Goal: Communication & Community: Answer question/provide support

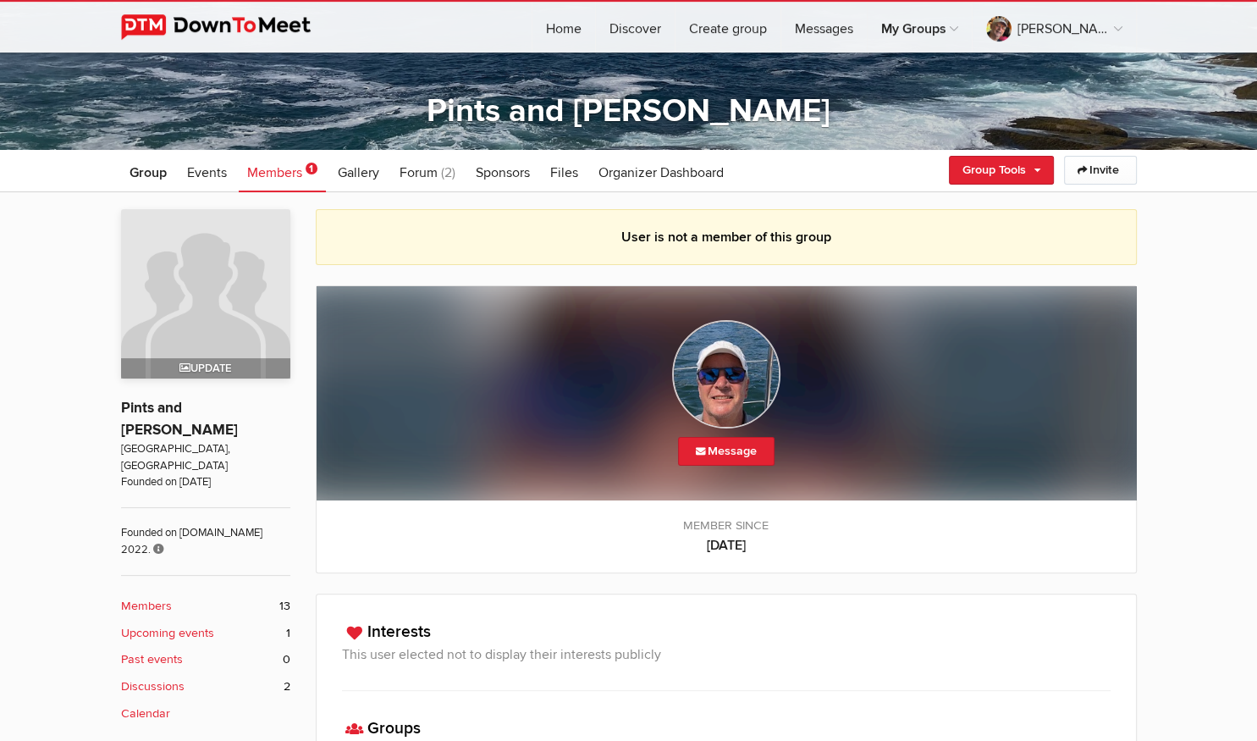
scroll to position [179, 0]
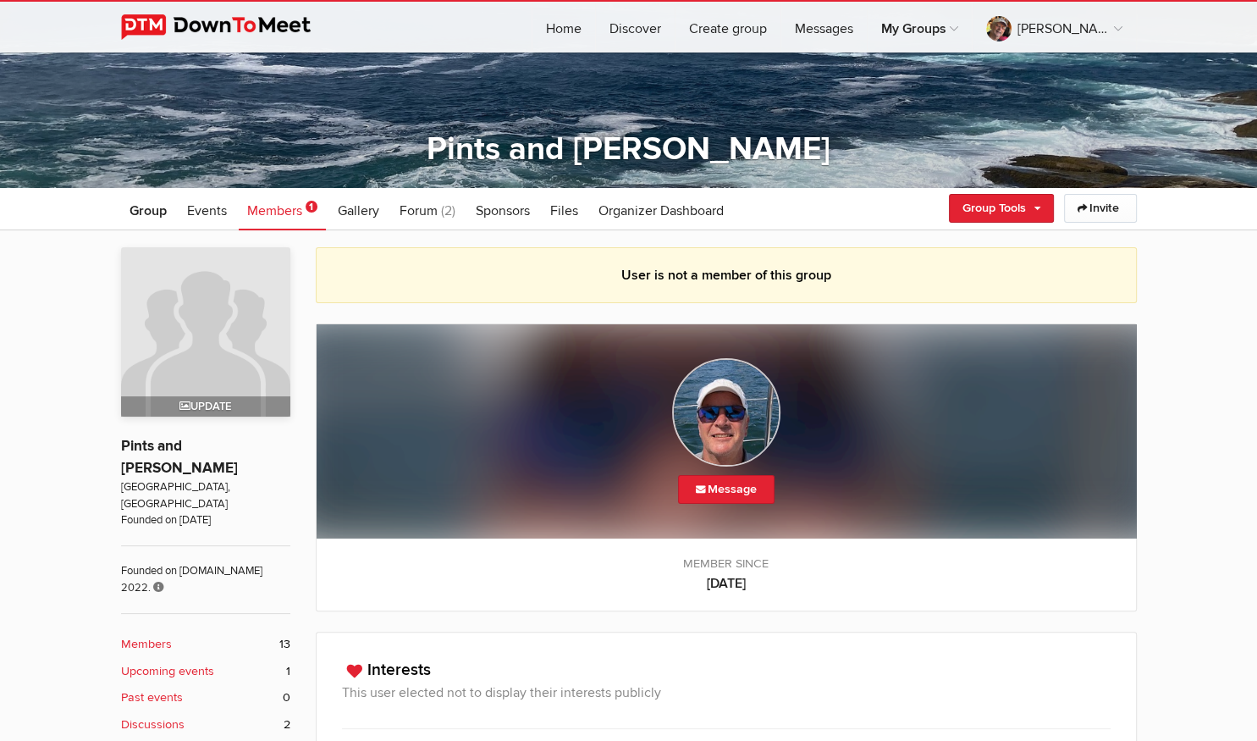
click at [286, 210] on span "Members" at bounding box center [274, 210] width 55 height 17
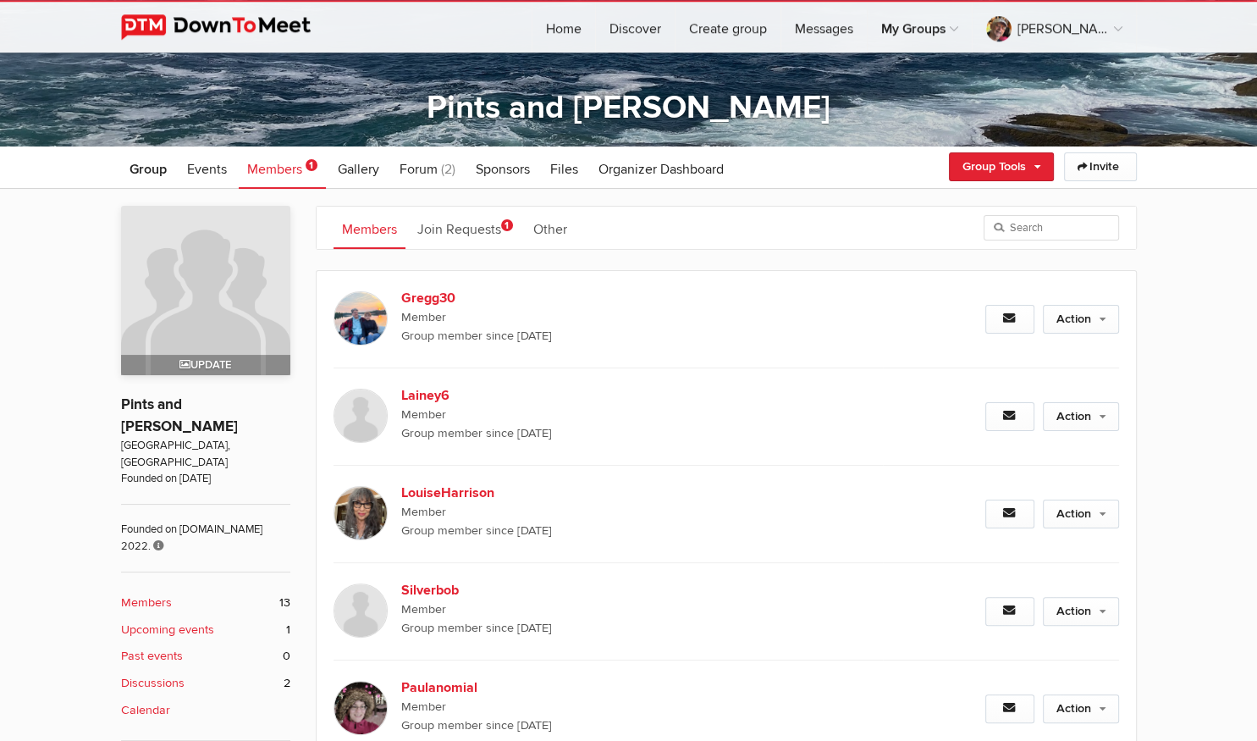
scroll to position [179, 0]
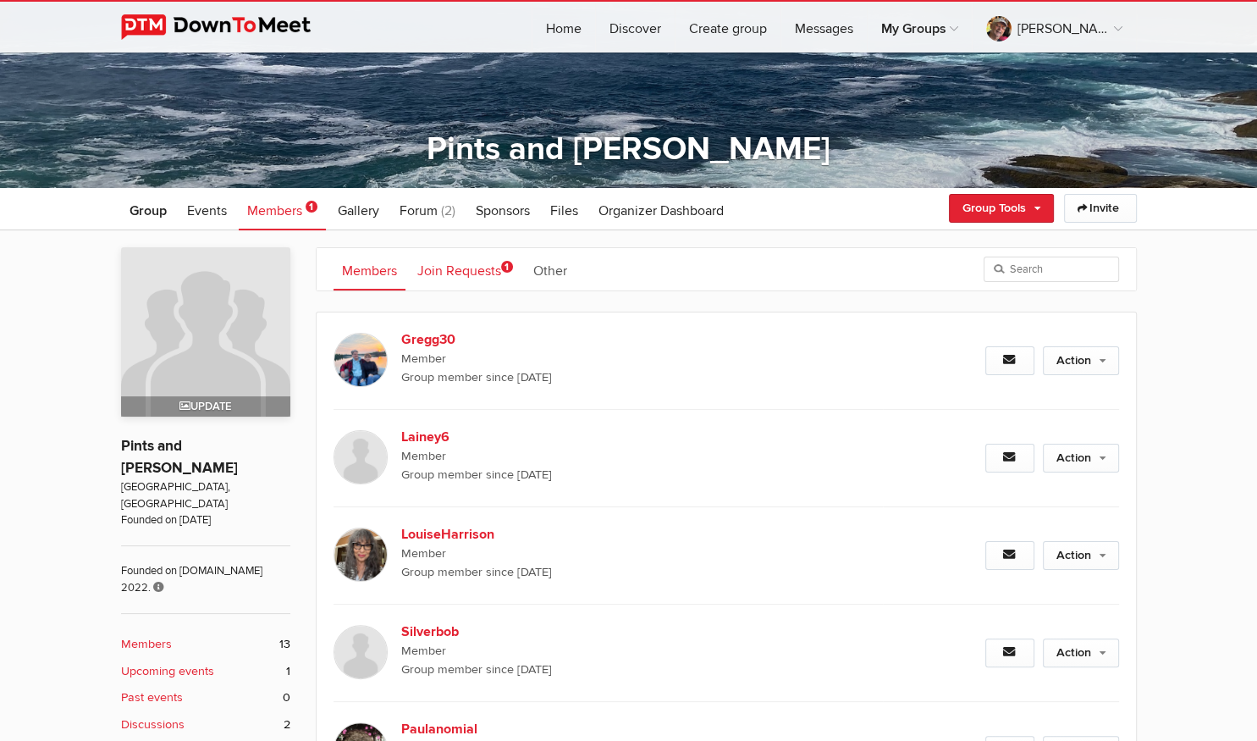
click at [423, 267] on link "Join Requests 1" at bounding box center [465, 269] width 113 height 42
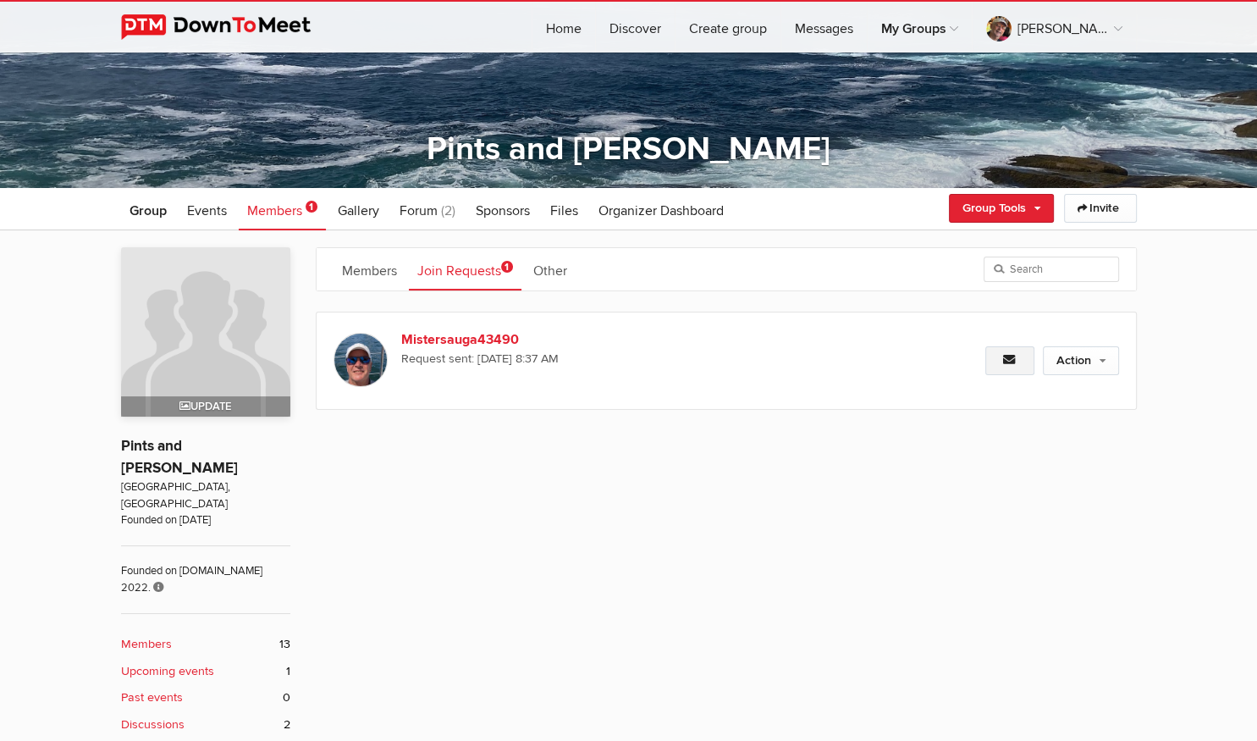
click at [1014, 365] on icon at bounding box center [1010, 360] width 14 height 12
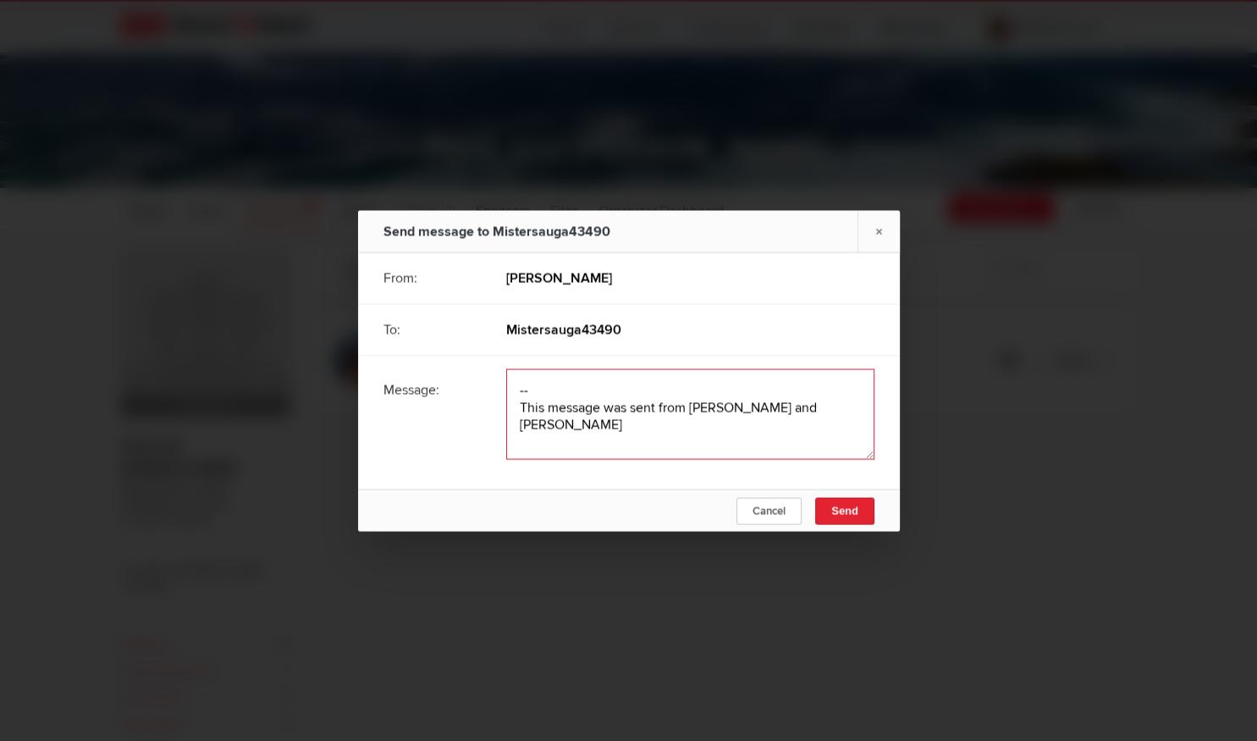
click at [545, 390] on textarea at bounding box center [690, 413] width 368 height 91
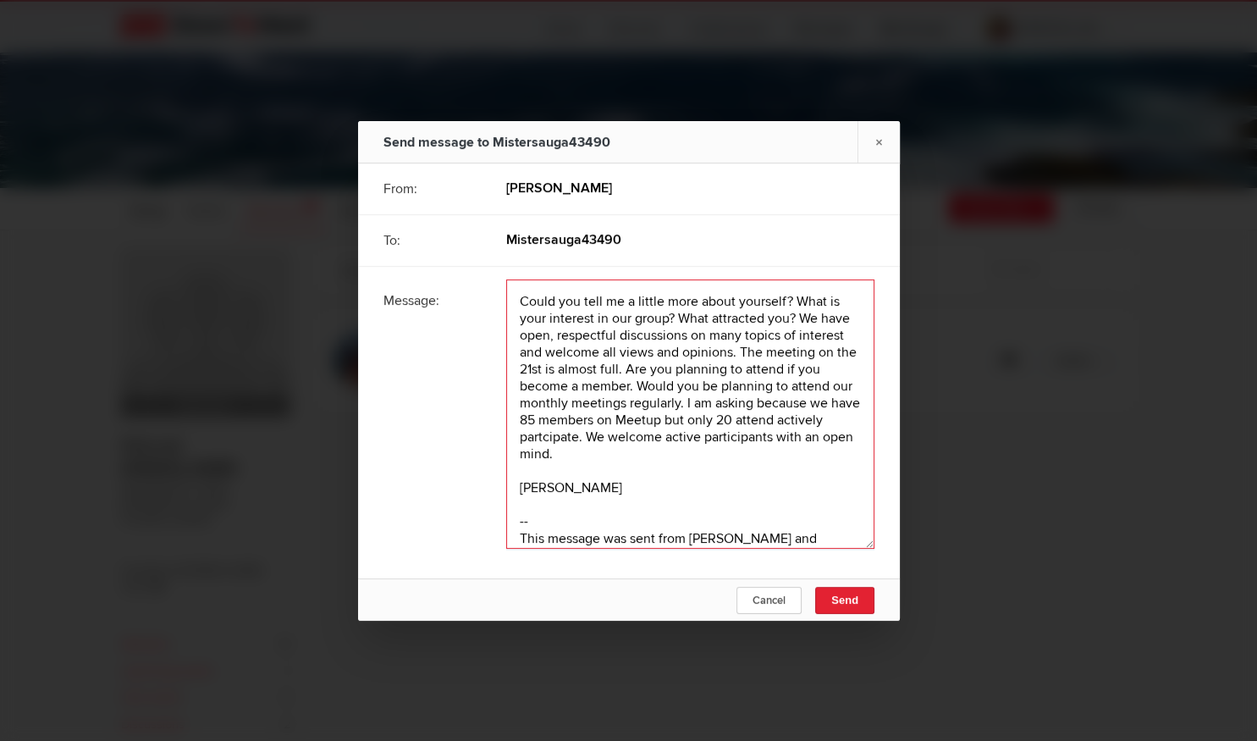
click at [635, 383] on textarea at bounding box center [690, 413] width 368 height 269
click at [682, 398] on textarea at bounding box center [690, 413] width 368 height 269
click at [808, 414] on textarea at bounding box center [690, 413] width 368 height 269
click at [642, 455] on textarea at bounding box center [690, 413] width 368 height 269
type textarea "Could you tell me a little more about yourself? What is your interest in our gr…"
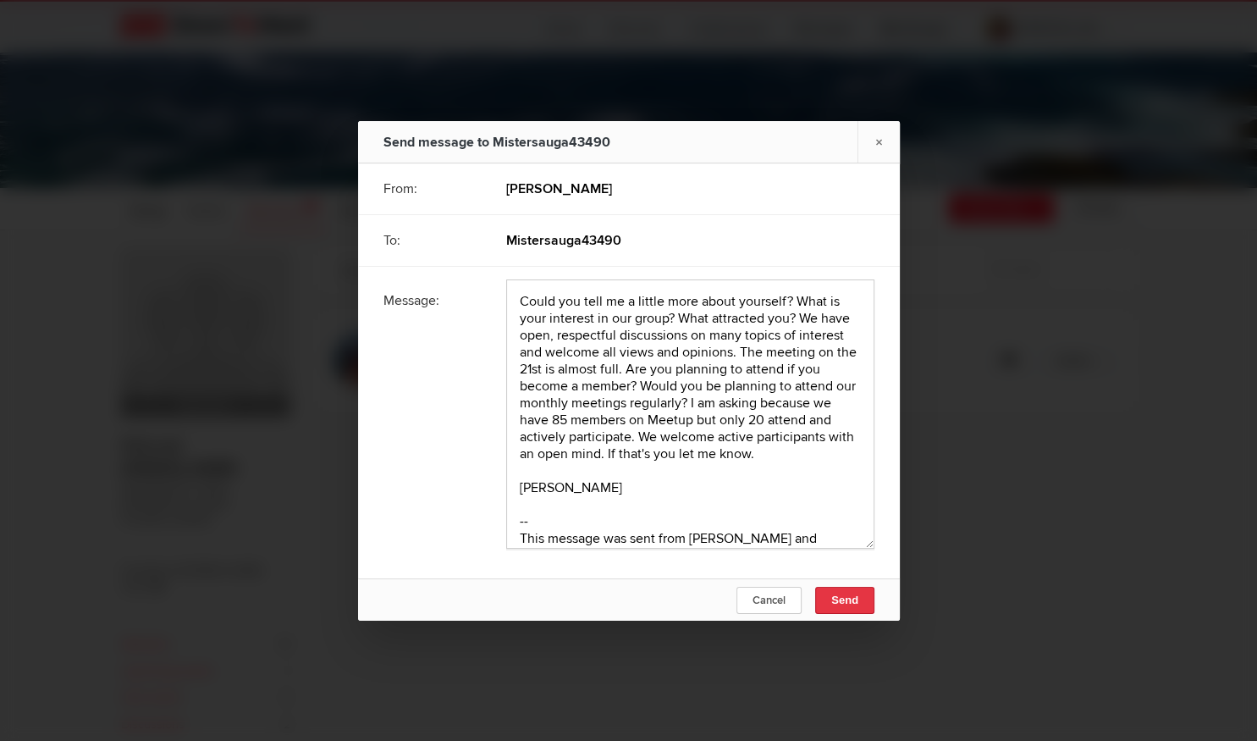
click at [860, 601] on button "Send" at bounding box center [844, 600] width 59 height 27
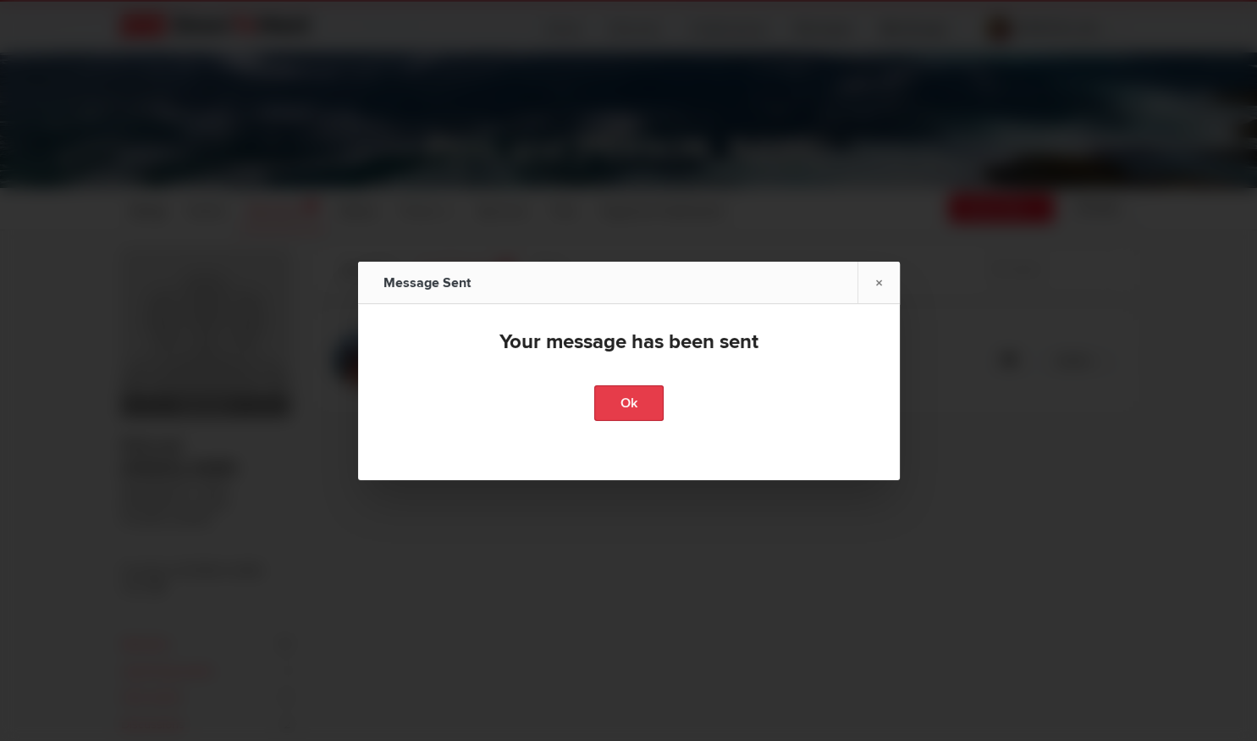
click at [615, 395] on link "Ok" at bounding box center [628, 403] width 69 height 36
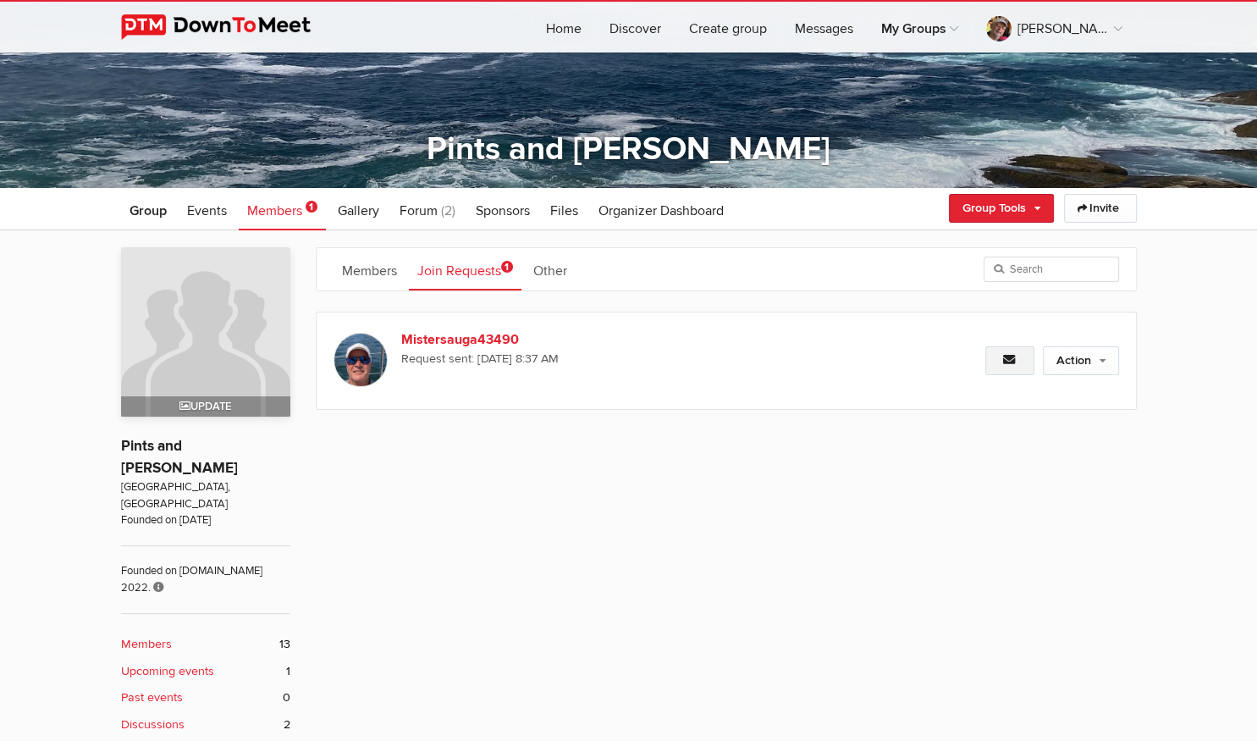
click at [1013, 362] on icon at bounding box center [1010, 360] width 14 height 12
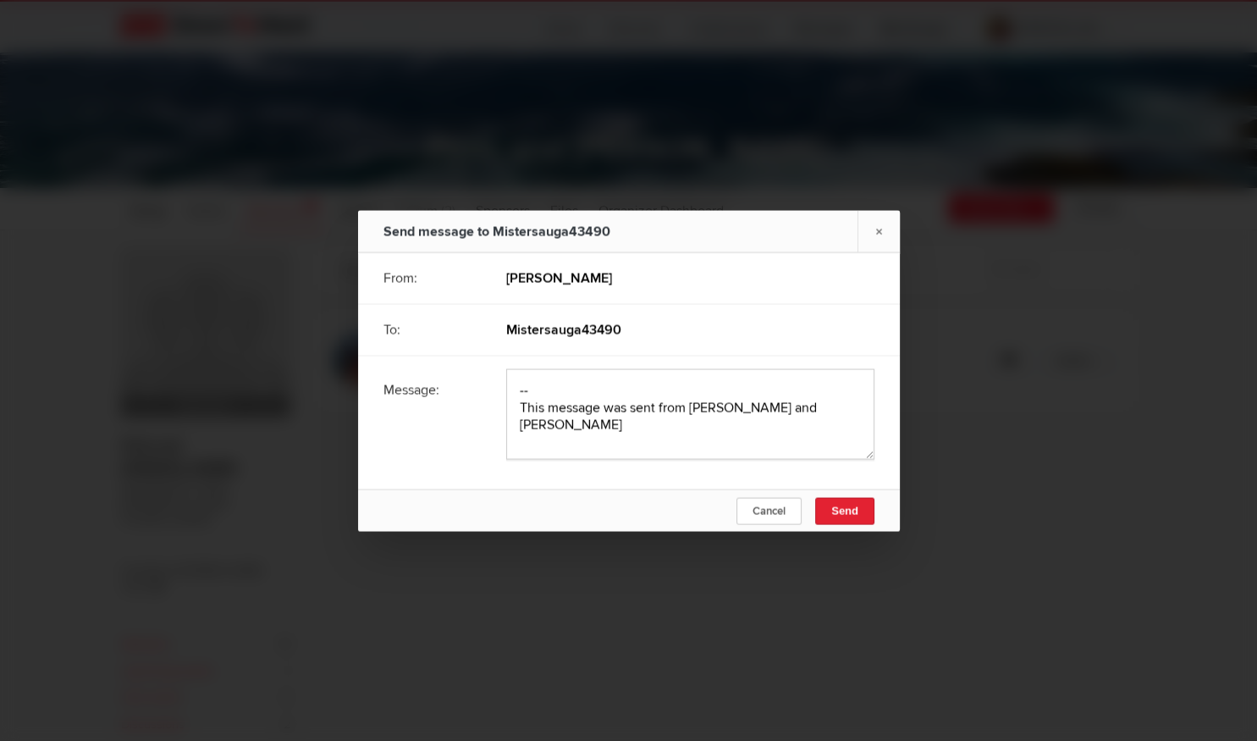
click at [880, 228] on link "×" at bounding box center [879, 230] width 42 height 41
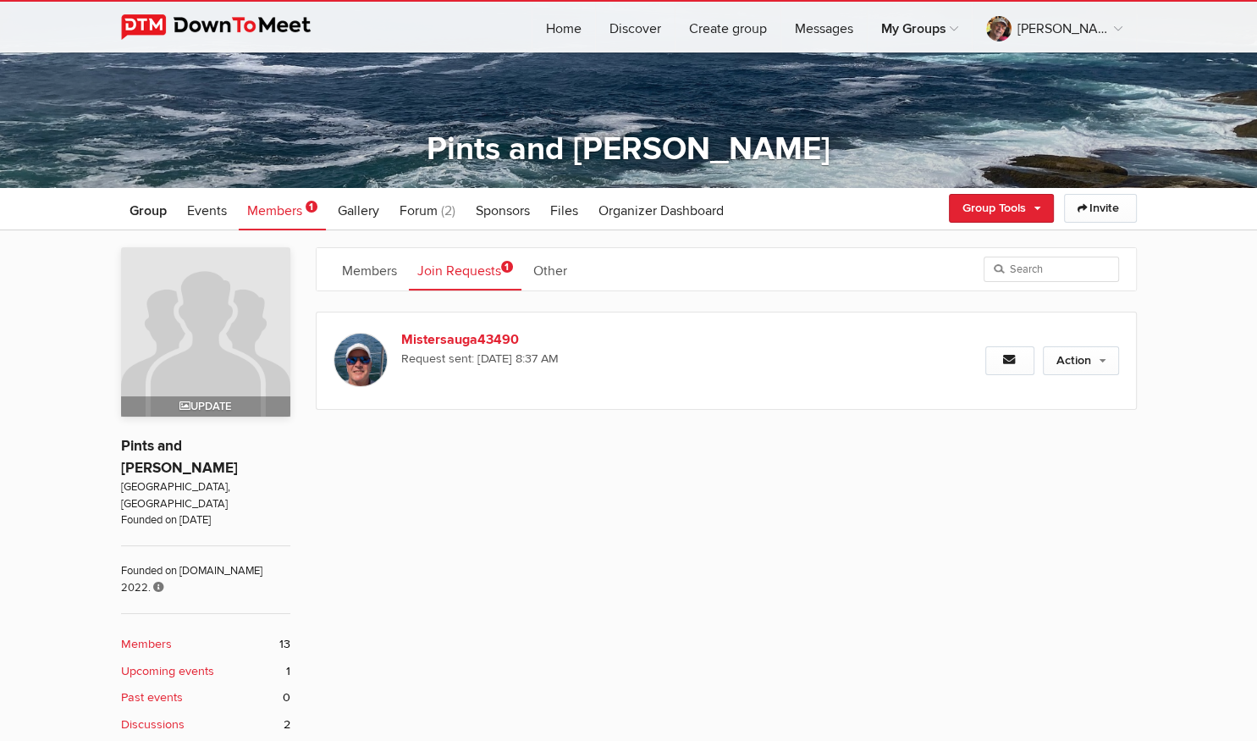
click at [283, 216] on span "Members" at bounding box center [274, 210] width 55 height 17
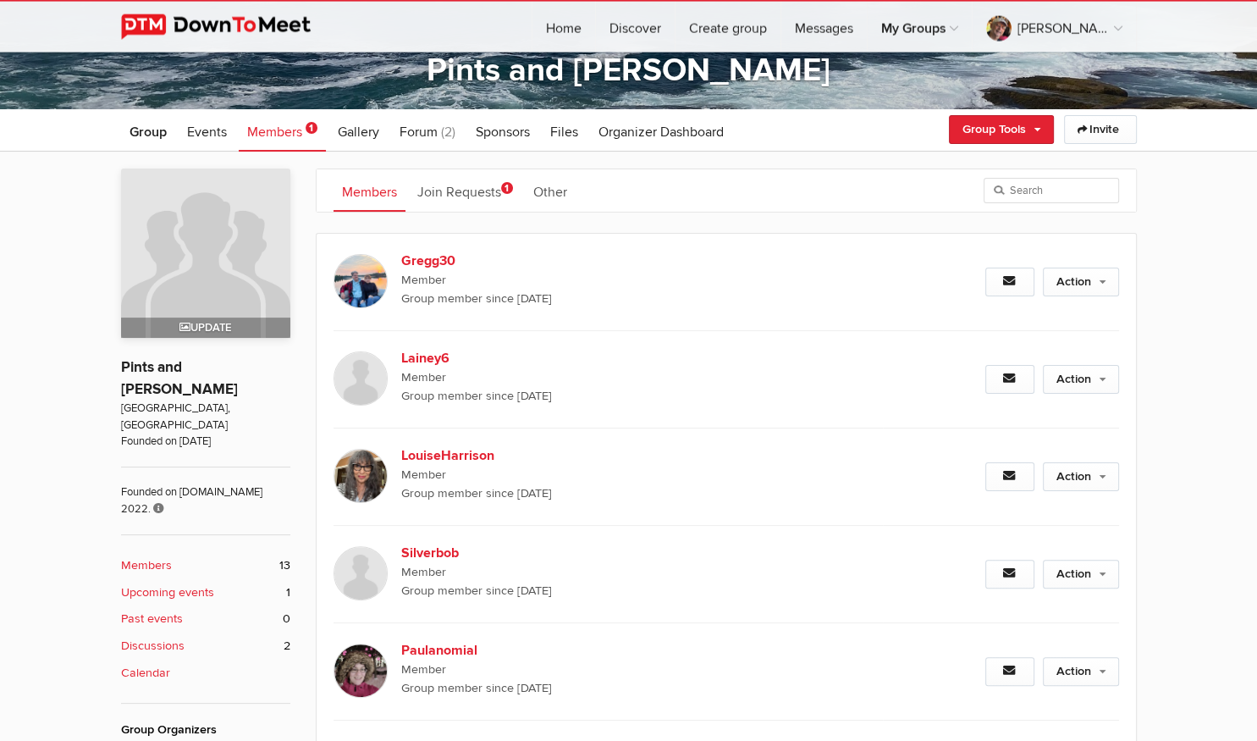
scroll to position [89, 0]
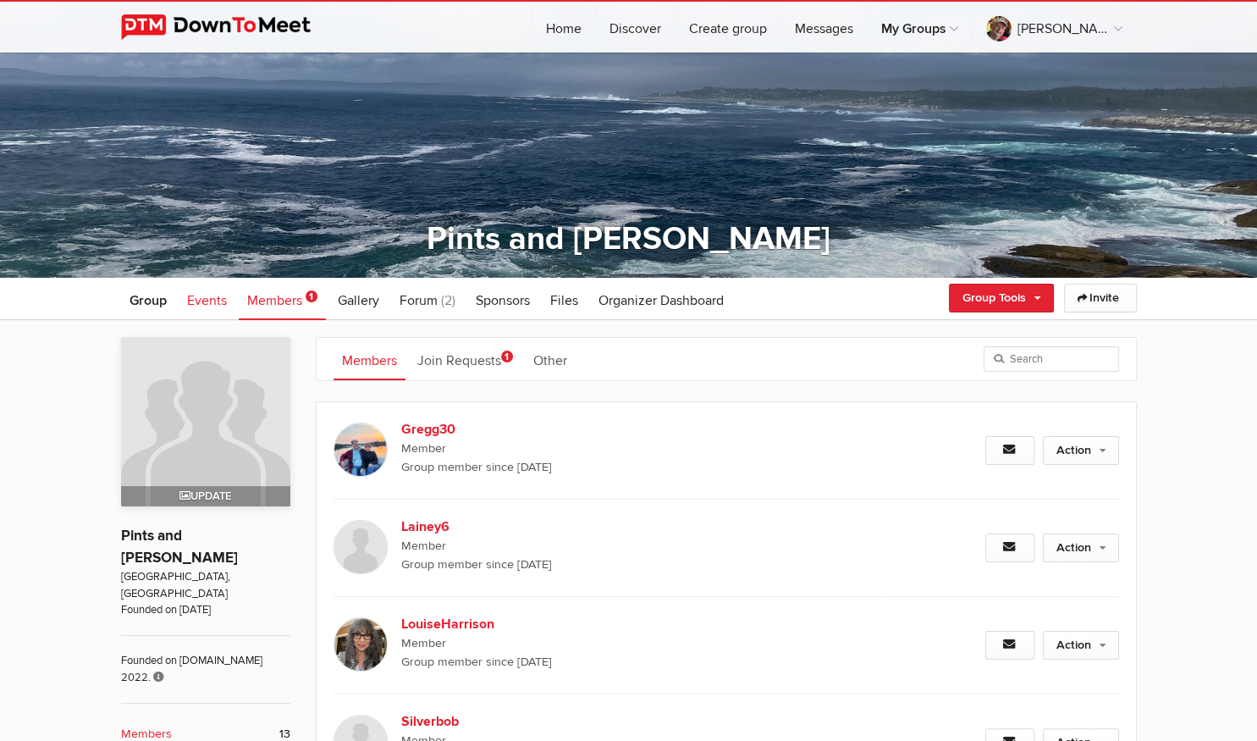
click at [198, 301] on span "Events" at bounding box center [207, 300] width 40 height 17
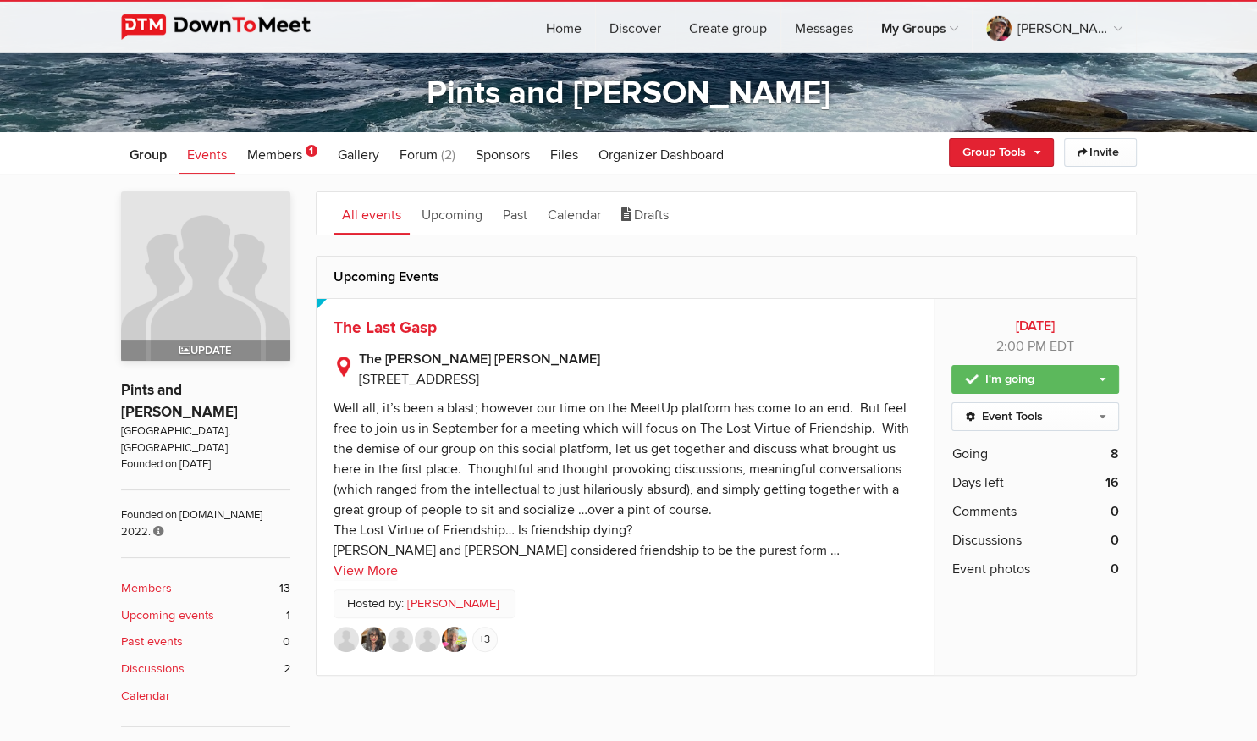
scroll to position [268, 0]
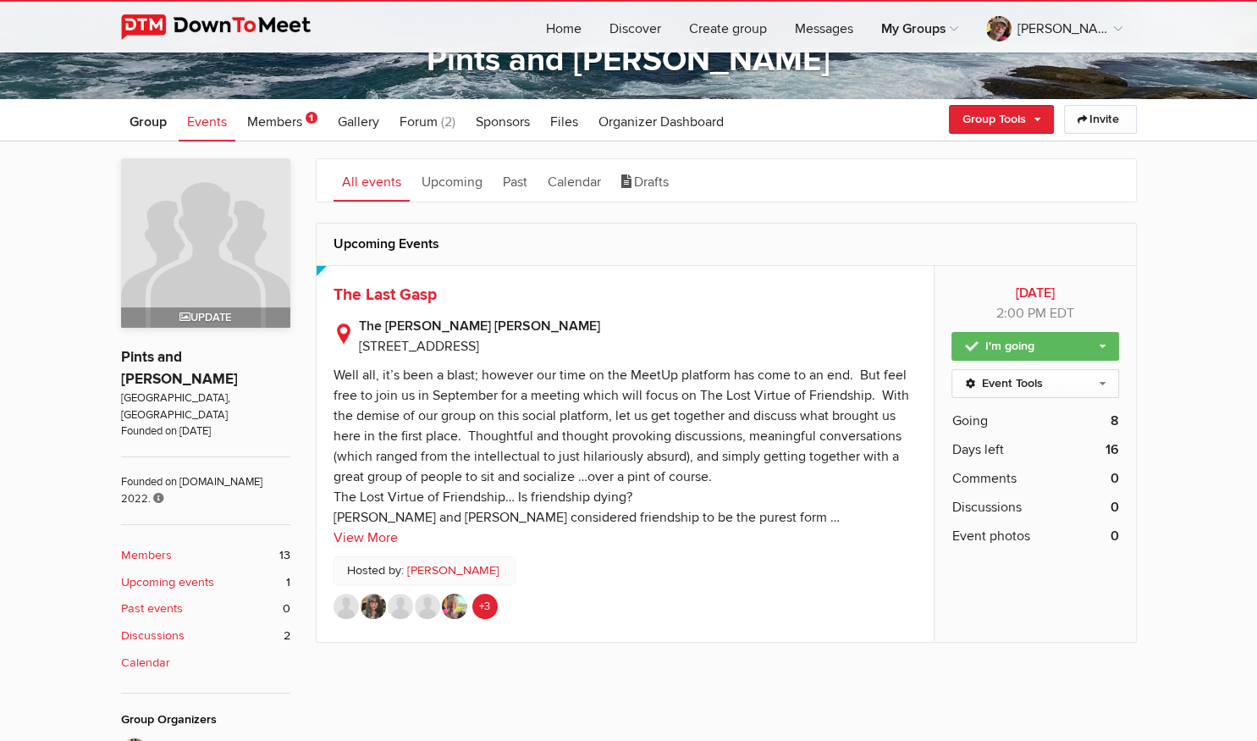
click at [486, 610] on link "+3" at bounding box center [484, 605] width 25 height 25
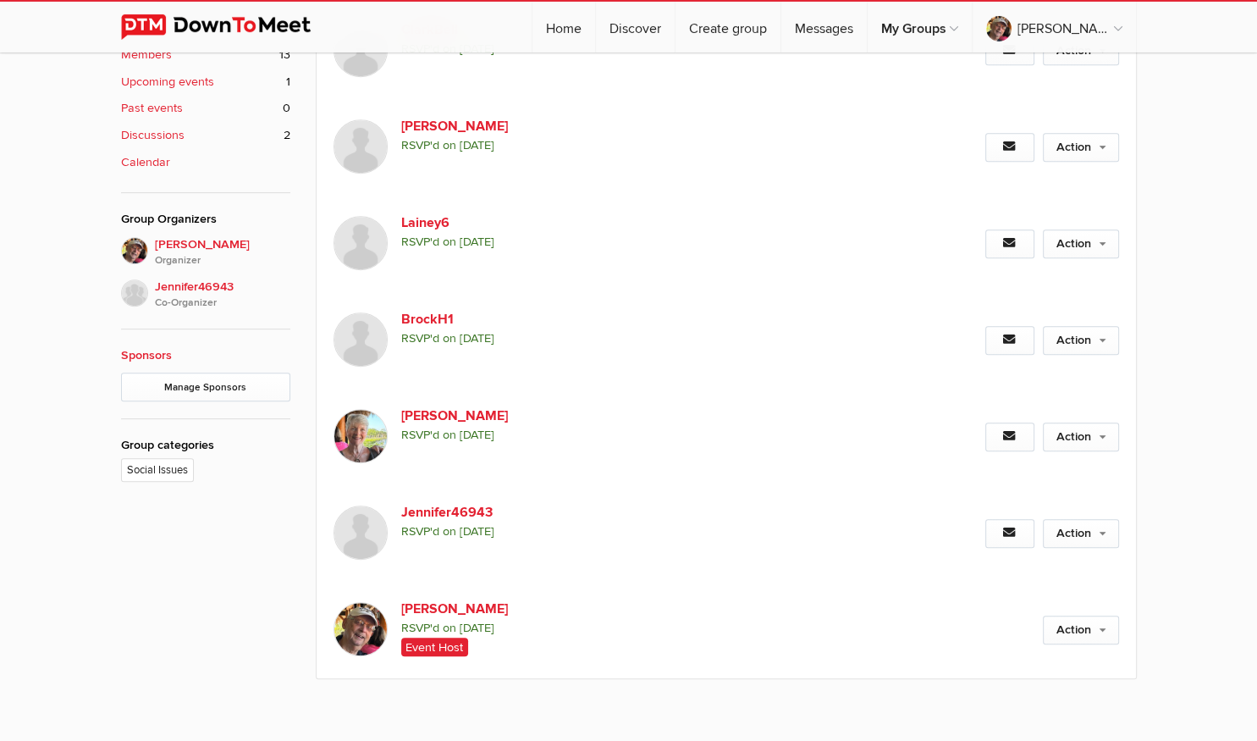
scroll to position [804, 0]
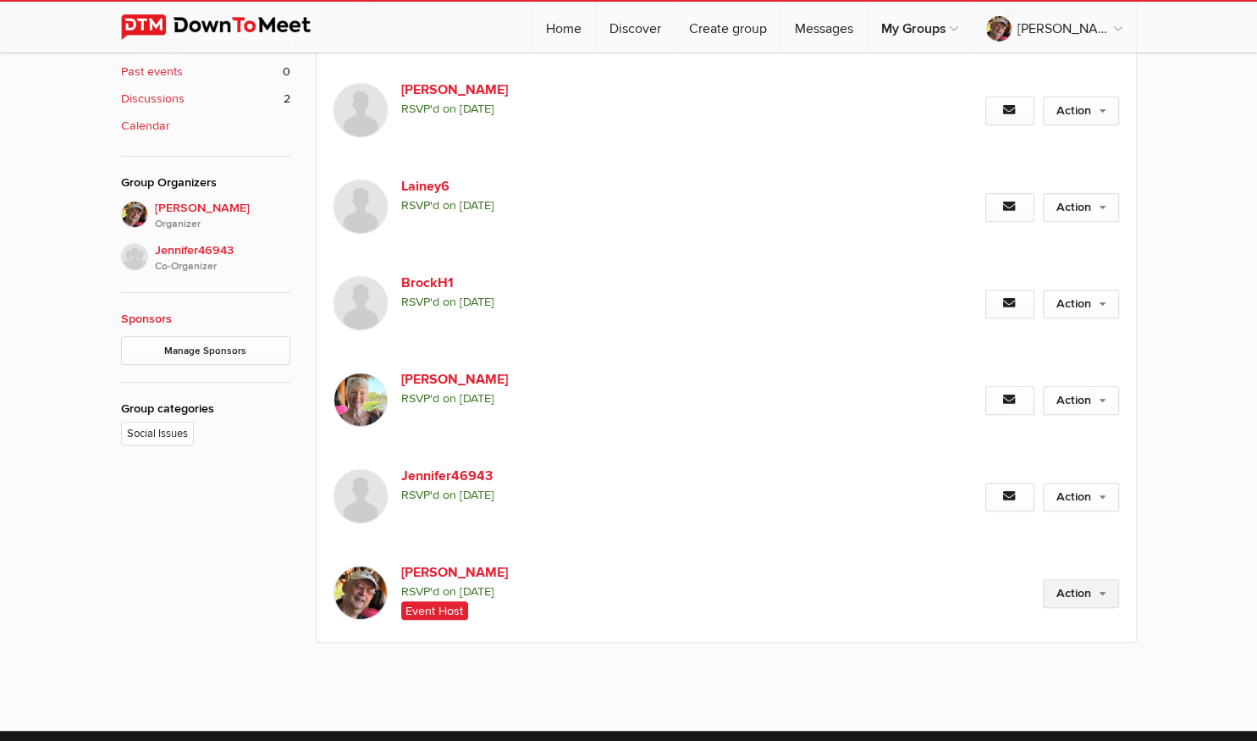
click at [1078, 590] on link "Action" at bounding box center [1081, 593] width 76 height 29
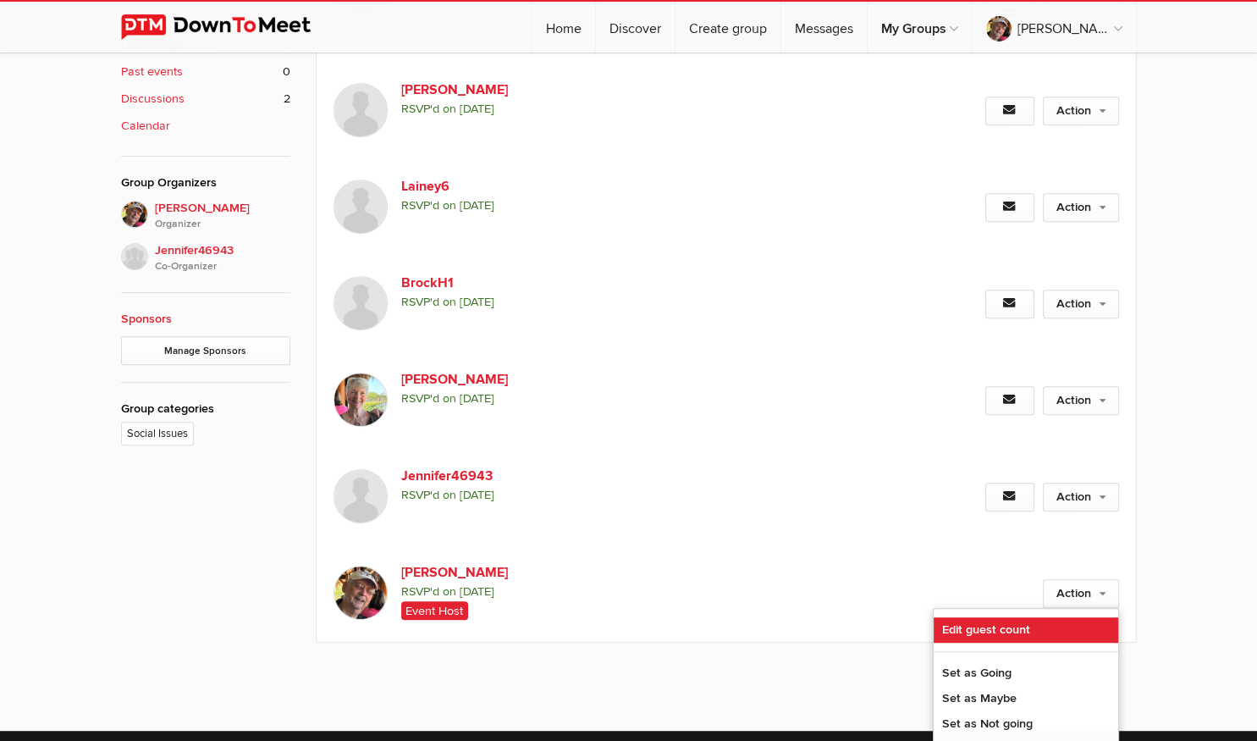
click at [953, 626] on link "Edit guest count" at bounding box center [1026, 629] width 185 height 25
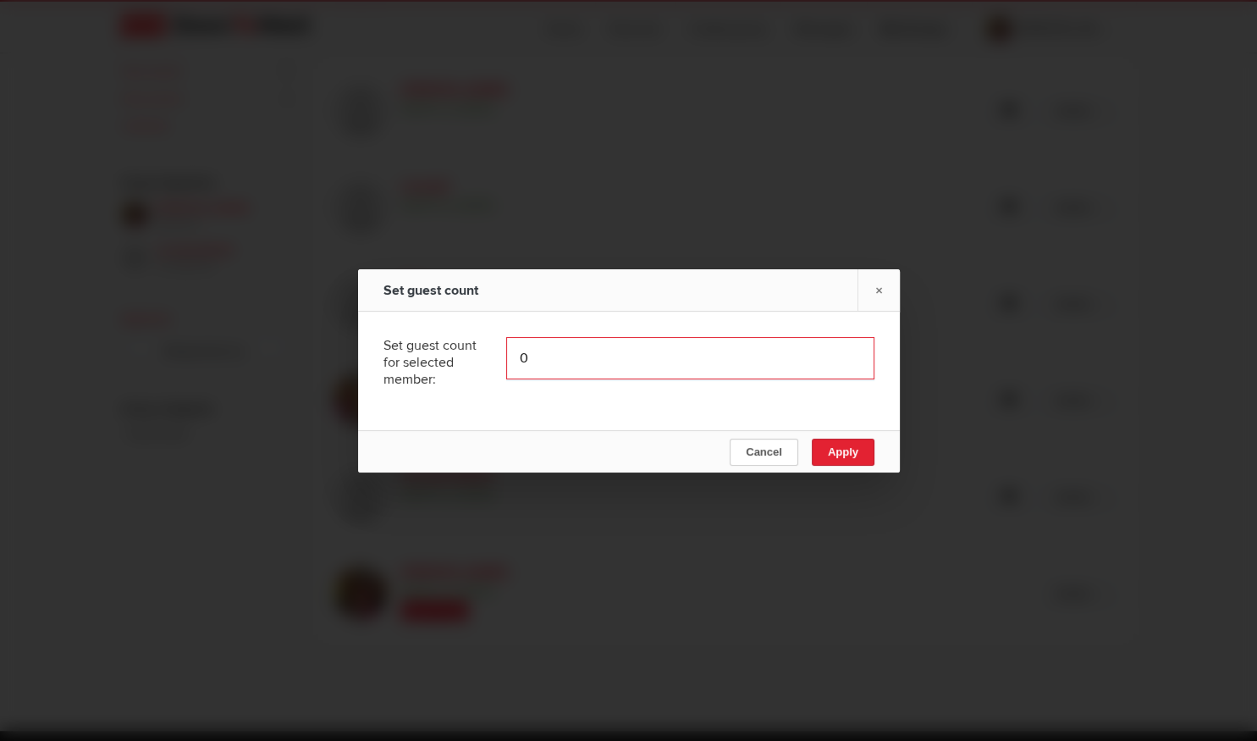
click at [530, 361] on input "0" at bounding box center [690, 358] width 368 height 42
type input "3"
click at [835, 460] on button "Apply" at bounding box center [842, 452] width 63 height 27
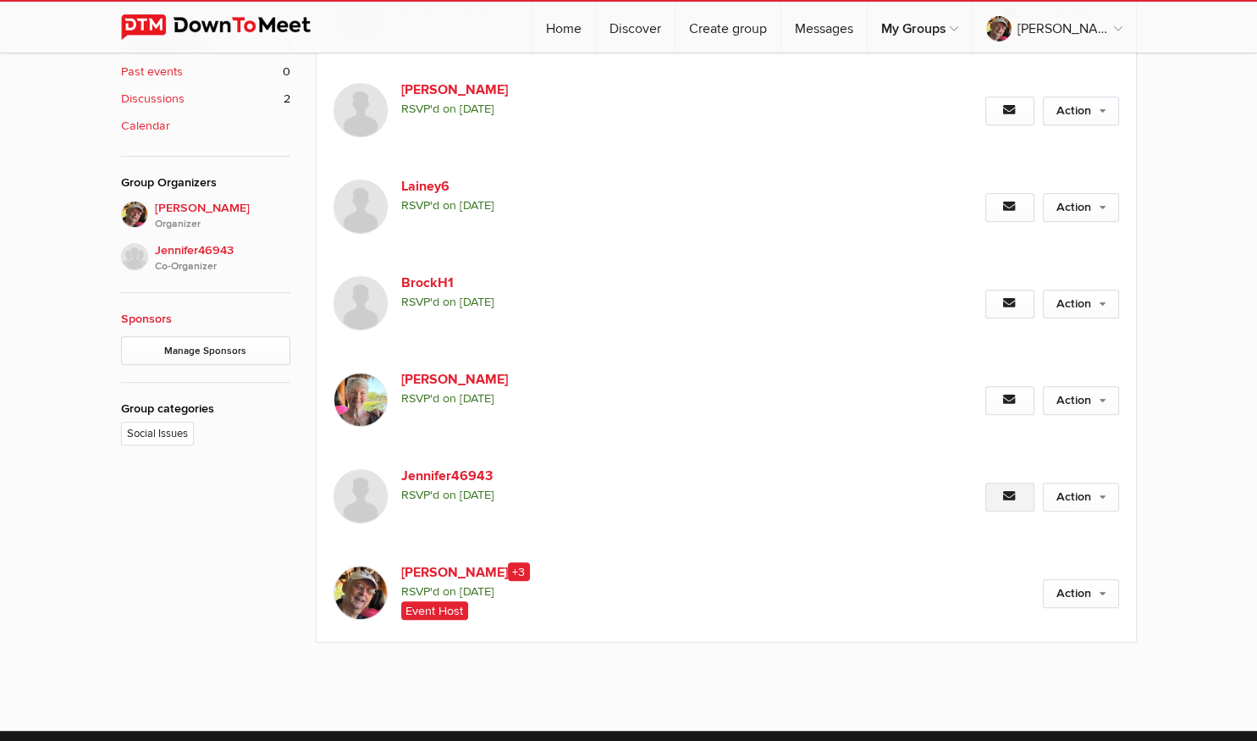
click at [1013, 493] on icon at bounding box center [1010, 496] width 14 height 12
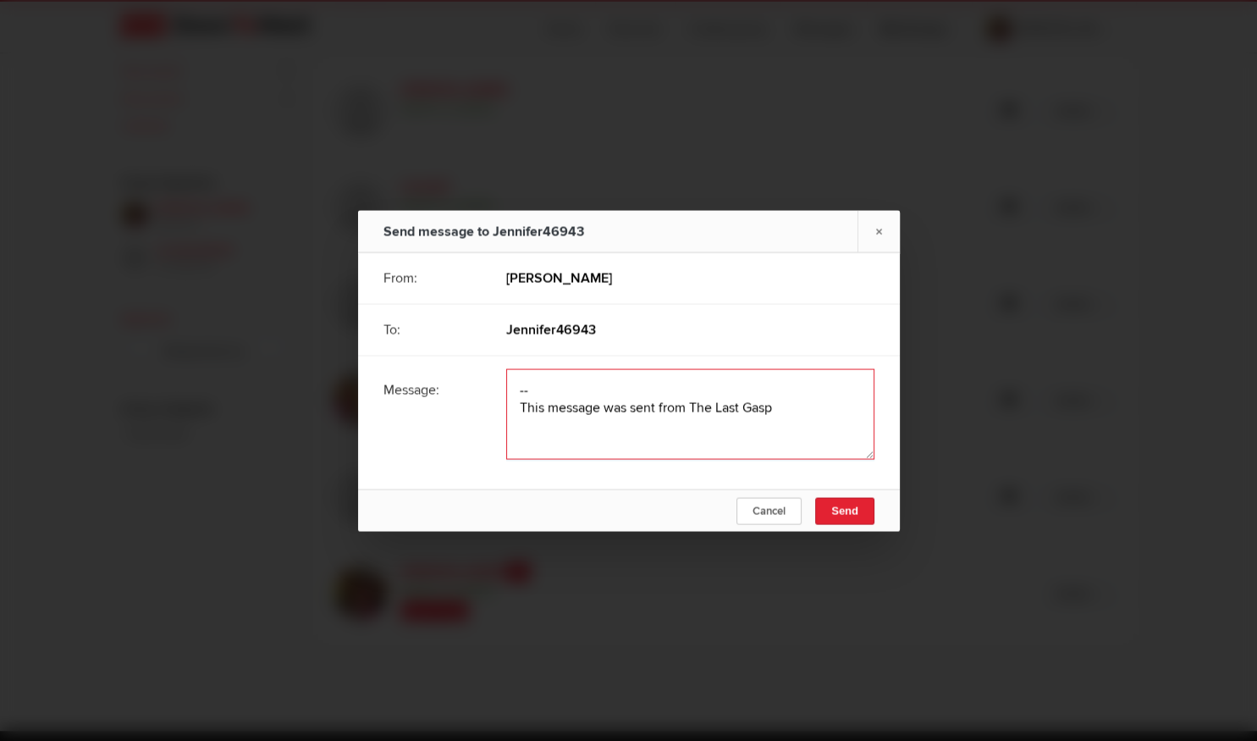
click at [515, 381] on textarea at bounding box center [690, 413] width 368 height 91
click at [880, 232] on link "×" at bounding box center [879, 230] width 42 height 41
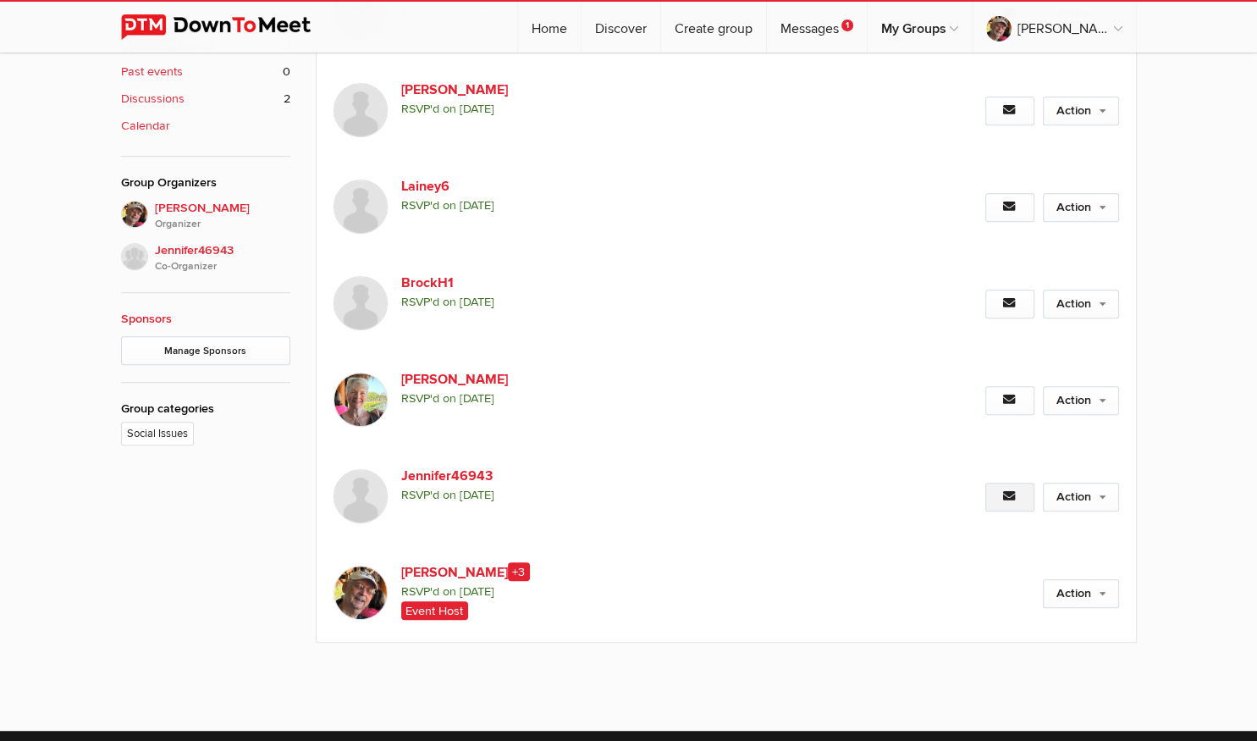
click at [1004, 494] on icon at bounding box center [1010, 496] width 14 height 12
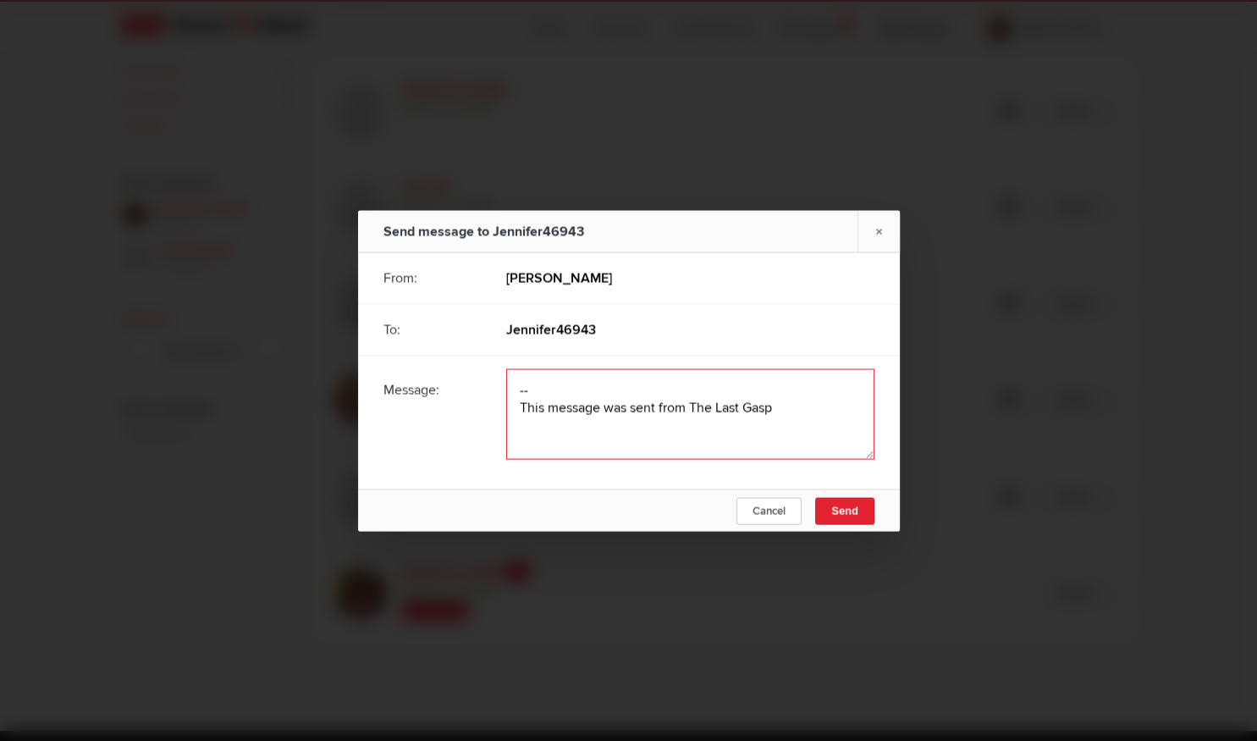
click at [682, 391] on textarea at bounding box center [690, 413] width 368 height 91
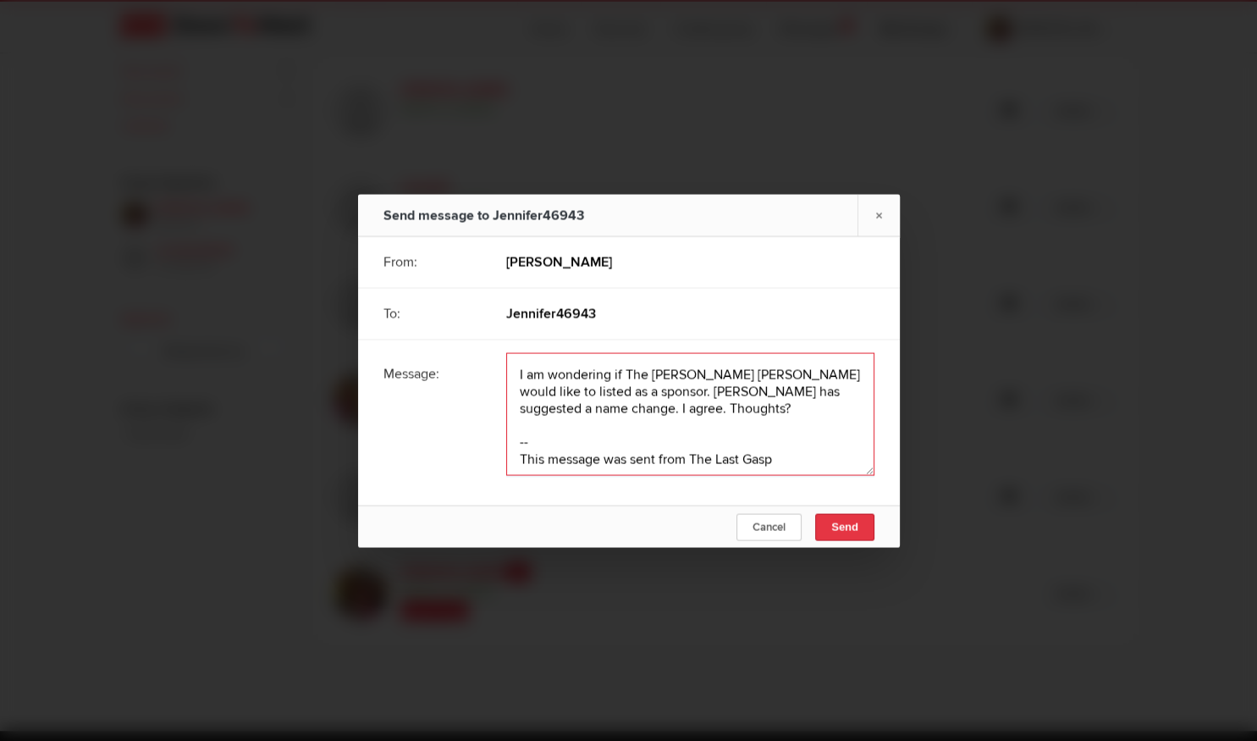
type textarea "I am wondering if The [PERSON_NAME] [PERSON_NAME] would like to listed as a spo…"
click at [838, 531] on span "Send" at bounding box center [844, 526] width 27 height 13
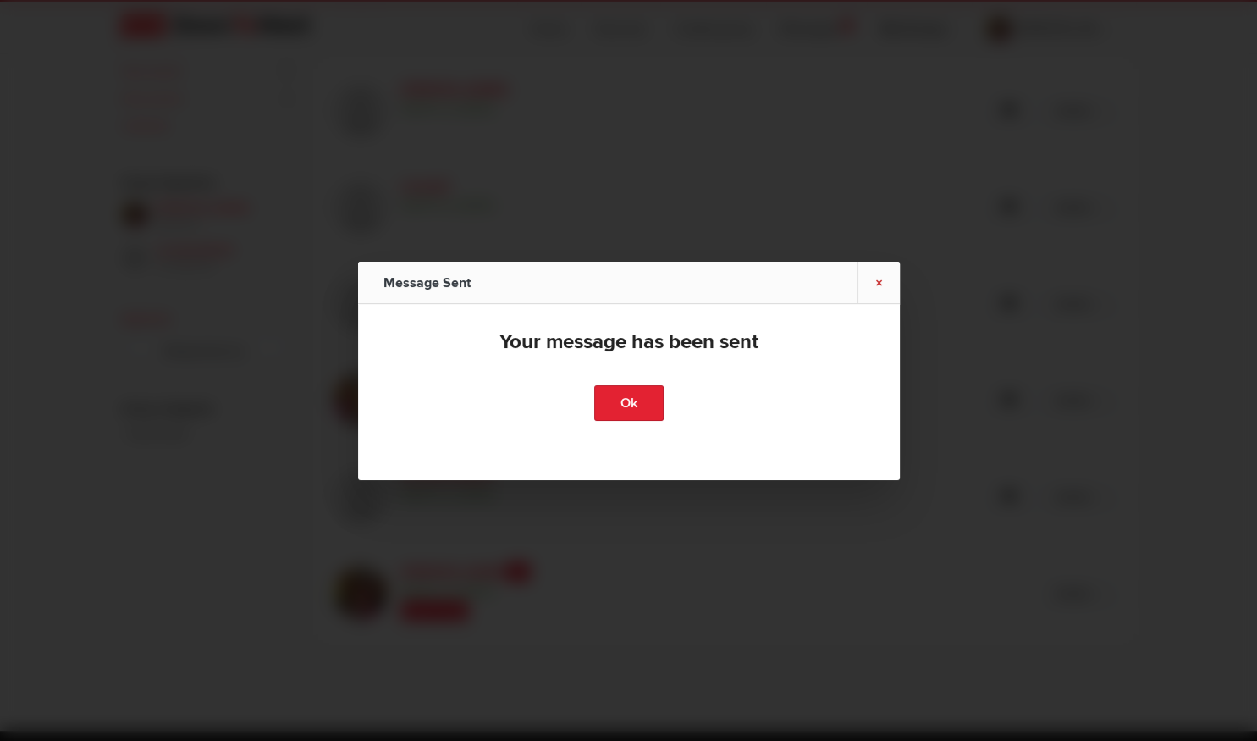
click at [878, 280] on link "×" at bounding box center [879, 282] width 42 height 41
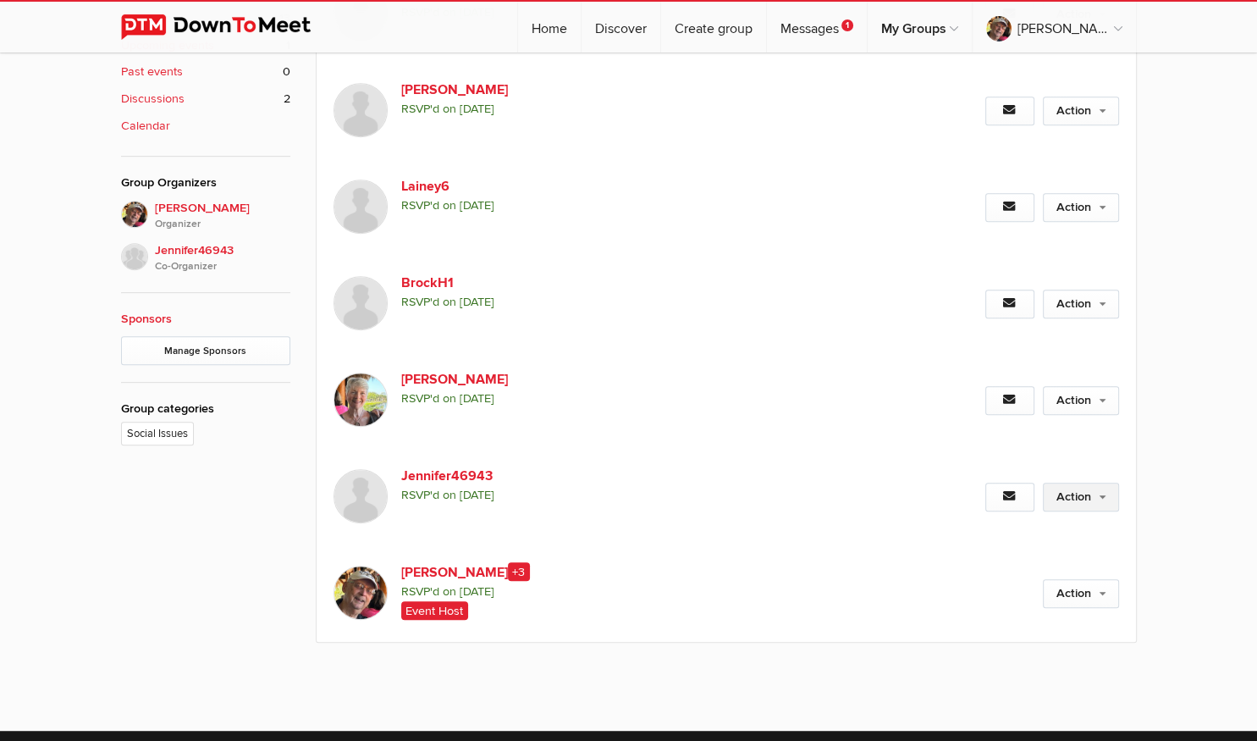
click at [1098, 499] on link "Action" at bounding box center [1081, 497] width 76 height 29
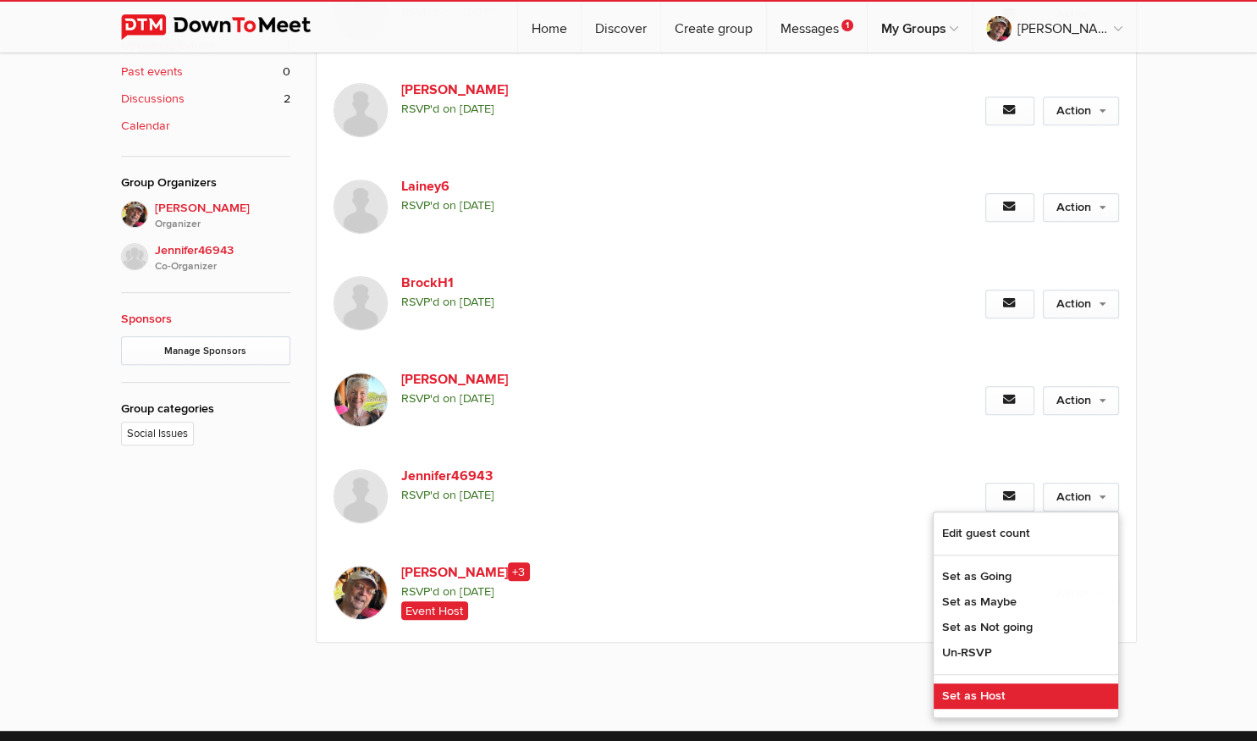
click at [1011, 695] on link "Set as Host" at bounding box center [1026, 695] width 185 height 25
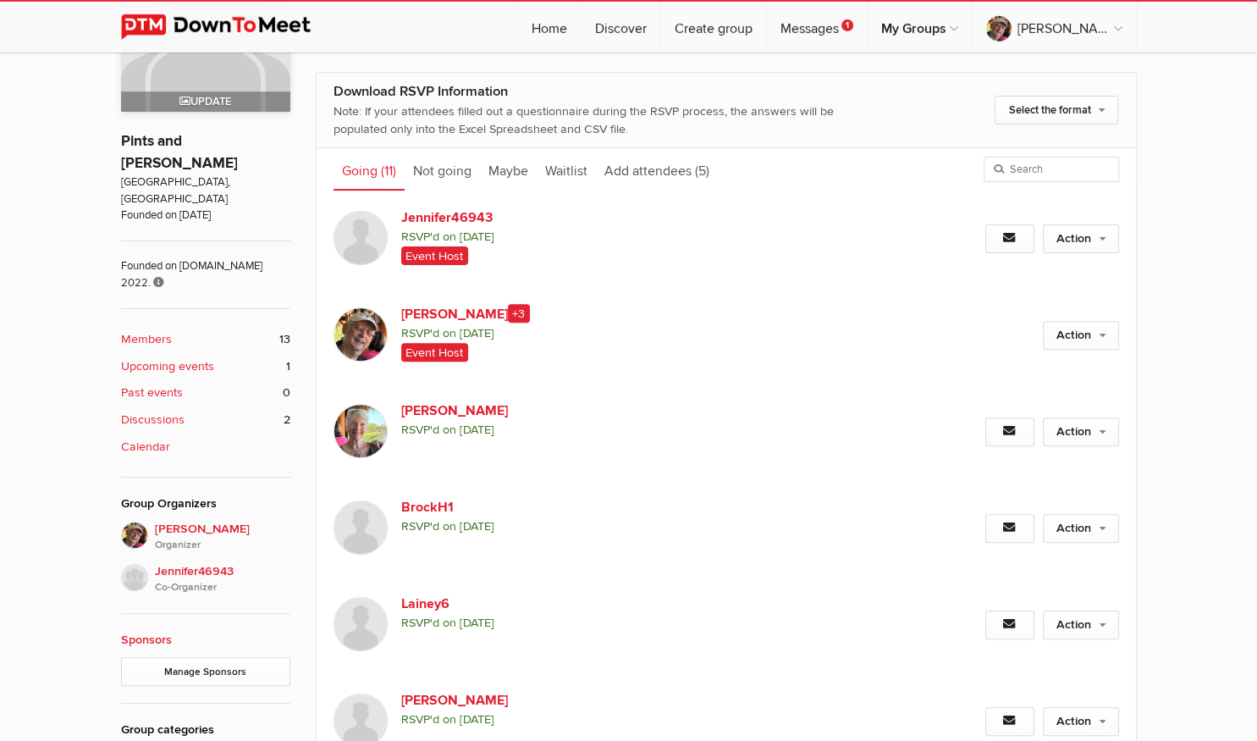
scroll to position [626, 0]
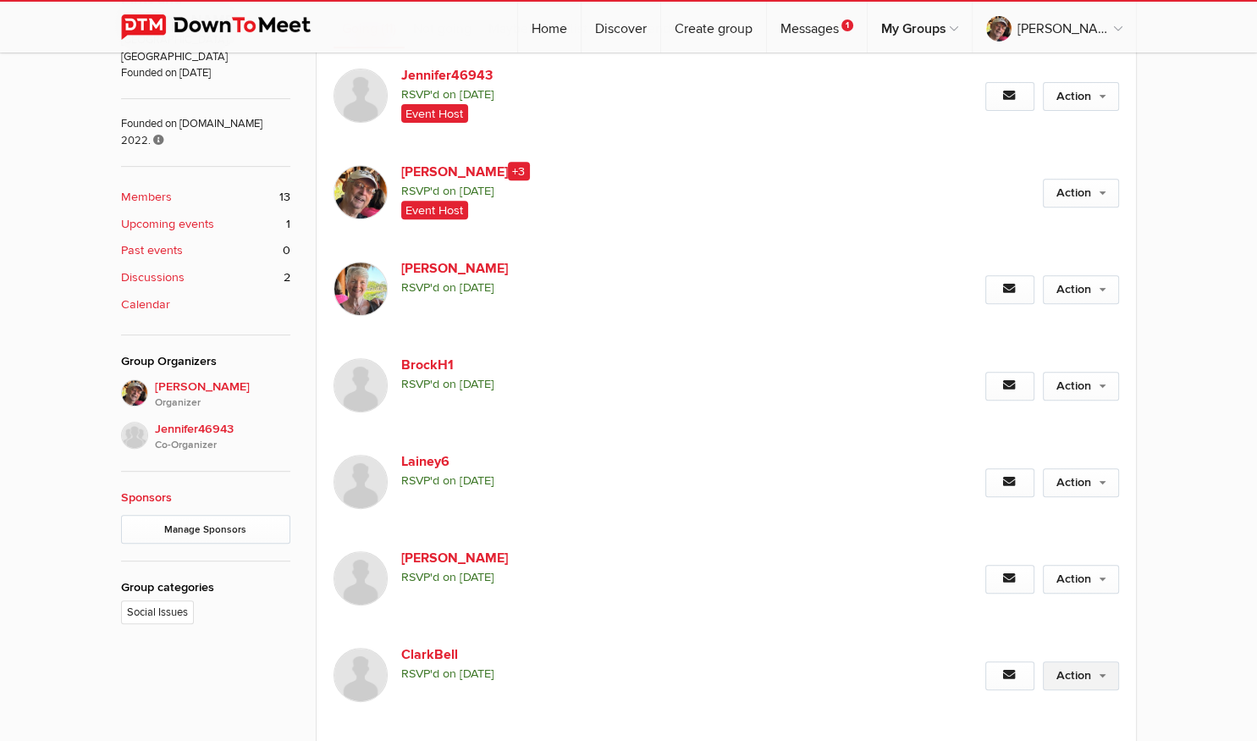
click at [1082, 671] on link "Action" at bounding box center [1081, 675] width 76 height 29
click at [969, 706] on link "Edit guest count" at bounding box center [1026, 711] width 185 height 25
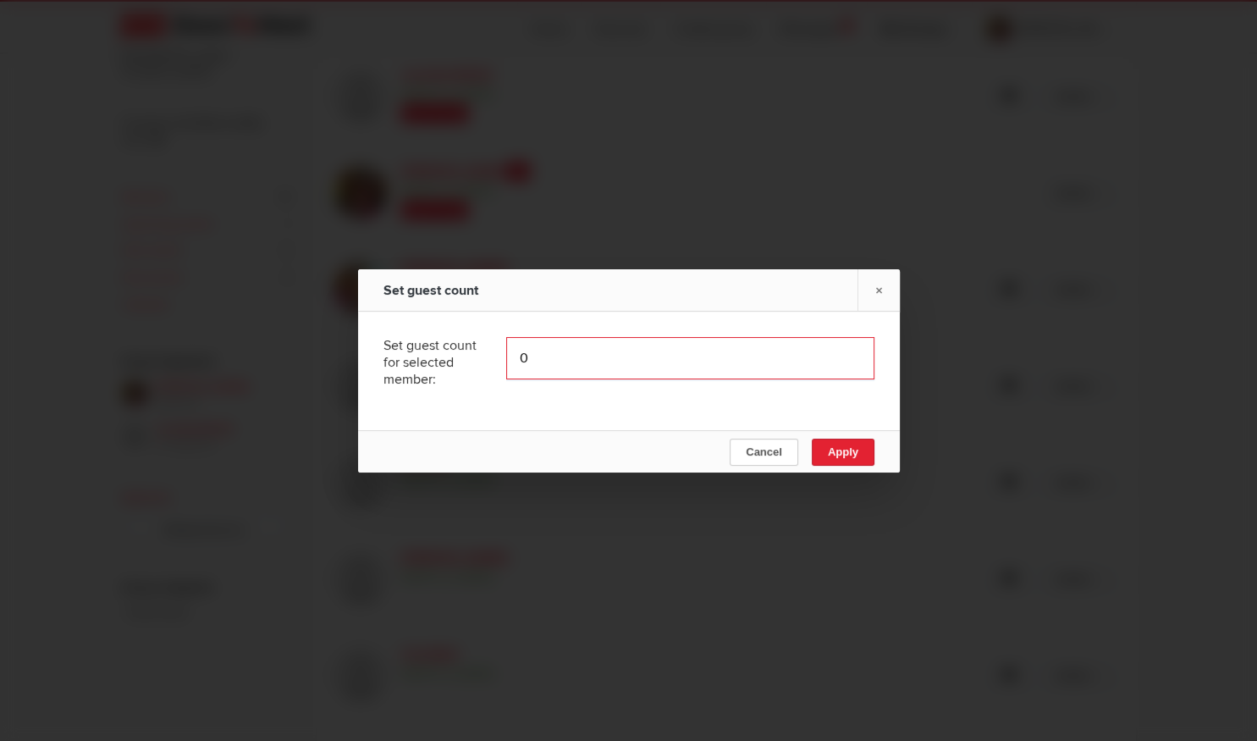
click at [534, 352] on input "0" at bounding box center [690, 358] width 368 height 42
type input "1"
click at [858, 451] on button "Apply" at bounding box center [842, 452] width 63 height 27
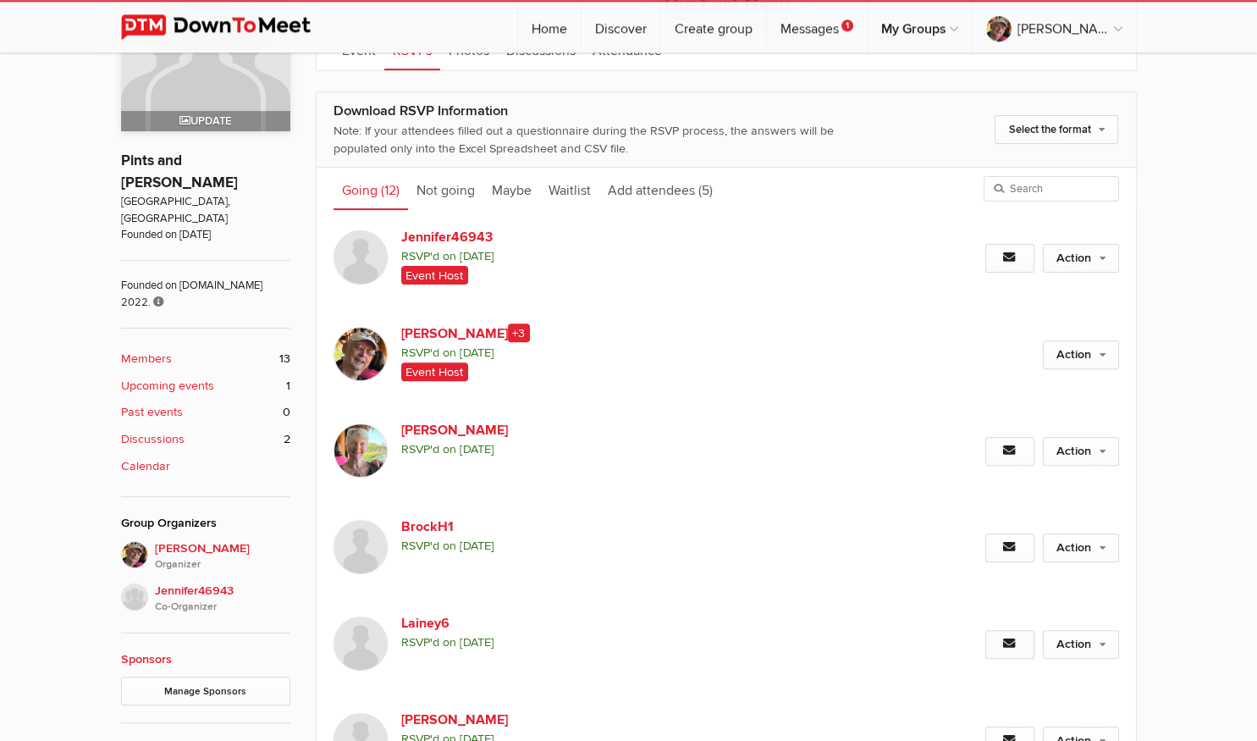
scroll to position [447, 0]
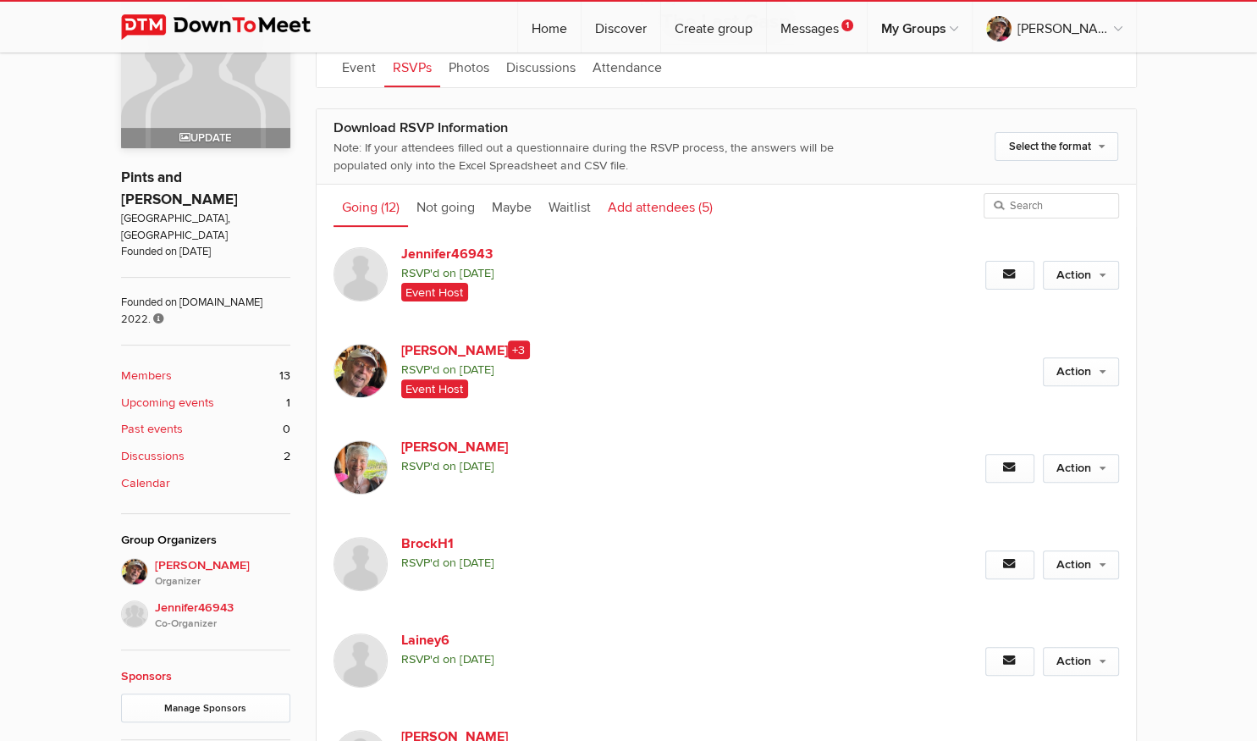
click at [648, 206] on link "Add attendees (5)" at bounding box center [660, 206] width 122 height 42
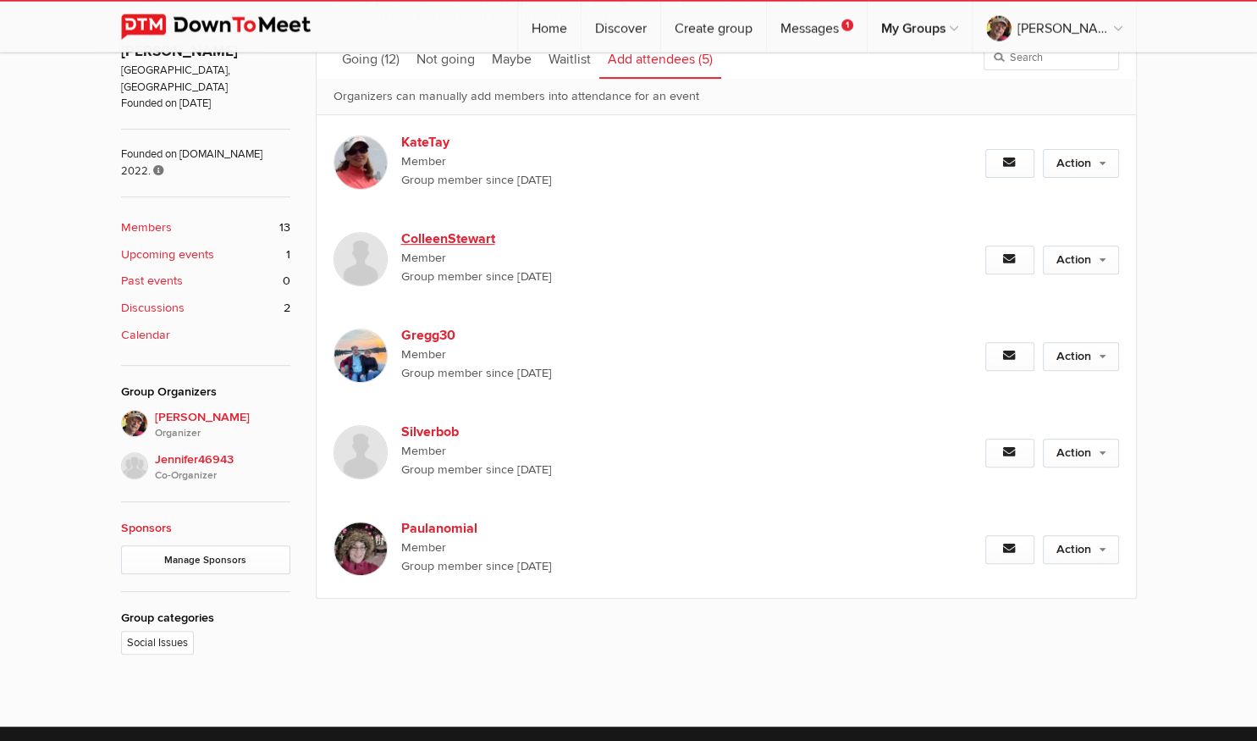
scroll to position [626, 0]
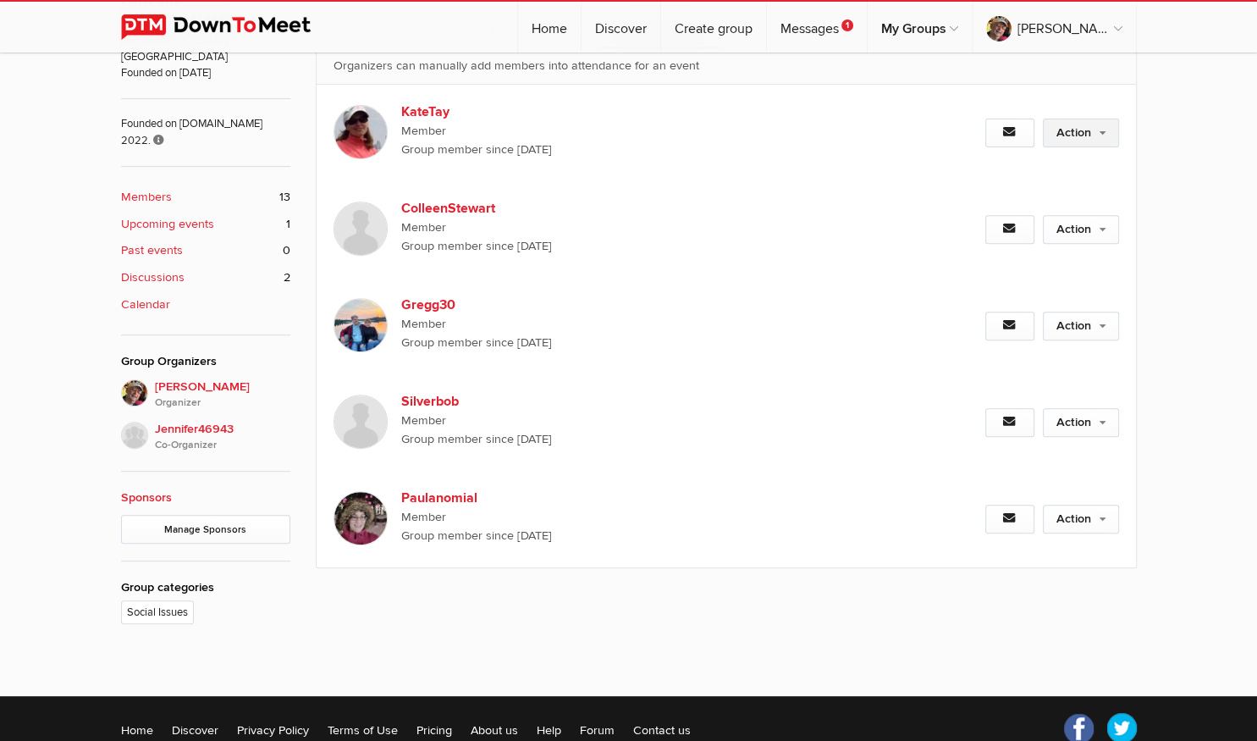
click at [1088, 124] on link "Action" at bounding box center [1081, 133] width 76 height 29
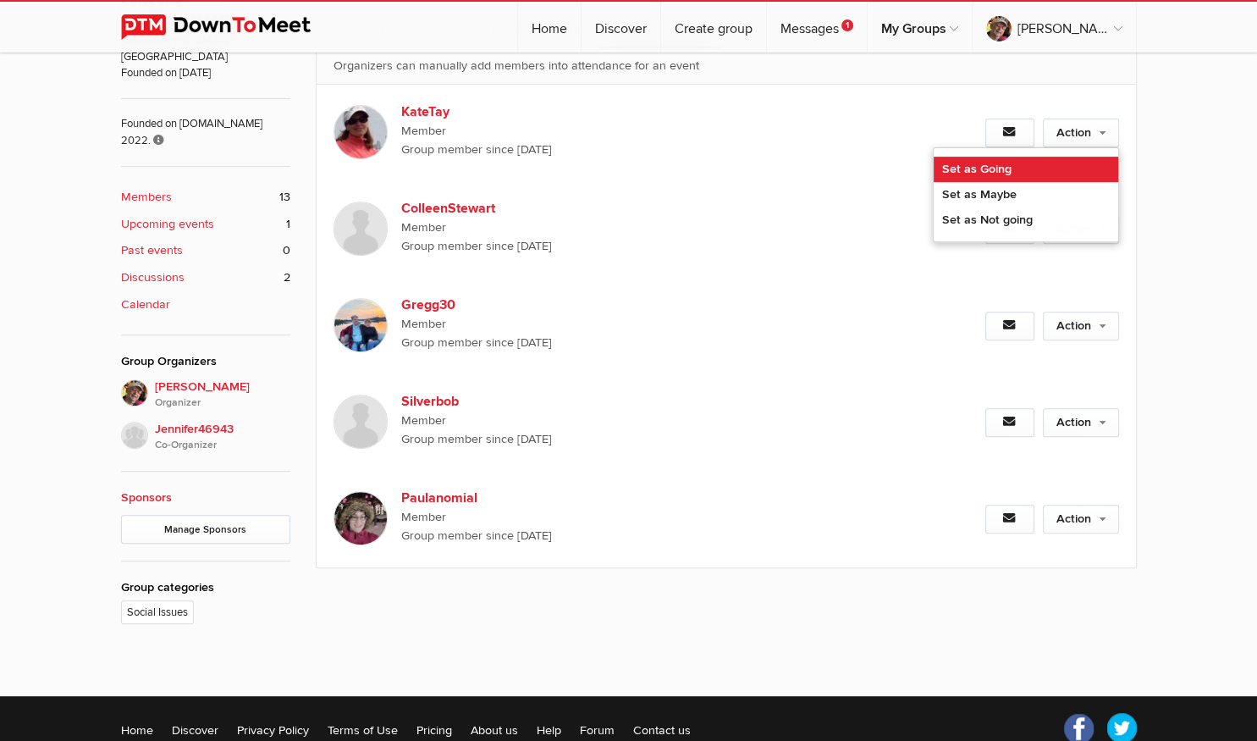
click at [1055, 171] on link "Set as Going" at bounding box center [1026, 169] width 185 height 25
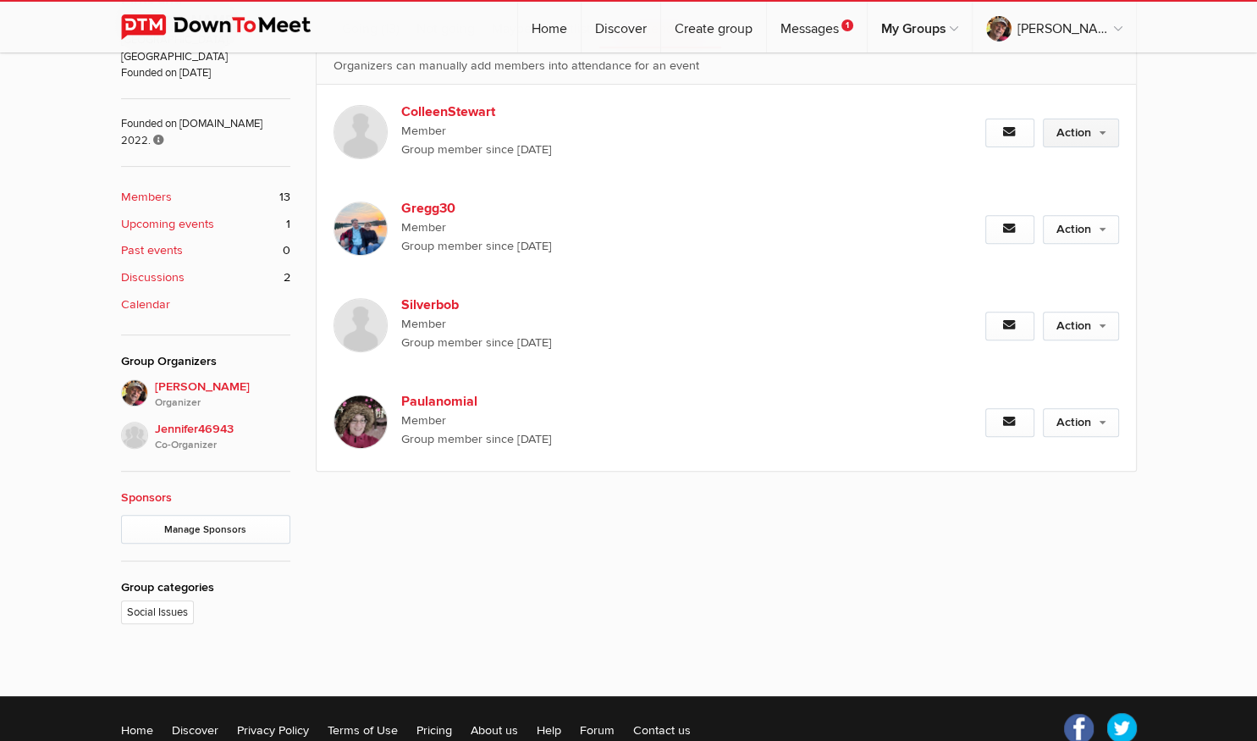
click at [1082, 121] on link "Action" at bounding box center [1081, 133] width 76 height 29
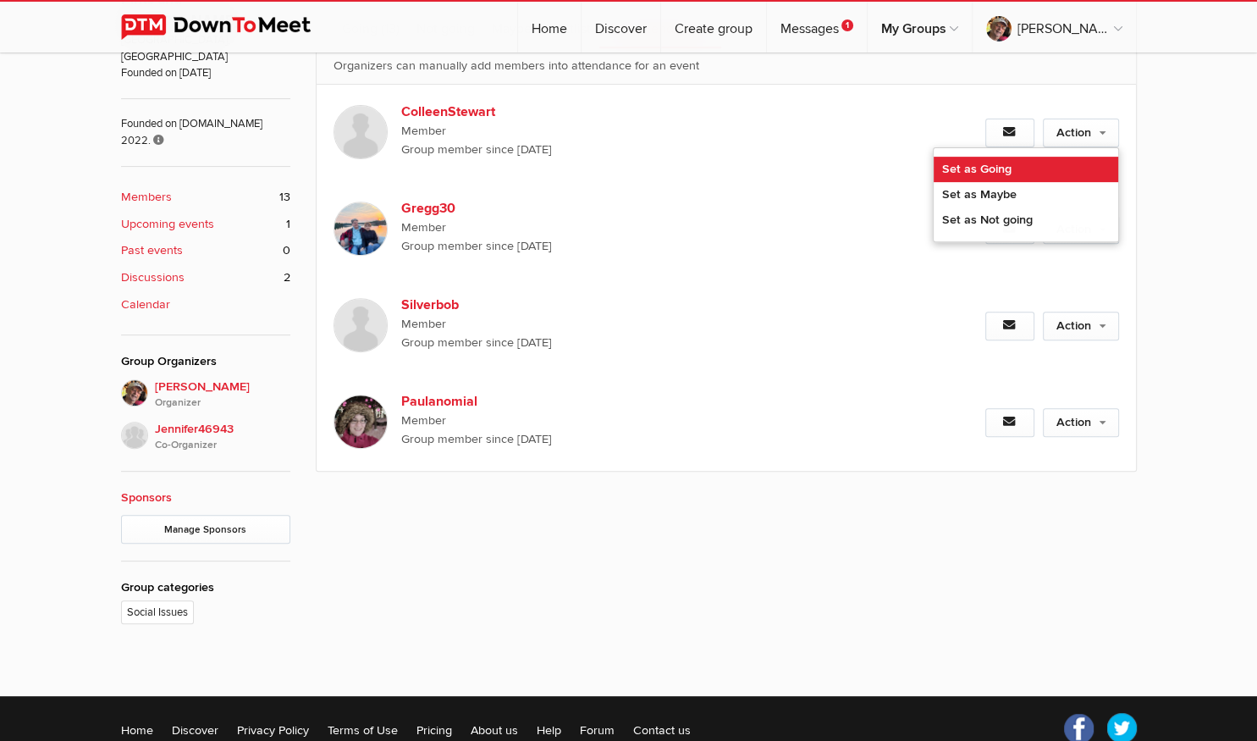
click at [1065, 158] on link "Set as Going" at bounding box center [1026, 169] width 185 height 25
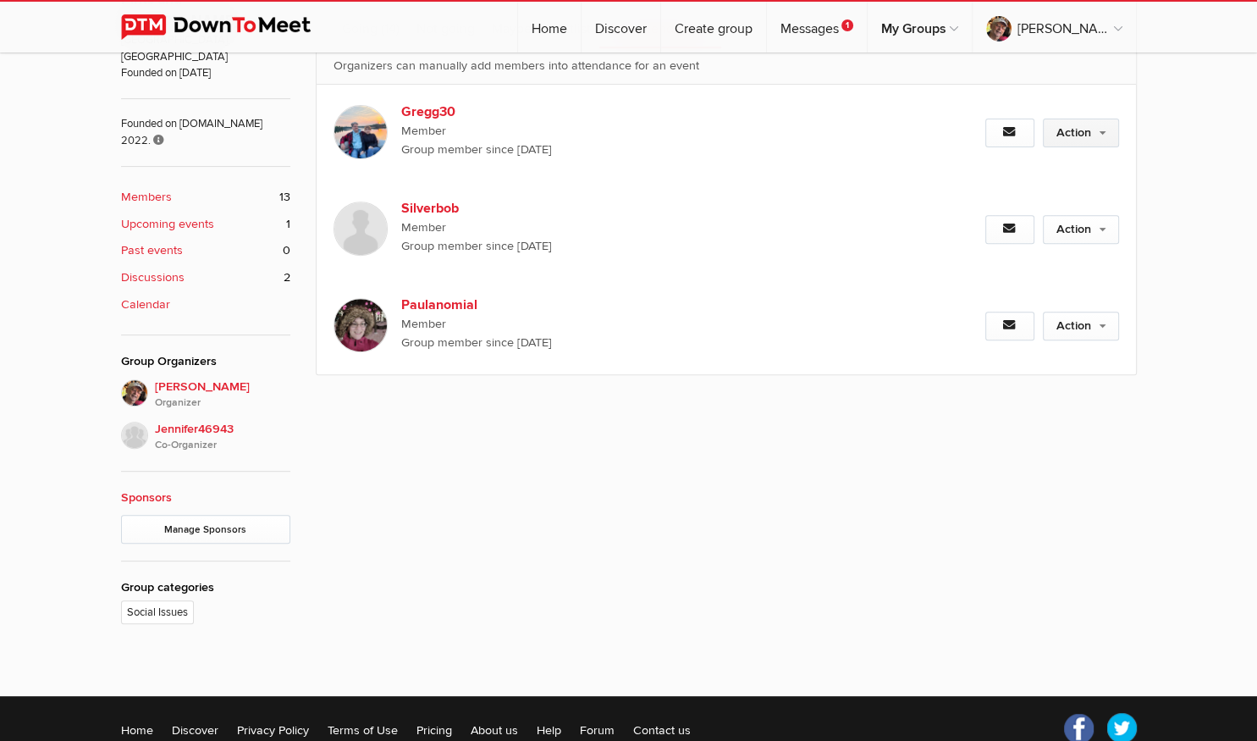
click at [1071, 130] on link "Action" at bounding box center [1081, 133] width 76 height 29
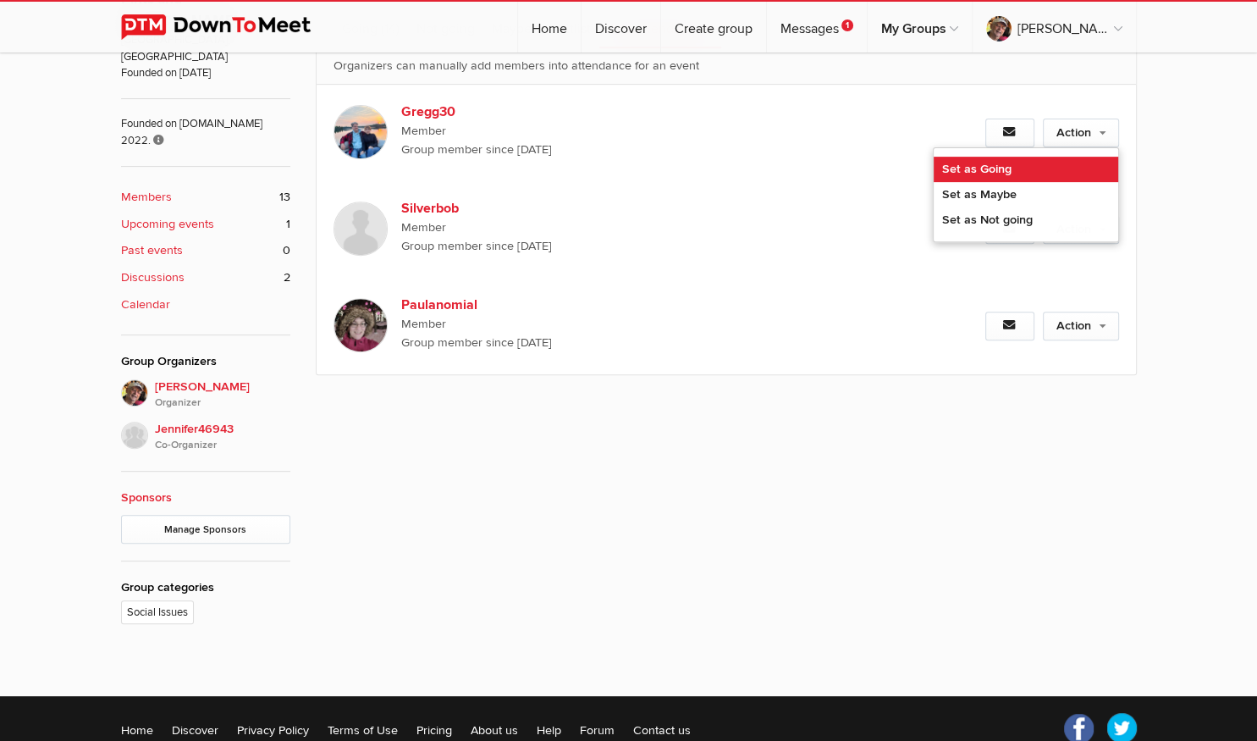
click at [1051, 157] on link "Set as Going" at bounding box center [1026, 169] width 185 height 25
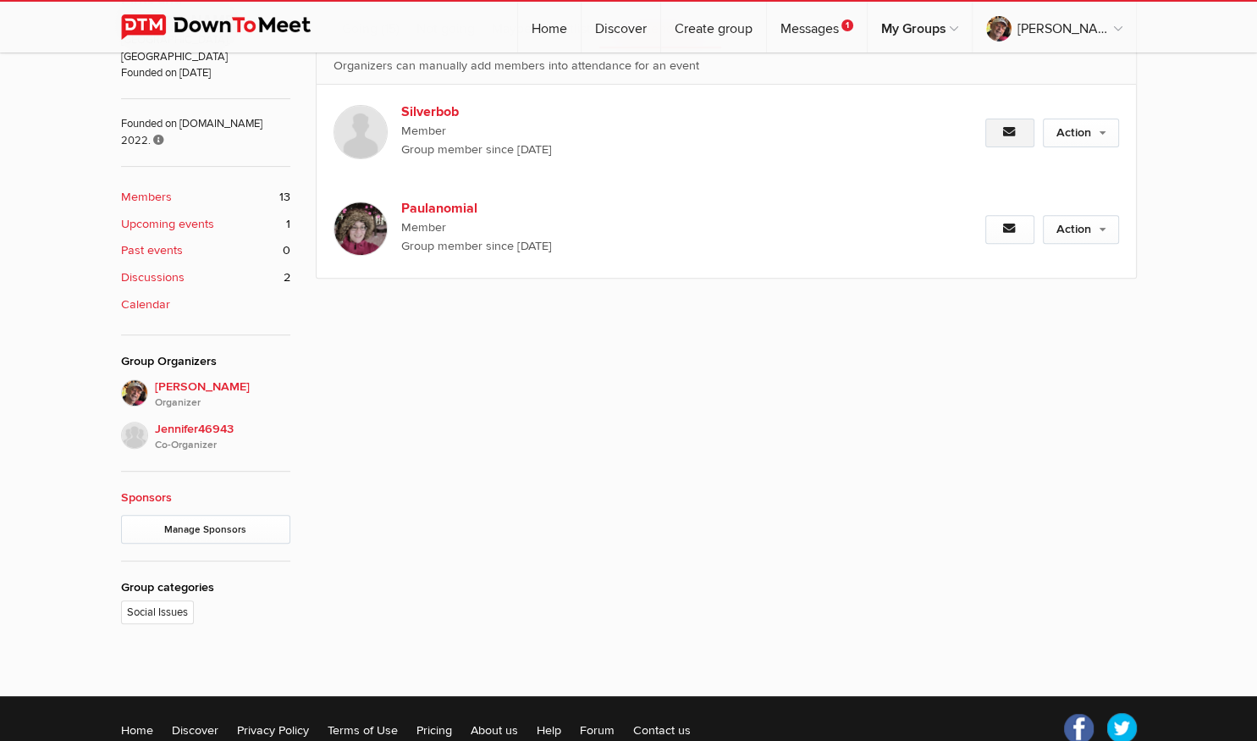
click at [996, 134] on link at bounding box center [1009, 133] width 49 height 29
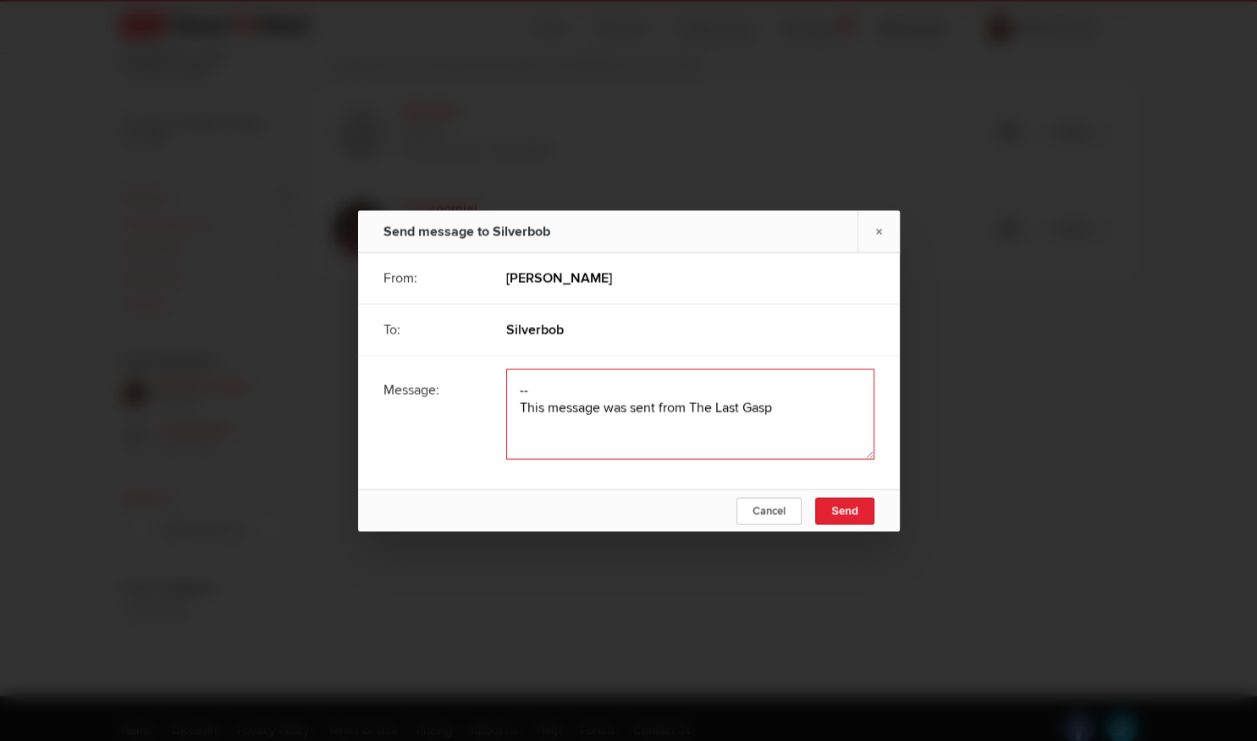
click at [681, 387] on textarea at bounding box center [690, 413] width 368 height 91
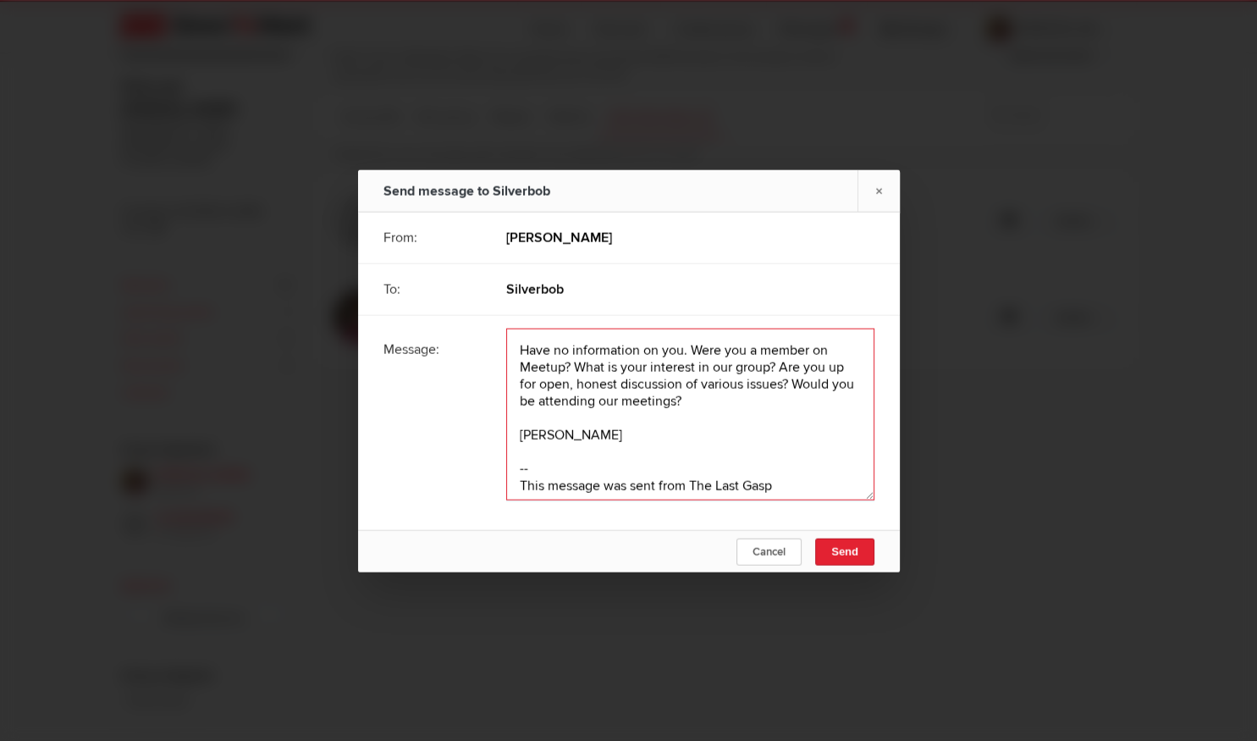
scroll to position [536, 0]
drag, startPoint x: 704, startPoint y: 399, endPoint x: 510, endPoint y: 344, distance: 201.5
click at [510, 344] on textarea at bounding box center [690, 414] width 368 height 172
type textarea "Have no information on you. Were you a member on Meetup? What is your interest …"
click at [869, 553] on button "Send" at bounding box center [844, 551] width 59 height 27
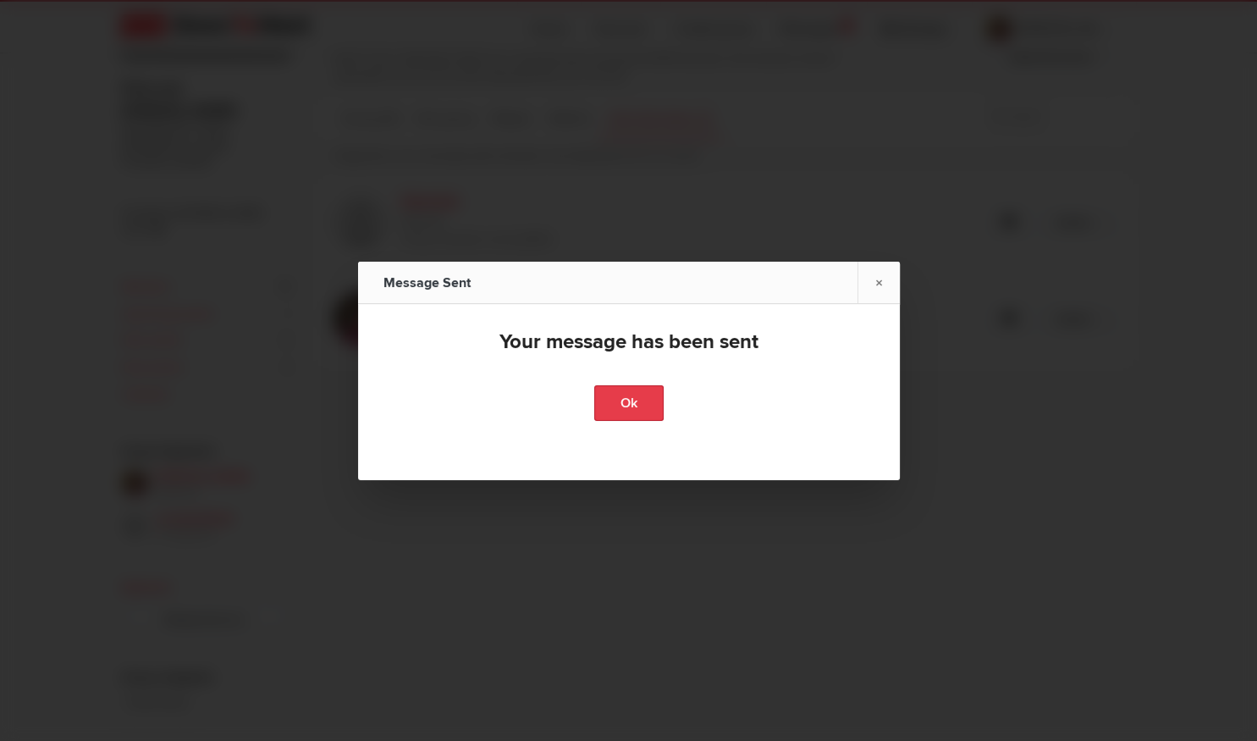
click at [620, 401] on link "Ok" at bounding box center [628, 403] width 69 height 36
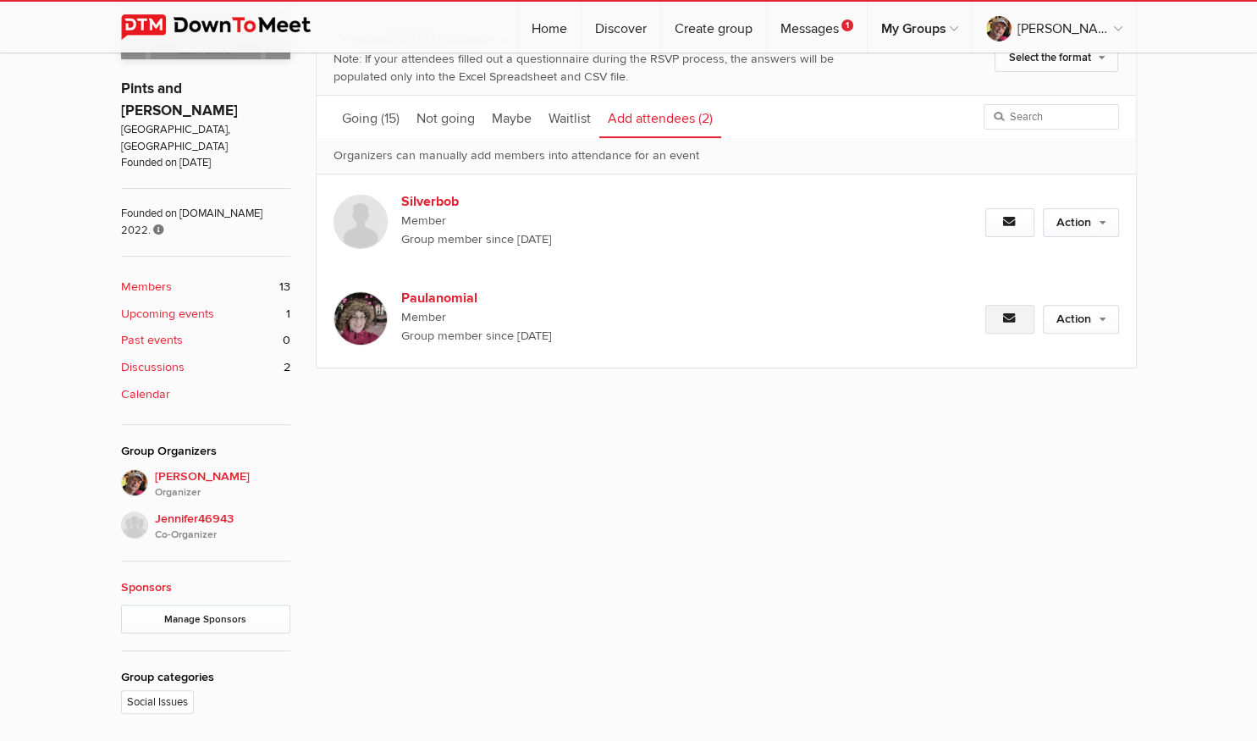
click at [1015, 322] on icon at bounding box center [1010, 318] width 14 height 12
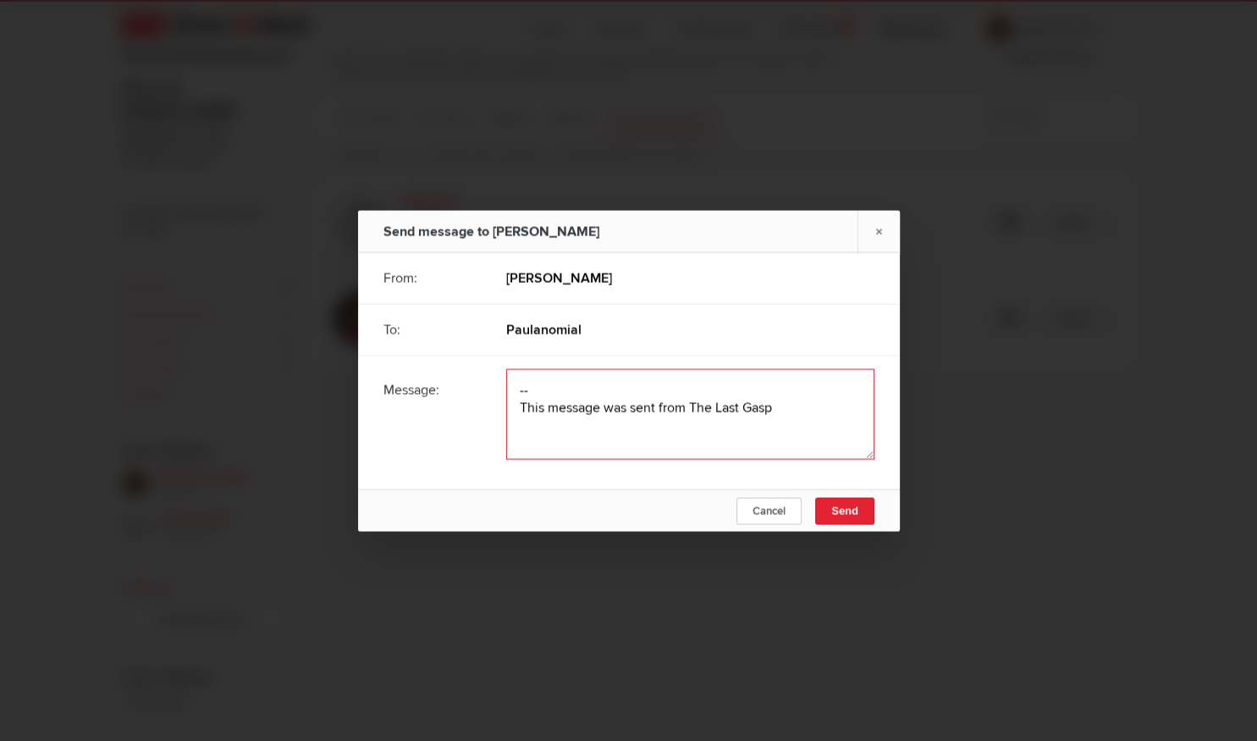
paste textarea "Have no information on you. Were you a member on Meetup? What is your interest …"
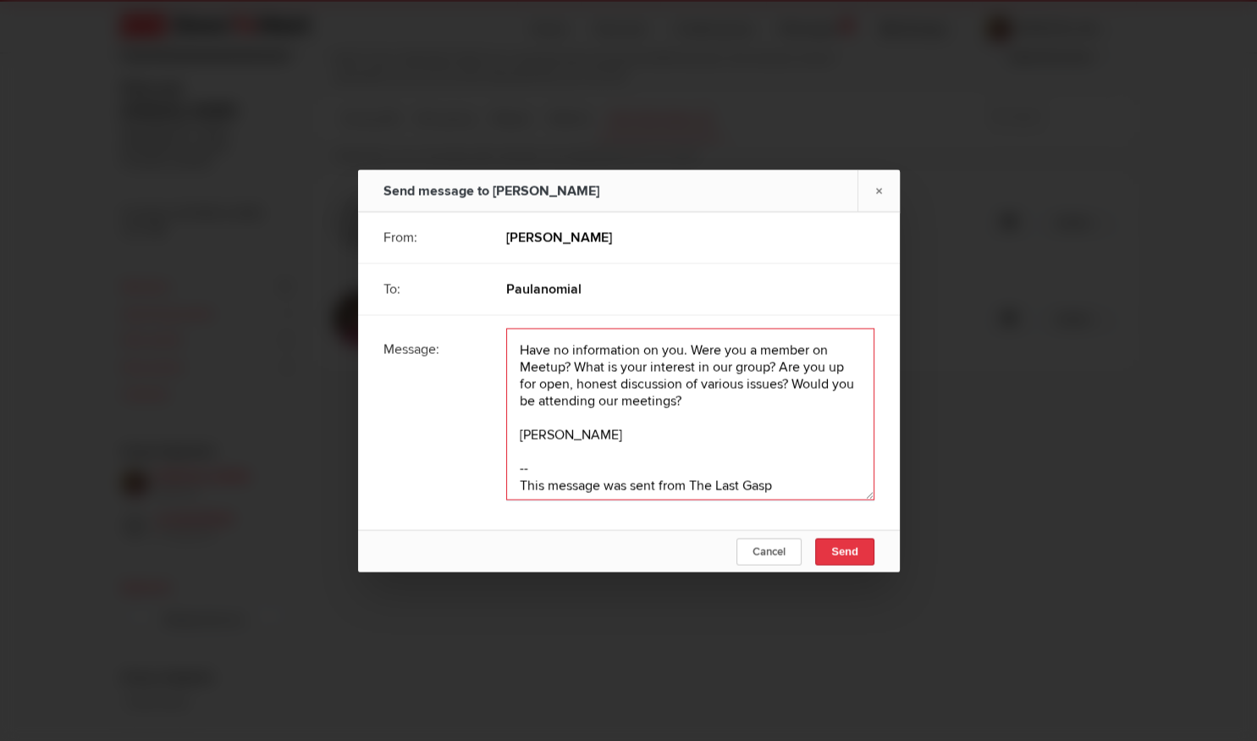
type textarea "Have no information on you. Were you a member on Meetup? What is your interest …"
click at [833, 538] on button "Send" at bounding box center [844, 551] width 59 height 27
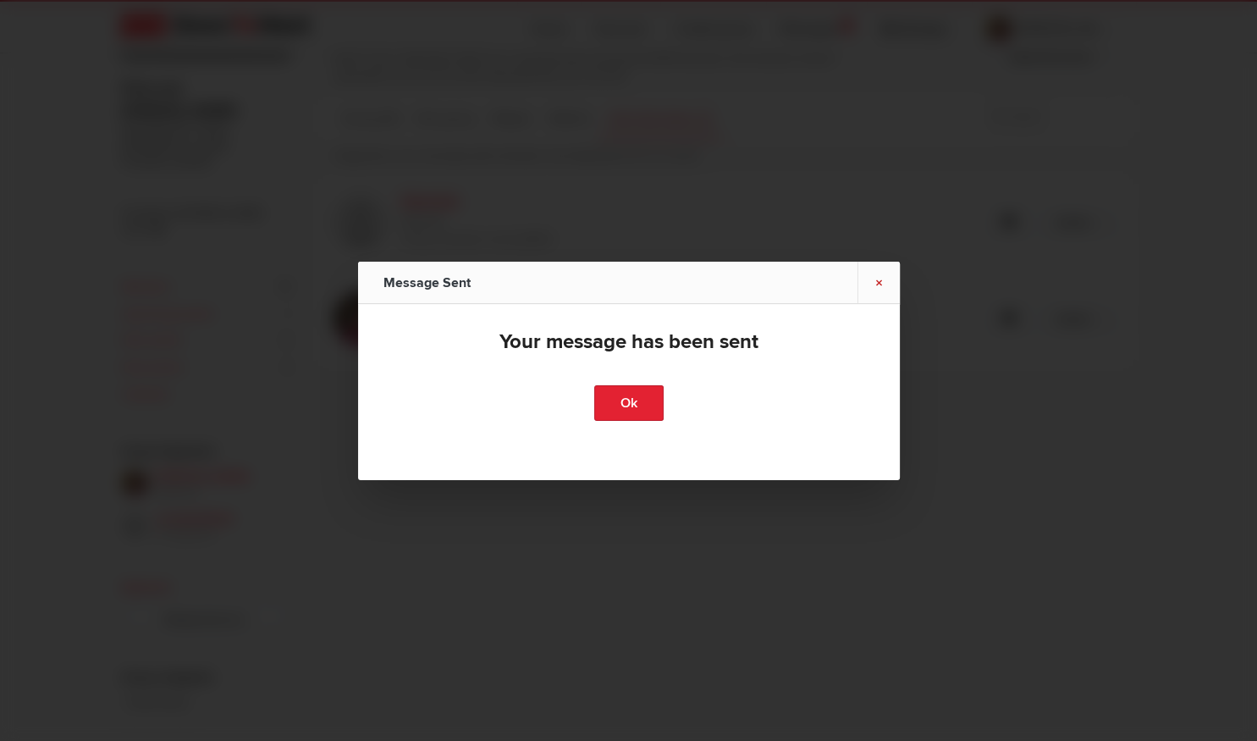
click at [881, 273] on link "×" at bounding box center [879, 282] width 42 height 41
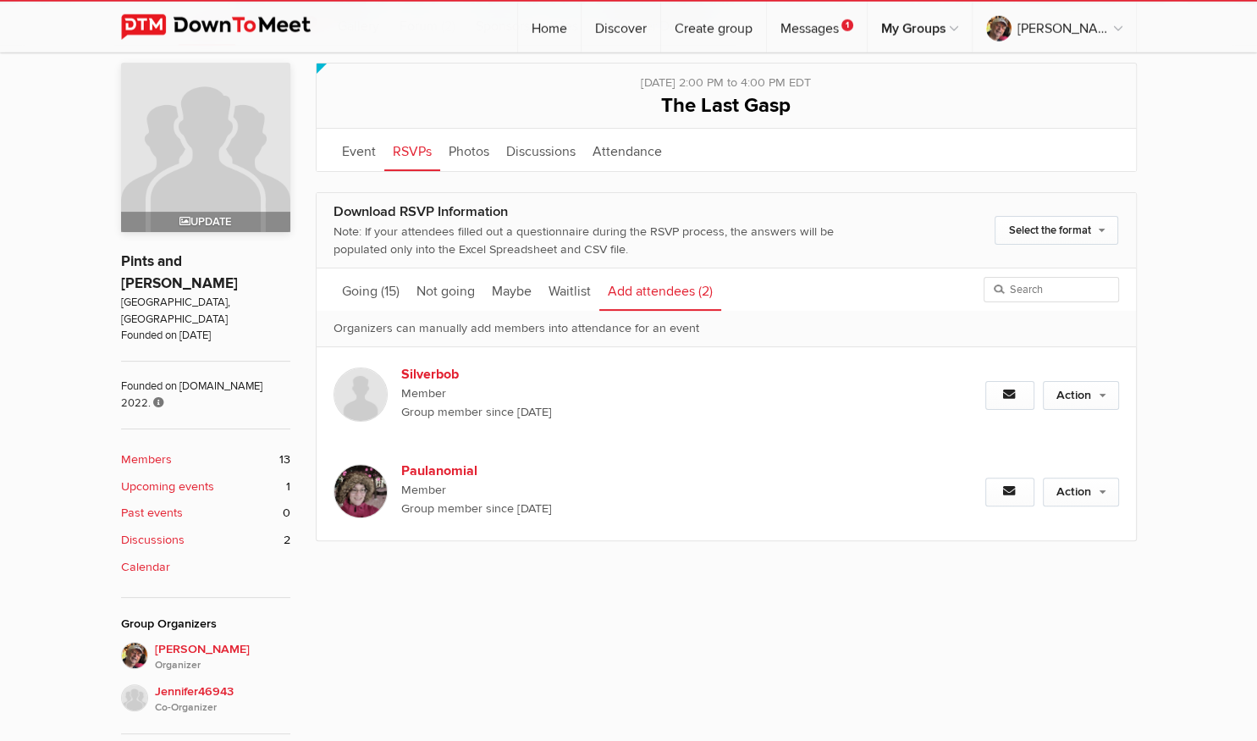
scroll to position [179, 0]
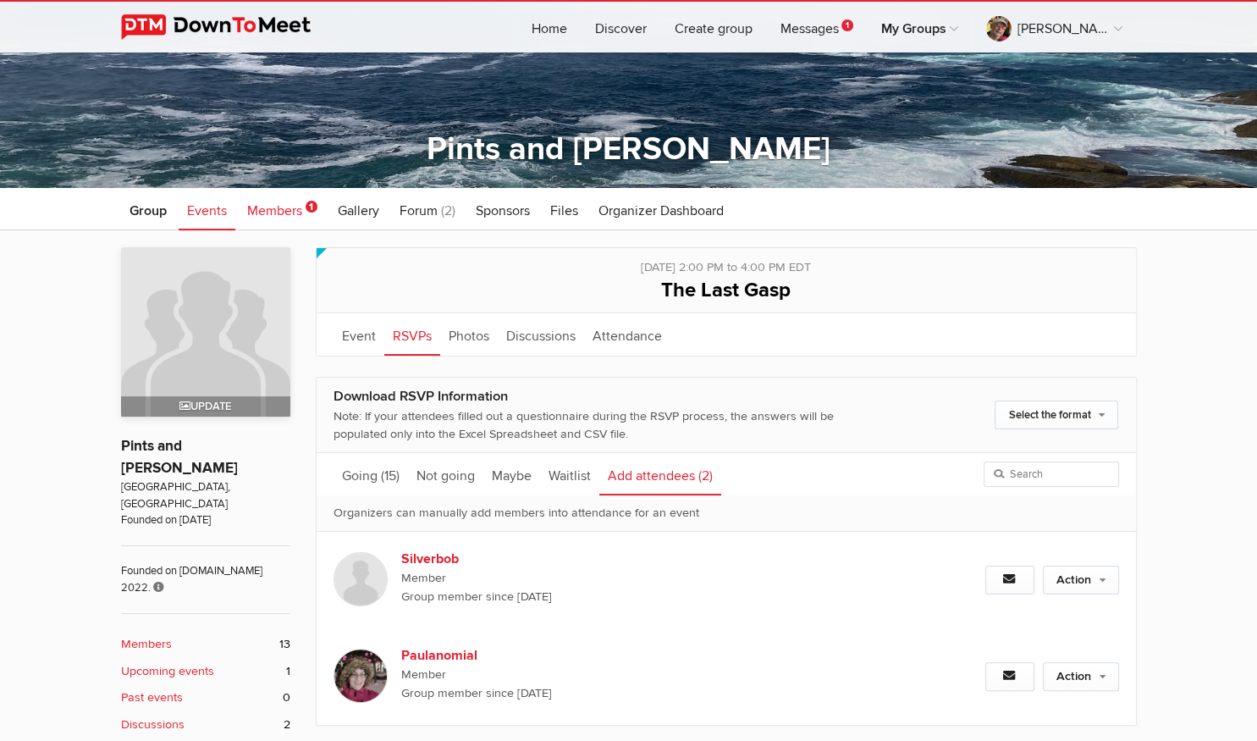
click at [276, 210] on span "Members" at bounding box center [274, 210] width 55 height 17
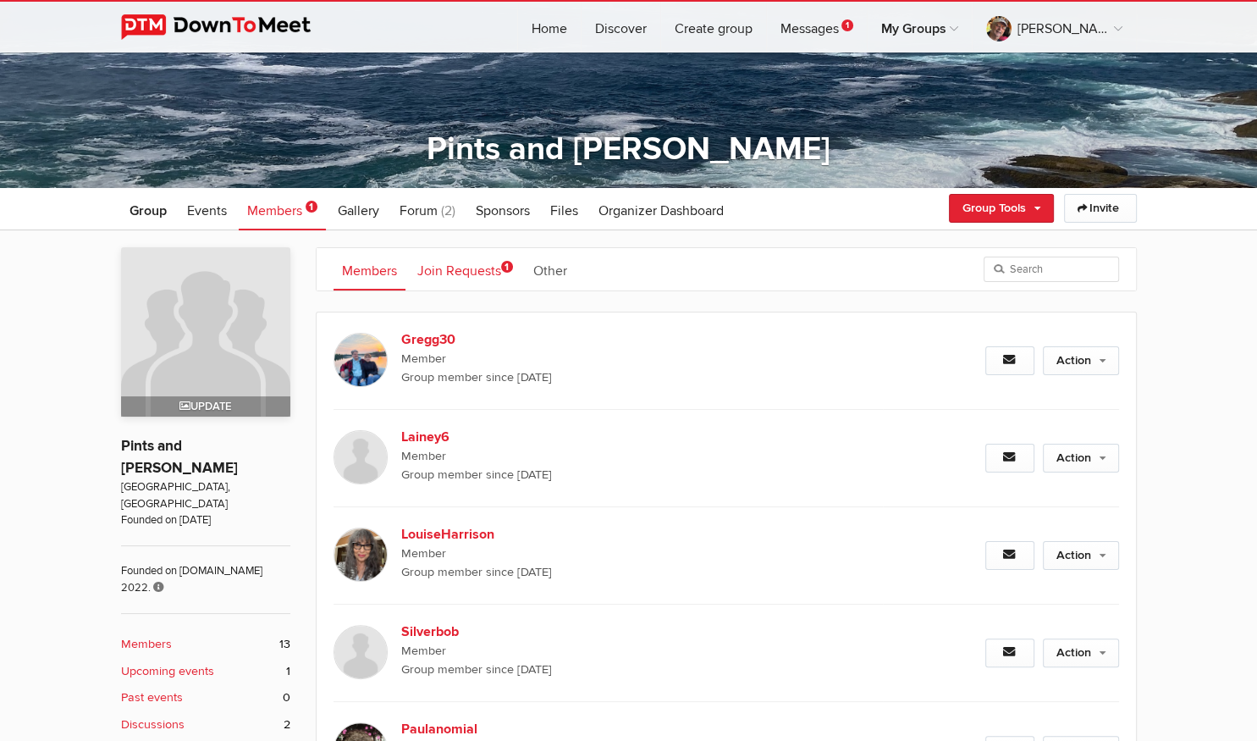
click at [480, 270] on link "Join Requests 1" at bounding box center [465, 269] width 113 height 42
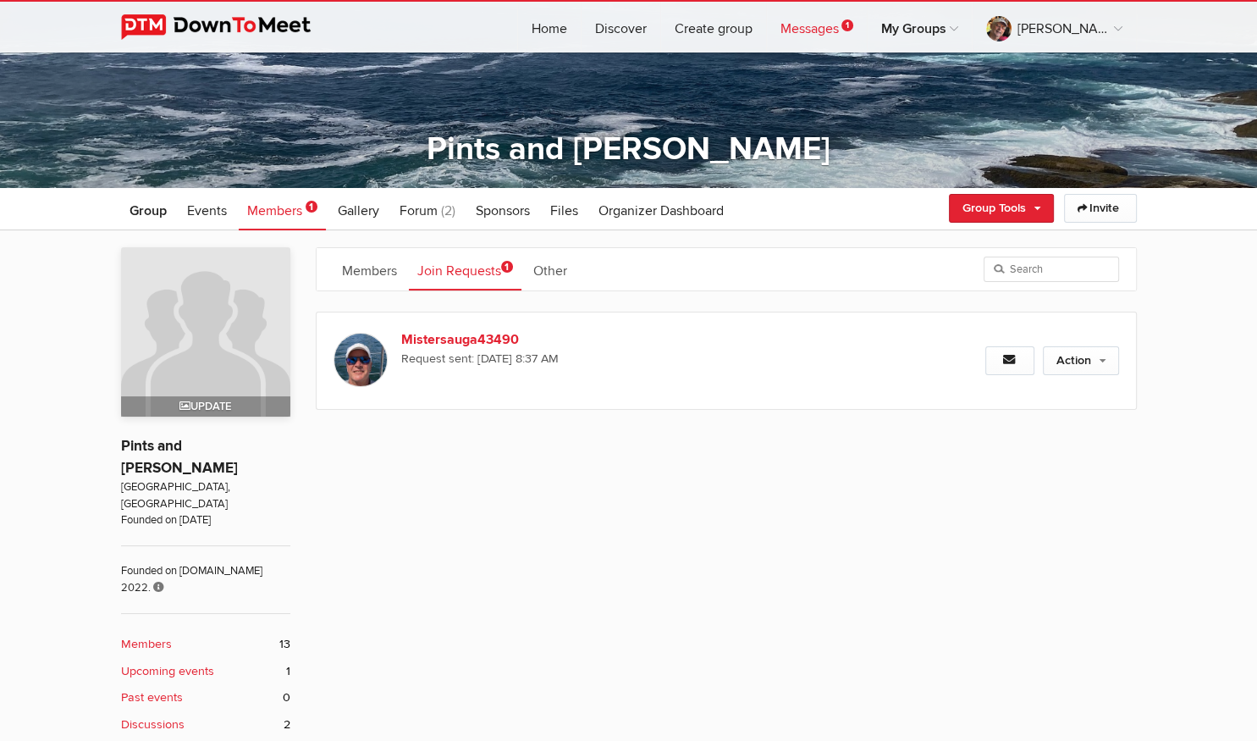
click at [842, 26] on link "Messages 1" at bounding box center [817, 27] width 100 height 51
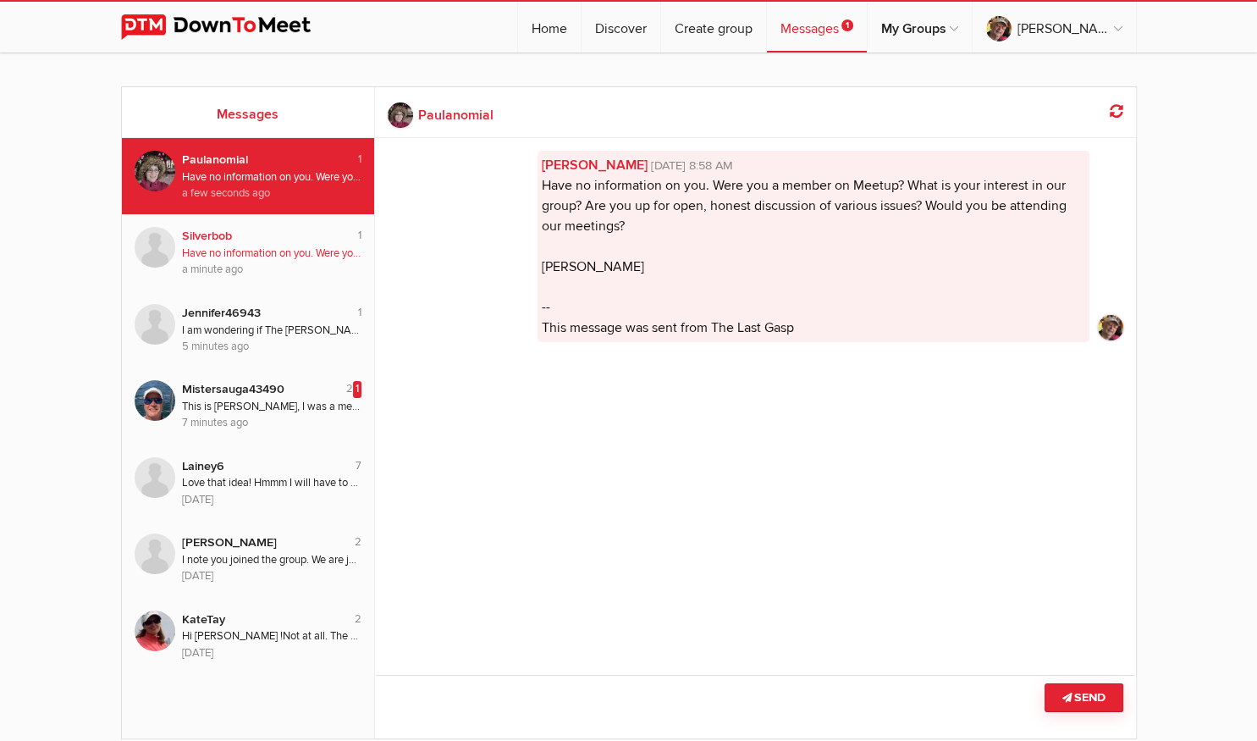
click at [235, 249] on div "Have no information on you. Were you a member on Meetup? What is your interest …" at bounding box center [272, 254] width 180 height 16
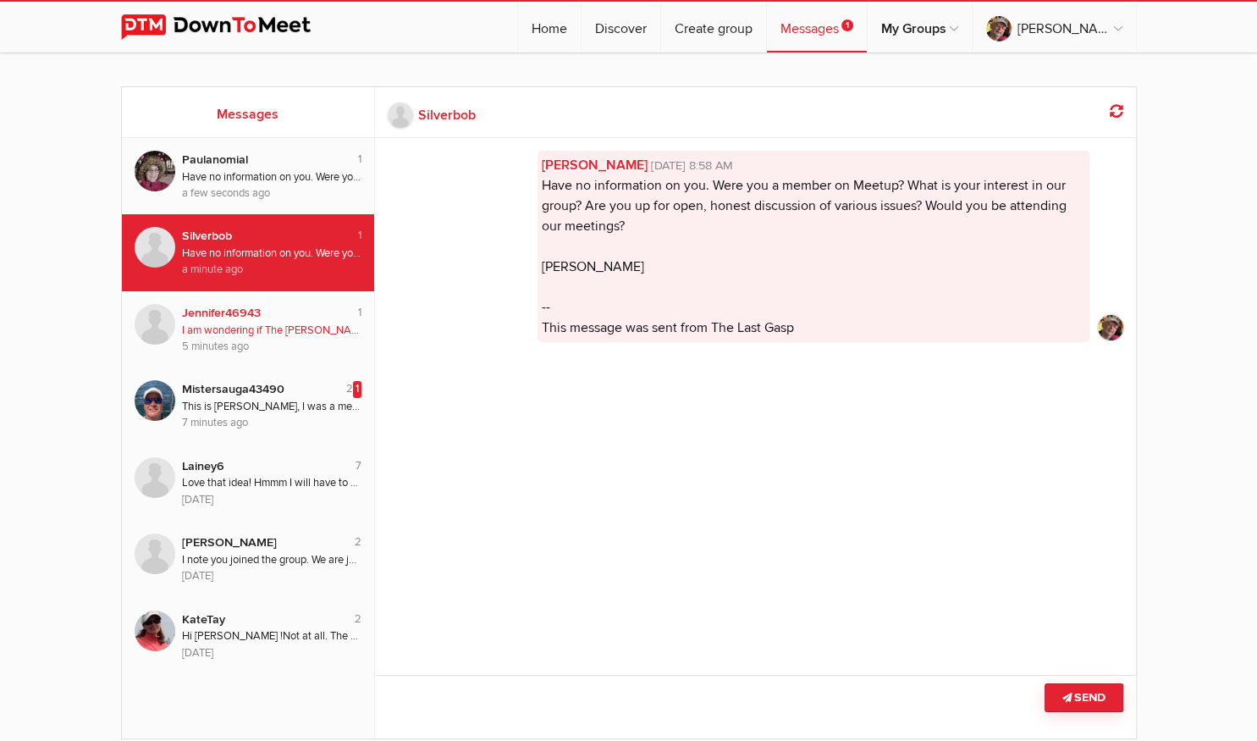
click at [201, 329] on div "I am wondering if The [PERSON_NAME] [PERSON_NAME] would like to listed as a spo…" at bounding box center [272, 331] width 180 height 16
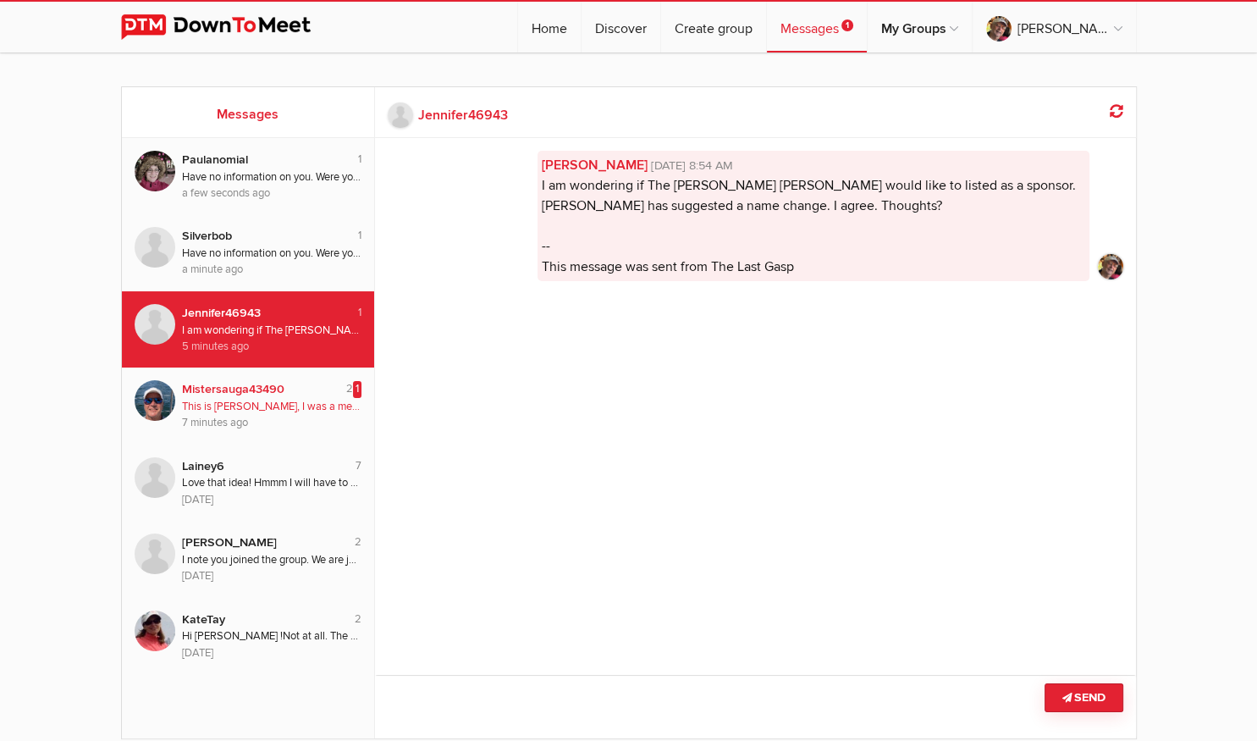
click at [190, 401] on div "This is [PERSON_NAME], I was a member of the original group" at bounding box center [272, 407] width 180 height 16
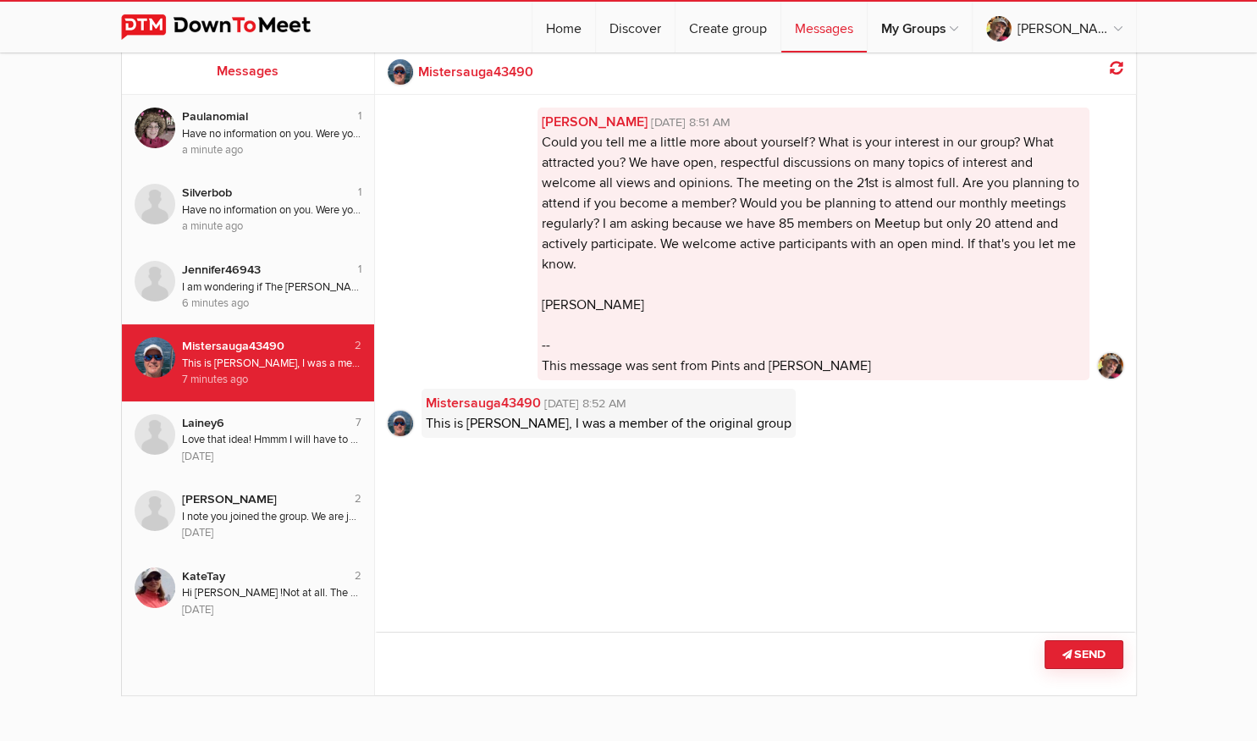
scroll to position [89, 0]
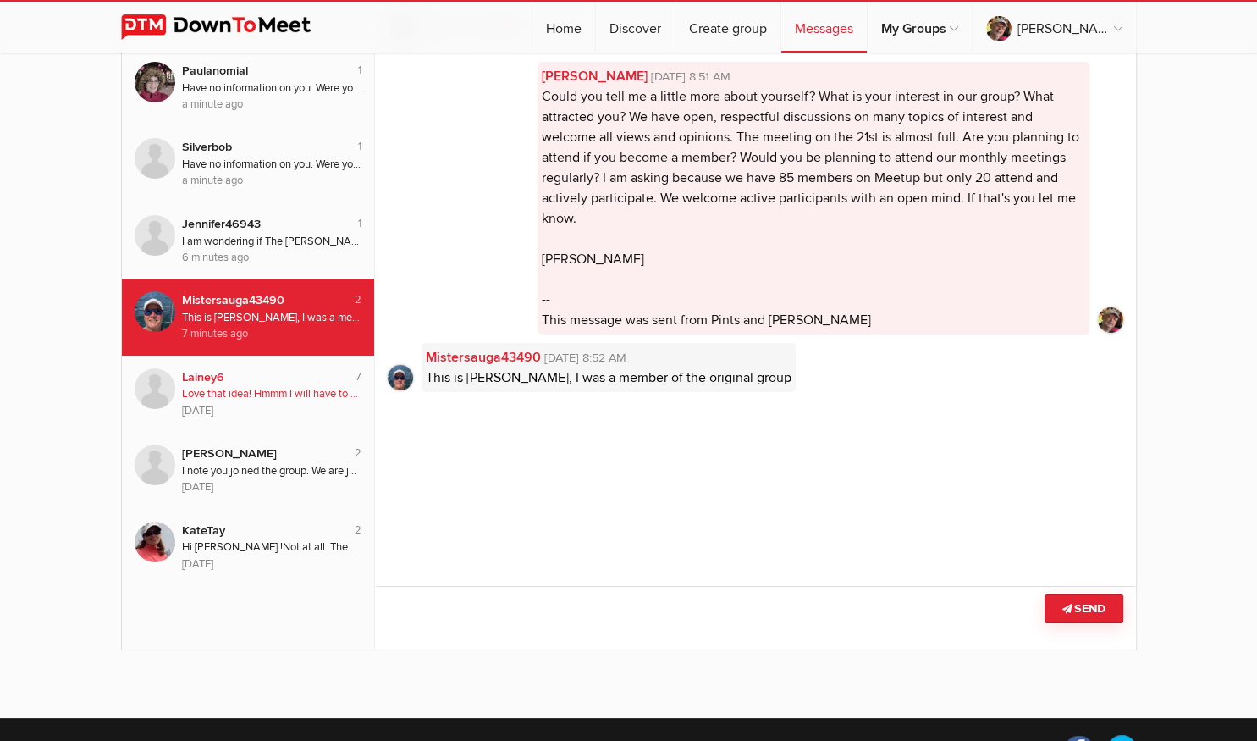
click at [301, 398] on div "Love that idea! Hmmm I will have to come up with some nsmes." at bounding box center [272, 394] width 180 height 16
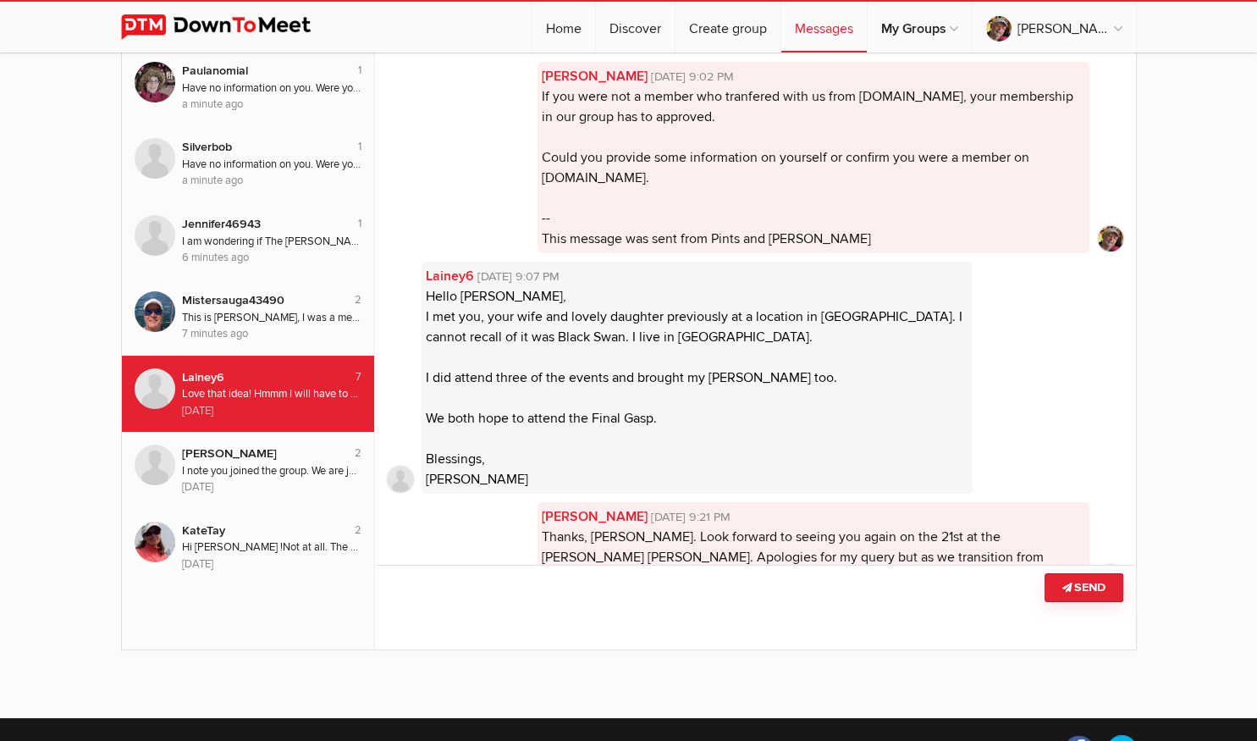
scroll to position [298, 0]
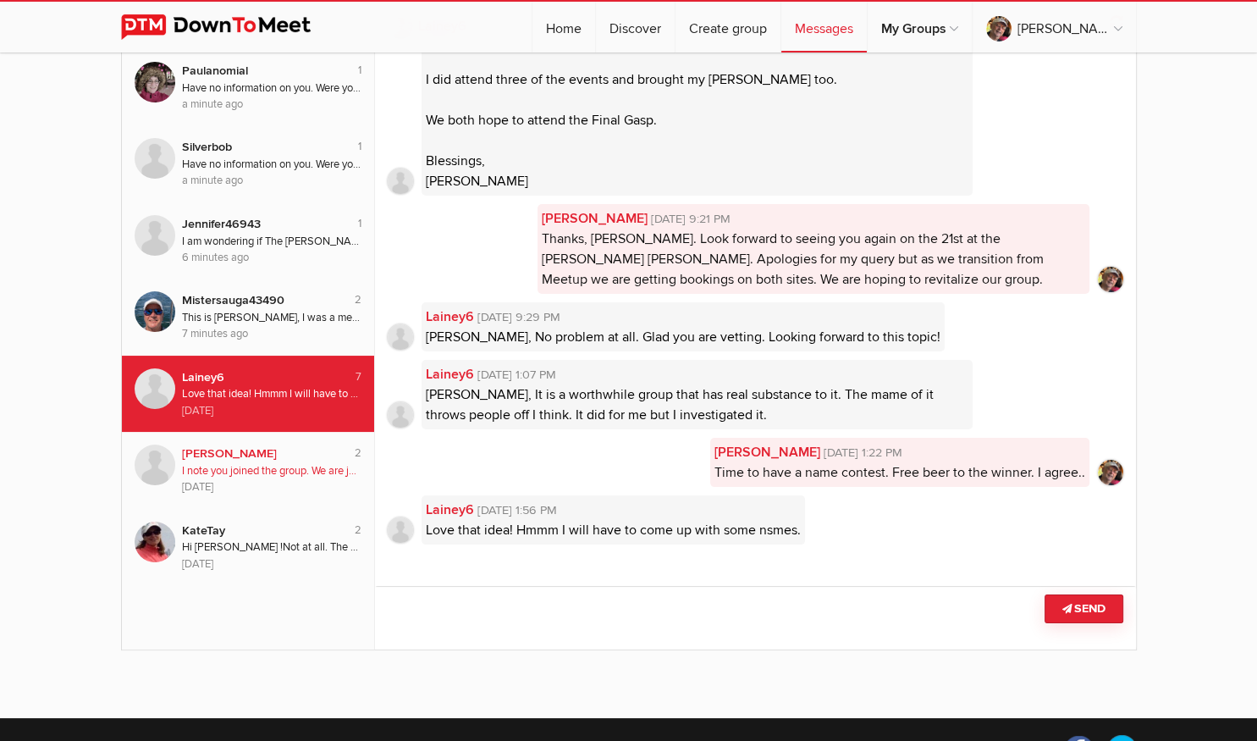
click at [290, 467] on div "I note you joined the group. We are just setting up on DTM and members have to …" at bounding box center [272, 471] width 180 height 16
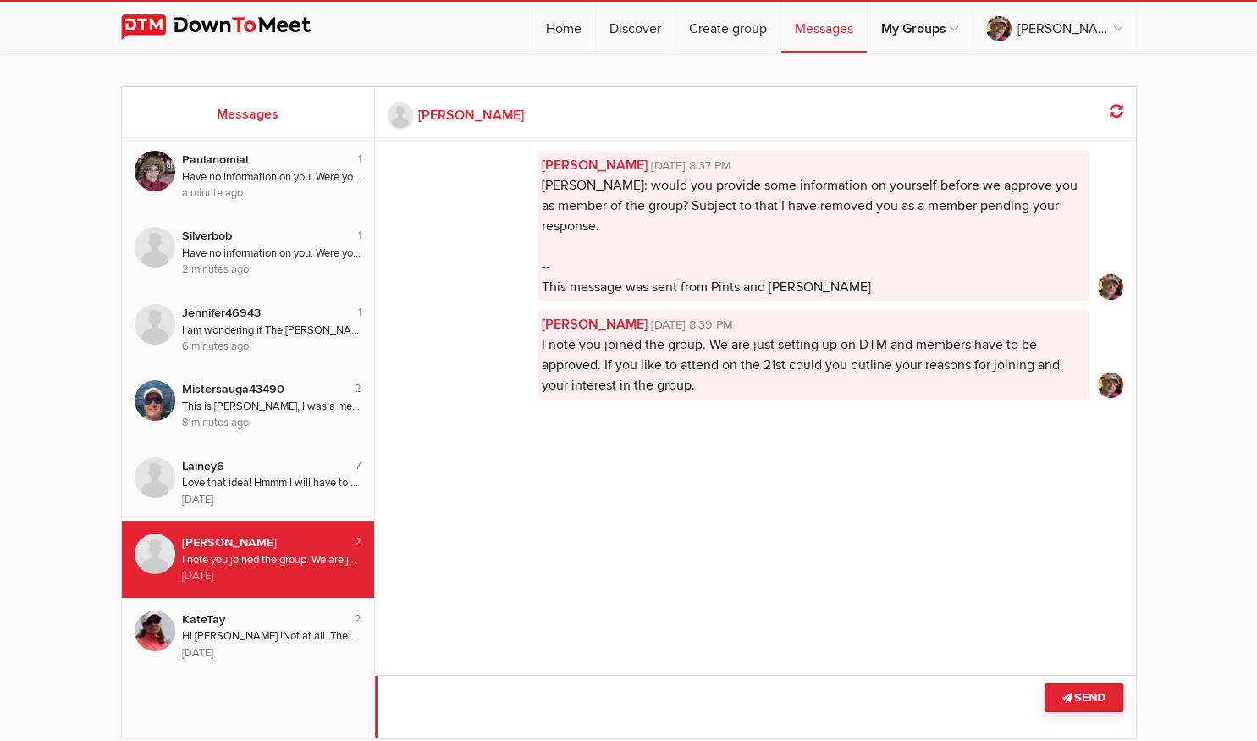
click at [527, 702] on textarea at bounding box center [755, 706] width 761 height 63
click at [196, 536] on div "[PERSON_NAME]" at bounding box center [259, 542] width 155 height 19
click at [444, 116] on b "[PERSON_NAME]" at bounding box center [471, 115] width 106 height 20
click at [642, 22] on link "Discover" at bounding box center [635, 27] width 79 height 51
select select "null"
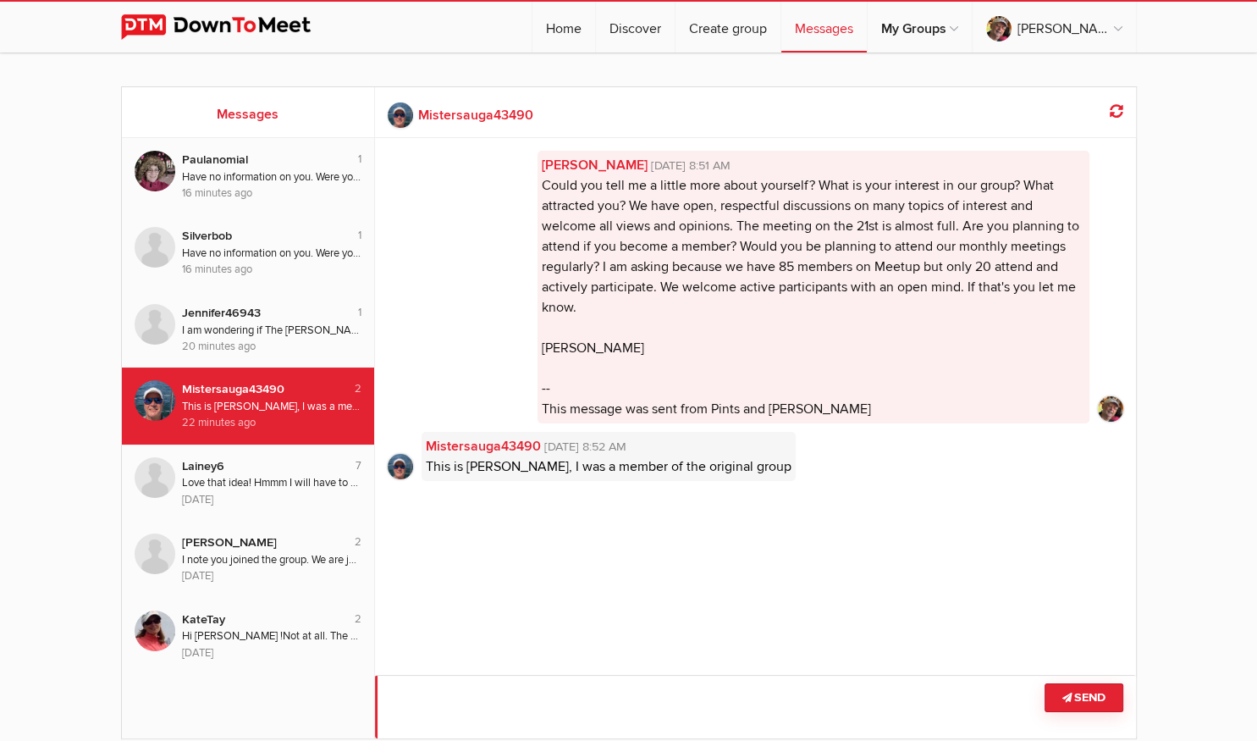
click at [517, 696] on textarea at bounding box center [755, 706] width 761 height 63
type textarea "B"
type textarea "Got you. You are bring a guest I assume"
click at [1099, 689] on button "Send" at bounding box center [1084, 697] width 79 height 29
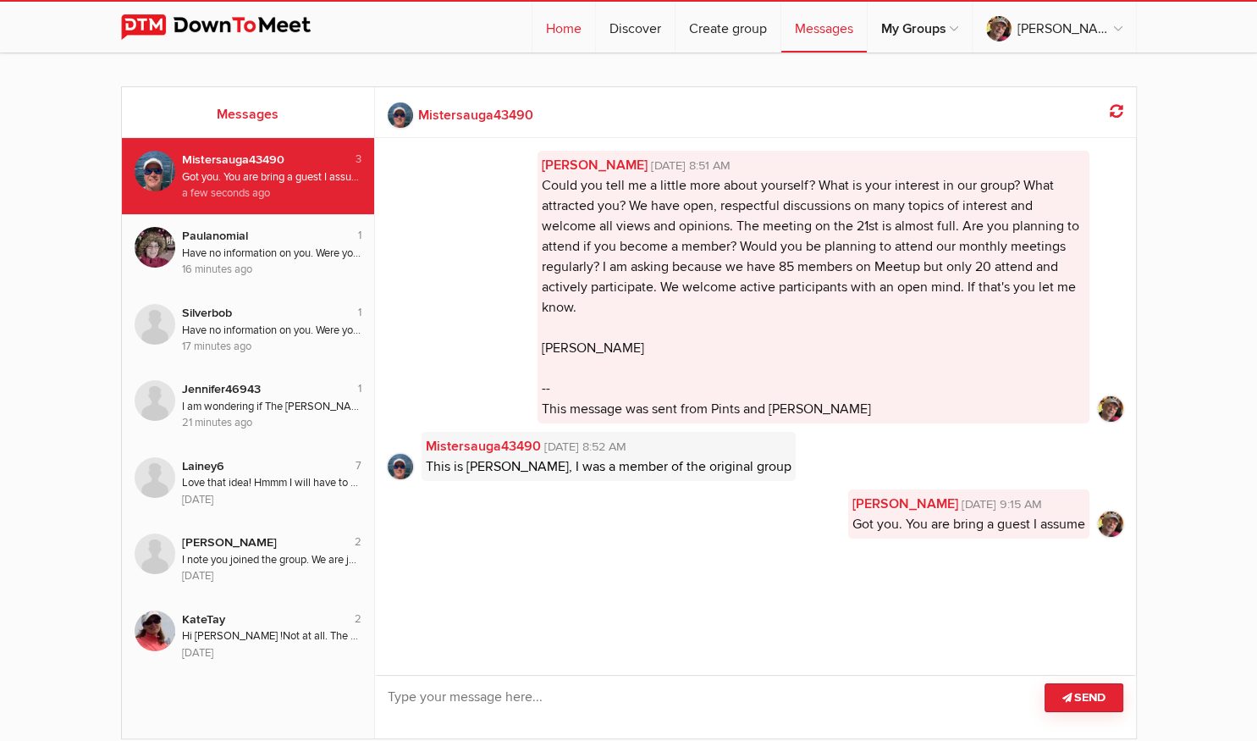
click at [591, 29] on link "Home" at bounding box center [563, 27] width 63 height 51
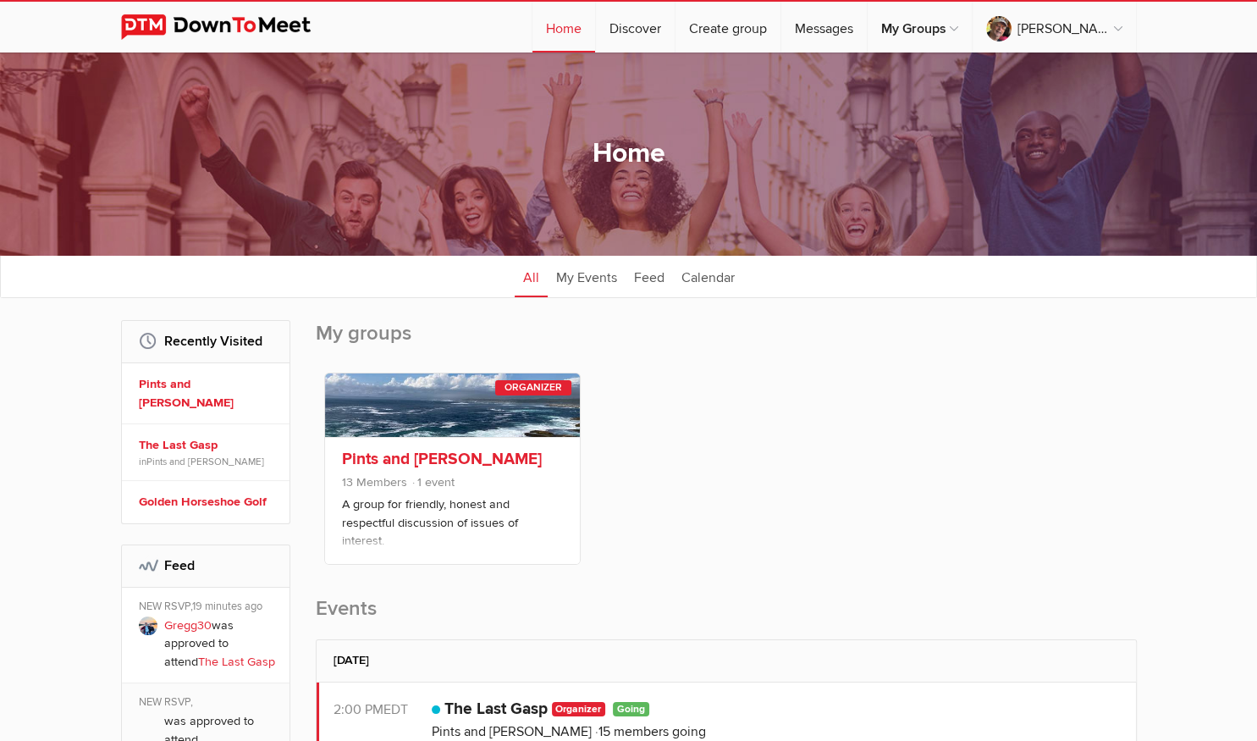
click at [438, 459] on link "Pints and [PERSON_NAME]" at bounding box center [442, 459] width 200 height 20
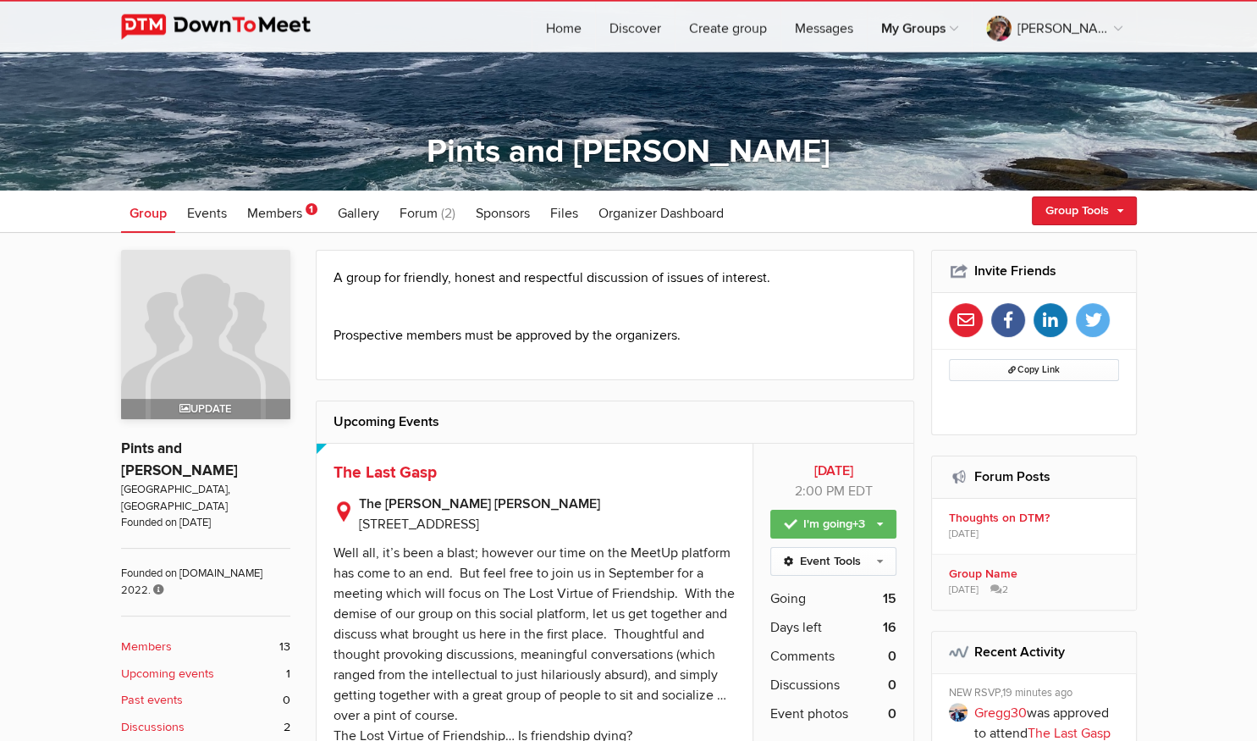
scroll to position [179, 0]
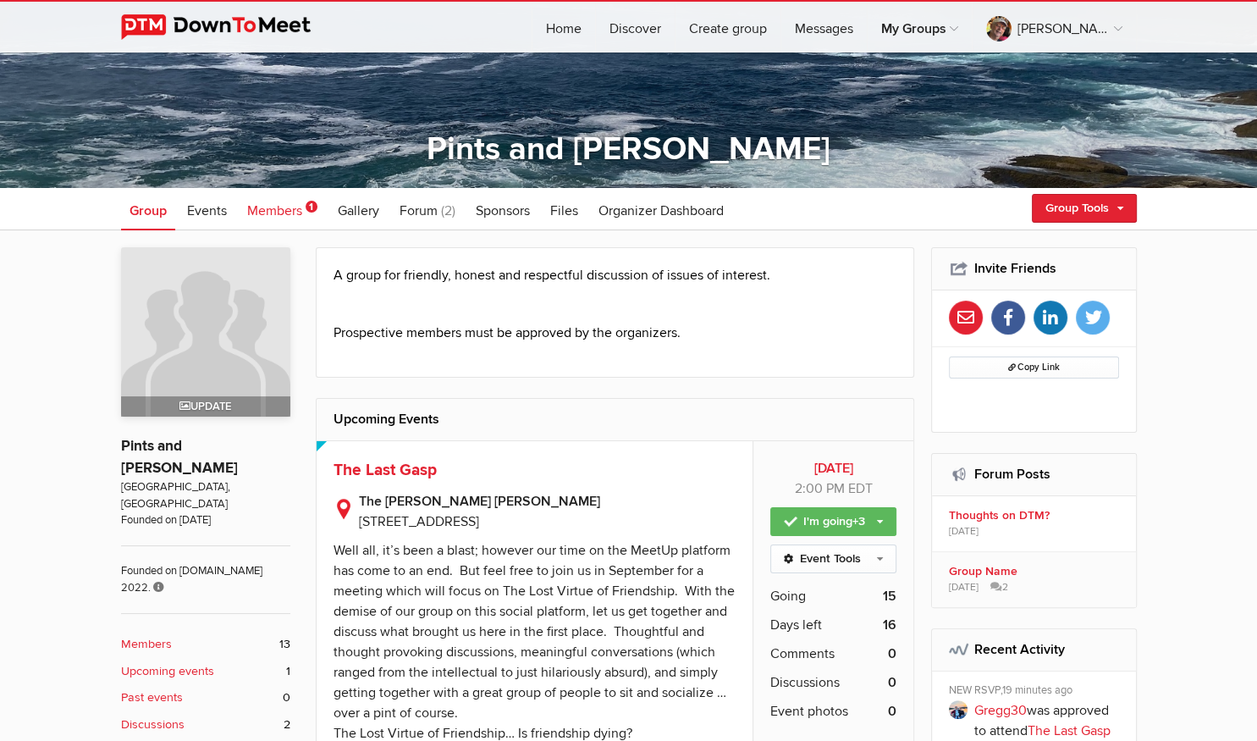
click at [296, 207] on span "Members" at bounding box center [274, 210] width 55 height 17
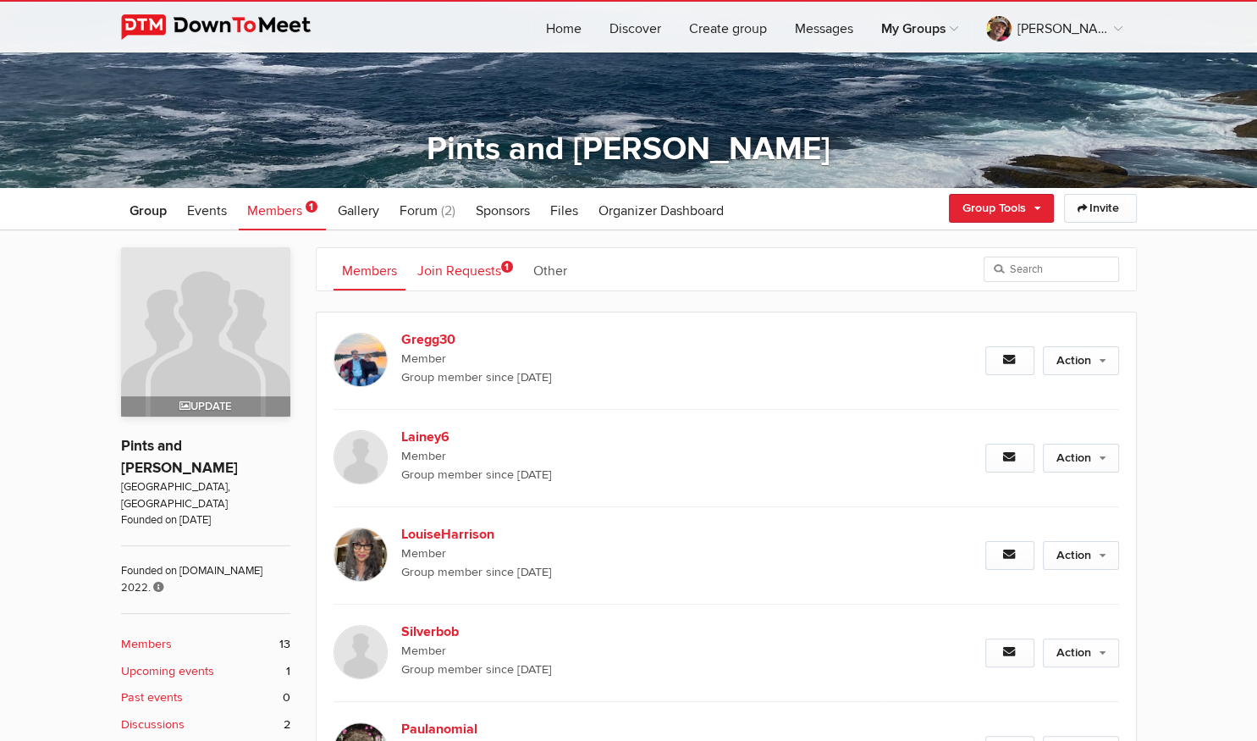
click at [485, 273] on link "Join Requests 1" at bounding box center [465, 269] width 113 height 42
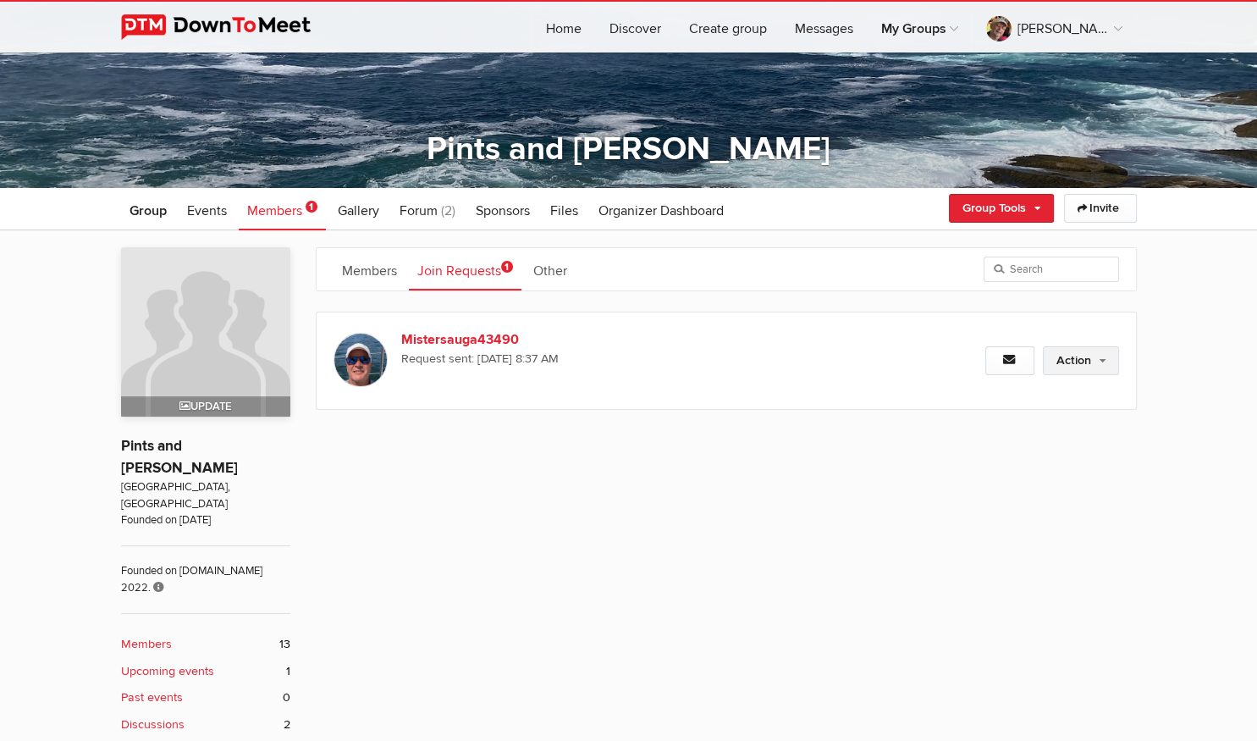
click at [1061, 361] on link "Action" at bounding box center [1081, 360] width 76 height 29
click at [1046, 391] on link "Approve Request" at bounding box center [1026, 396] width 185 height 25
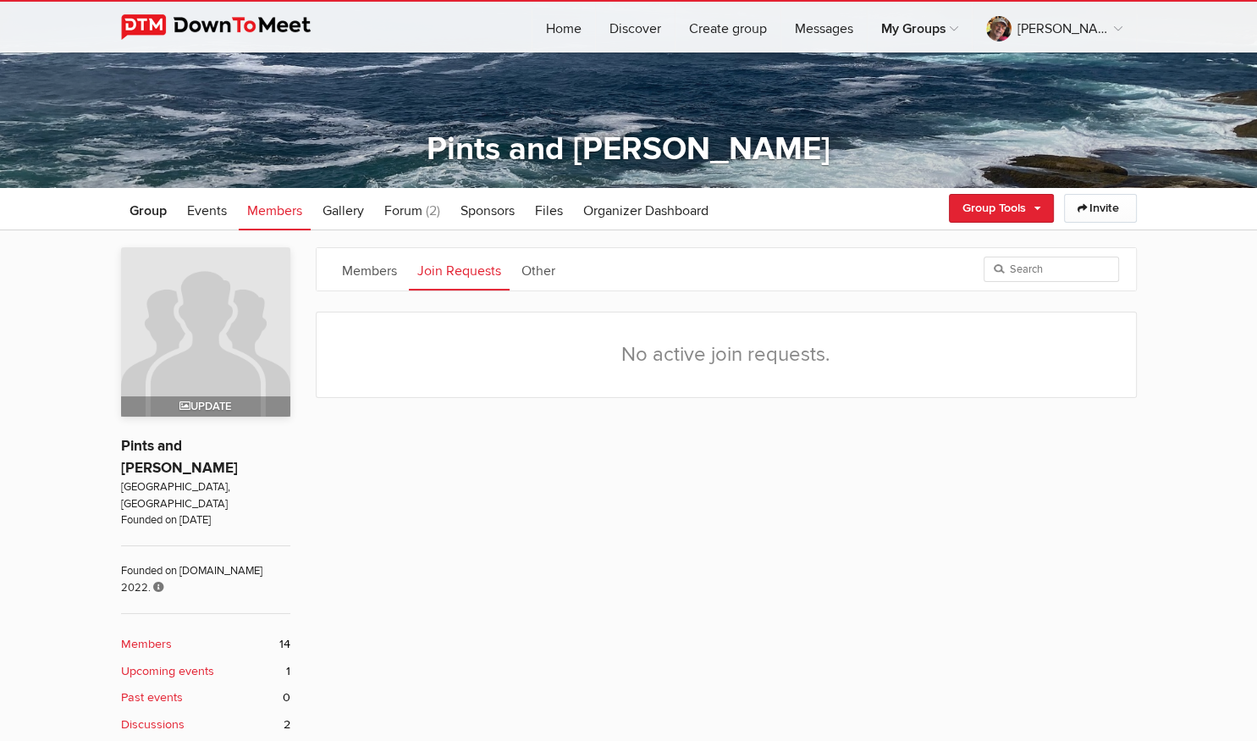
click at [294, 212] on span "Members" at bounding box center [274, 210] width 55 height 17
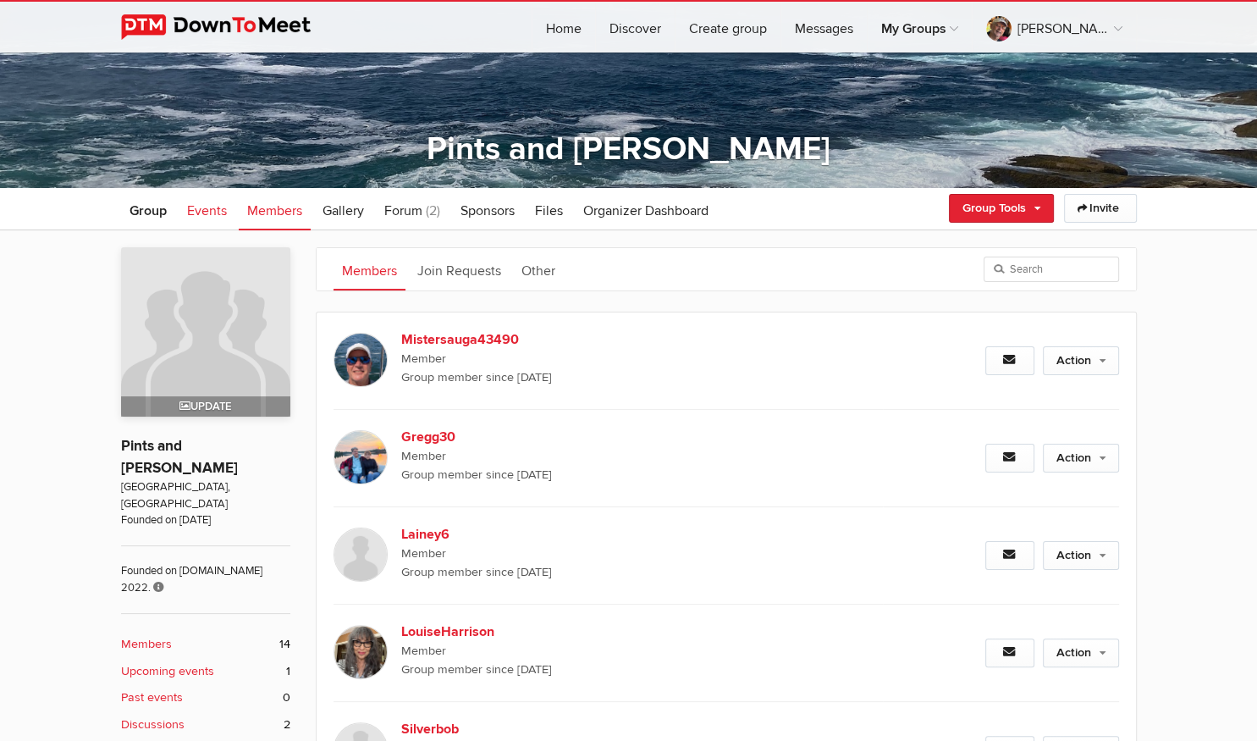
click at [223, 212] on span "Events" at bounding box center [207, 210] width 40 height 17
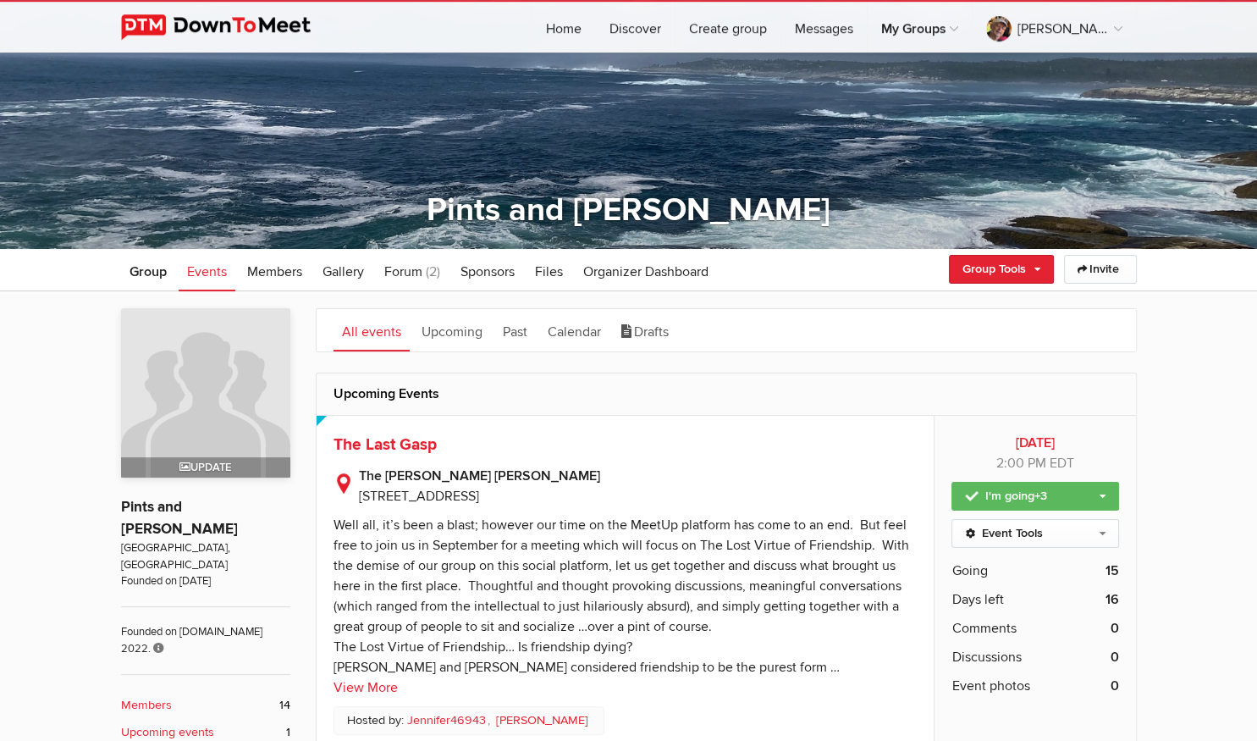
scroll to position [89, 0]
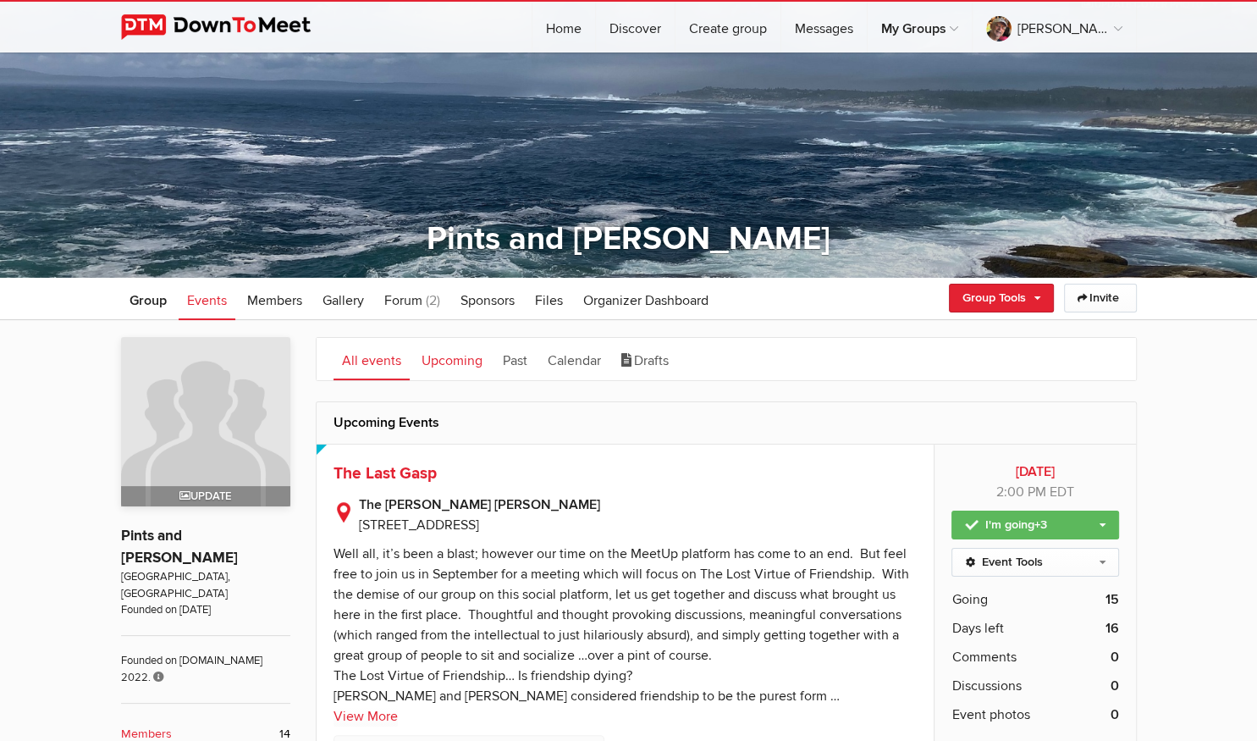
click at [429, 359] on link "Upcoming" at bounding box center [452, 359] width 78 height 42
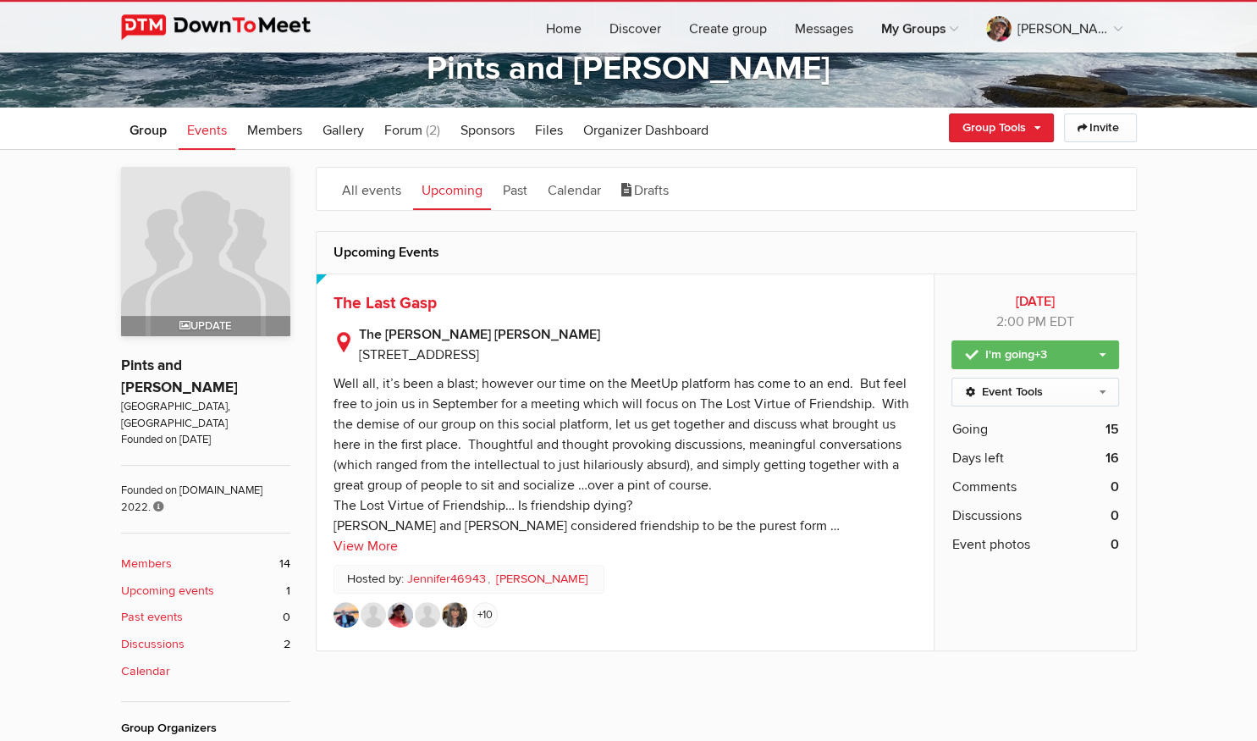
scroll to position [357, 0]
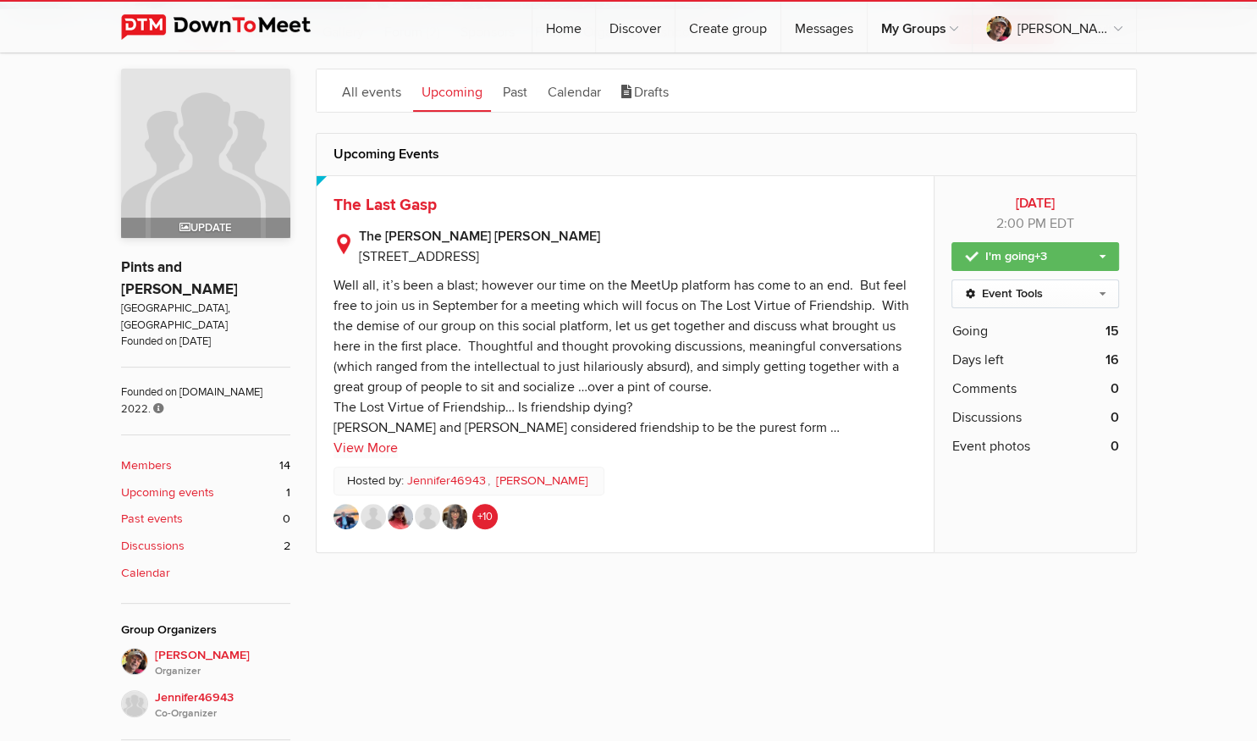
click at [483, 513] on link "+10" at bounding box center [484, 516] width 25 height 25
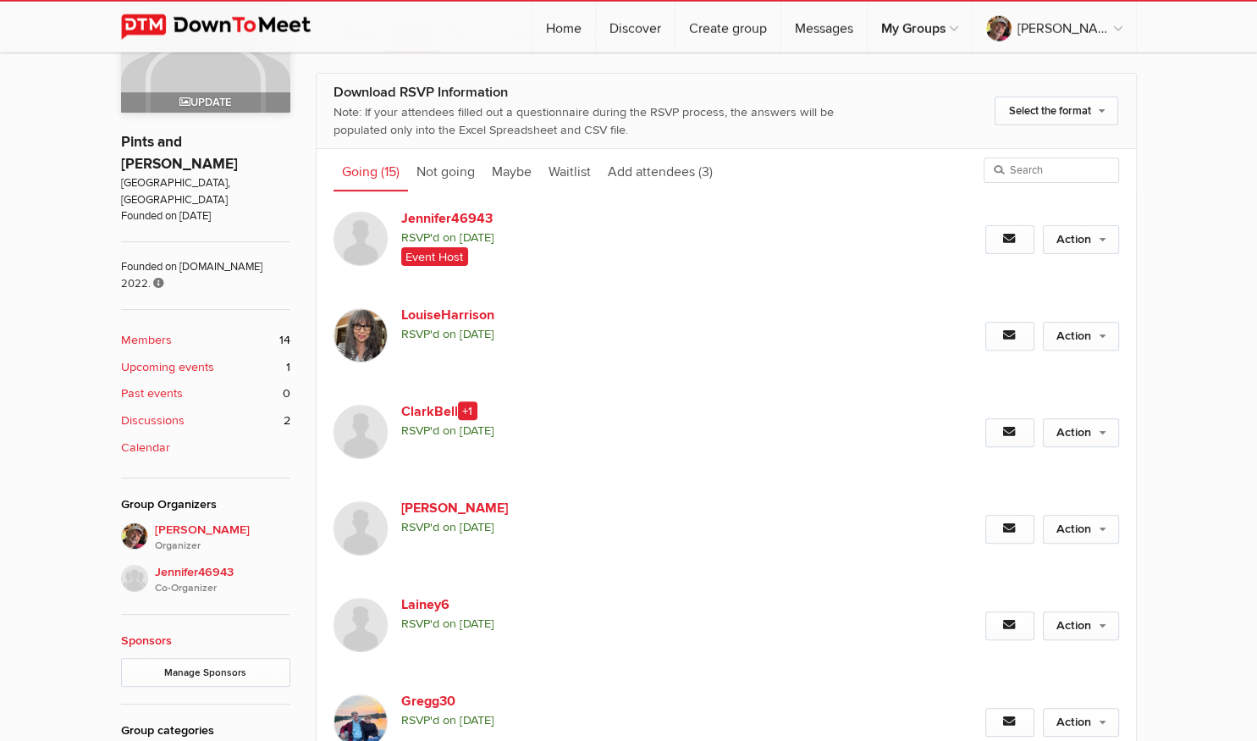
scroll to position [447, 0]
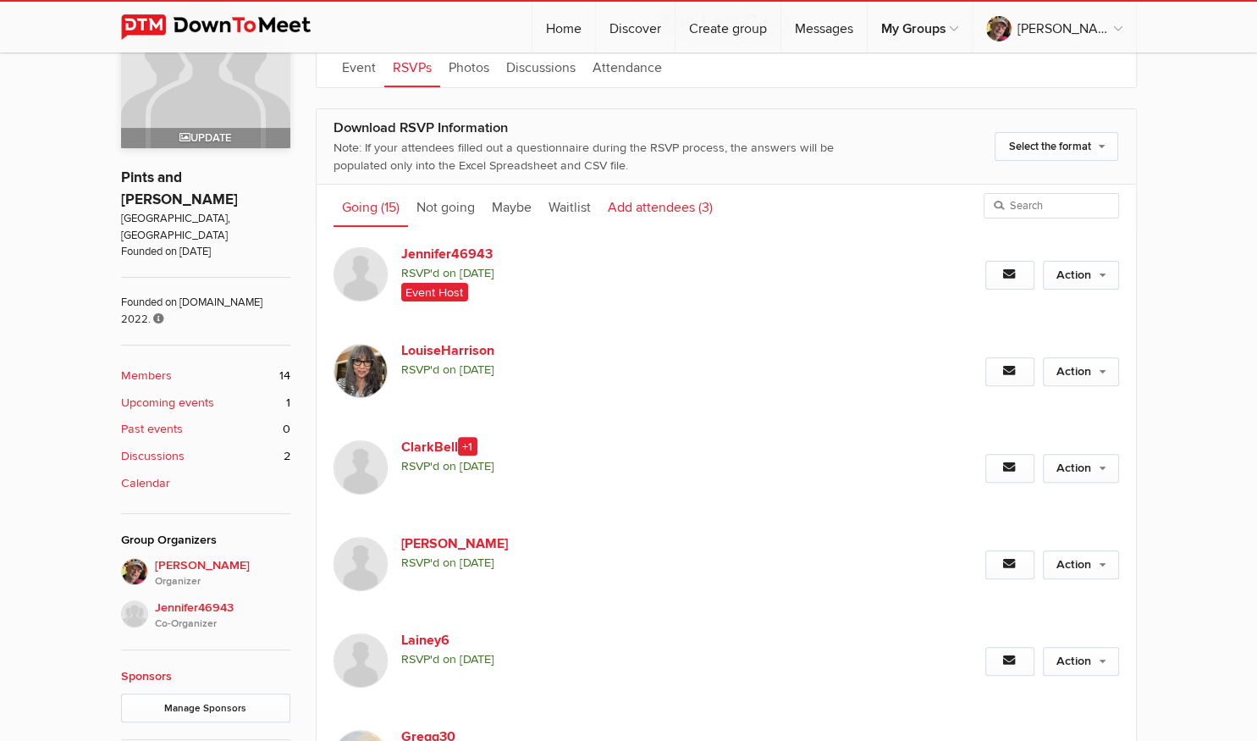
click at [654, 212] on link "Add attendees (3)" at bounding box center [660, 206] width 122 height 42
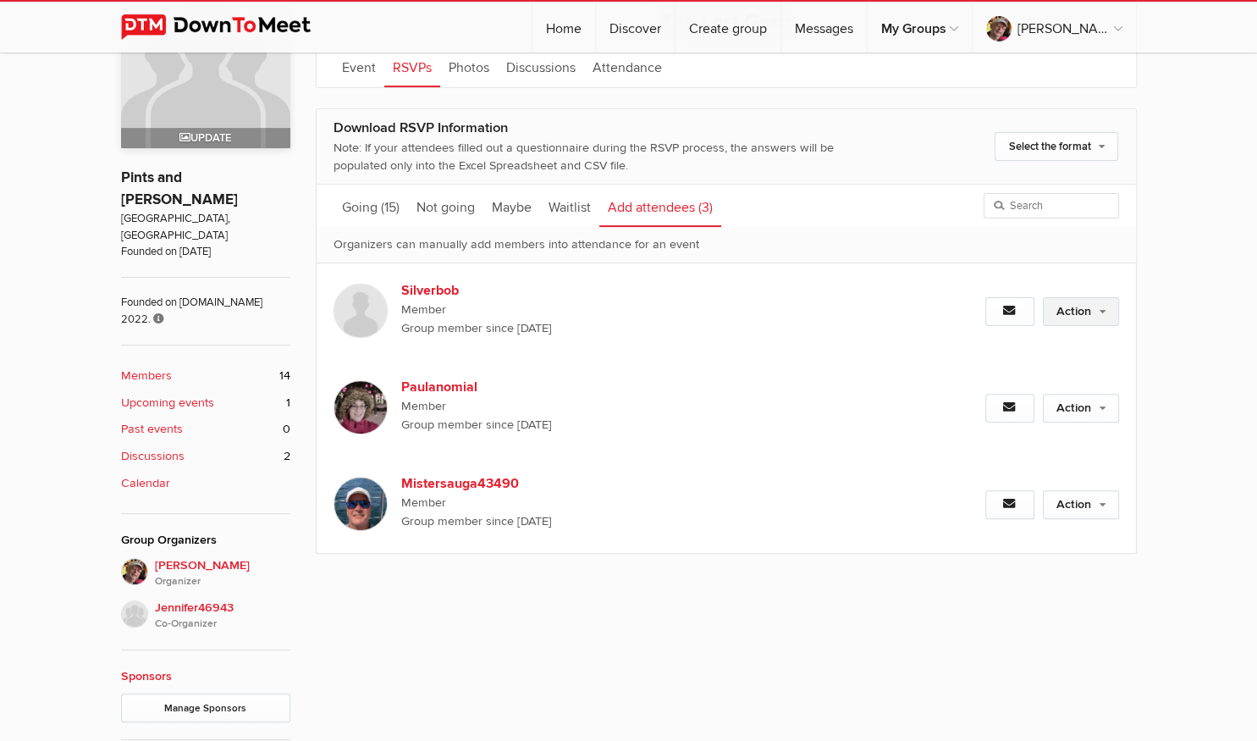
click at [1062, 317] on link "Action" at bounding box center [1081, 311] width 76 height 29
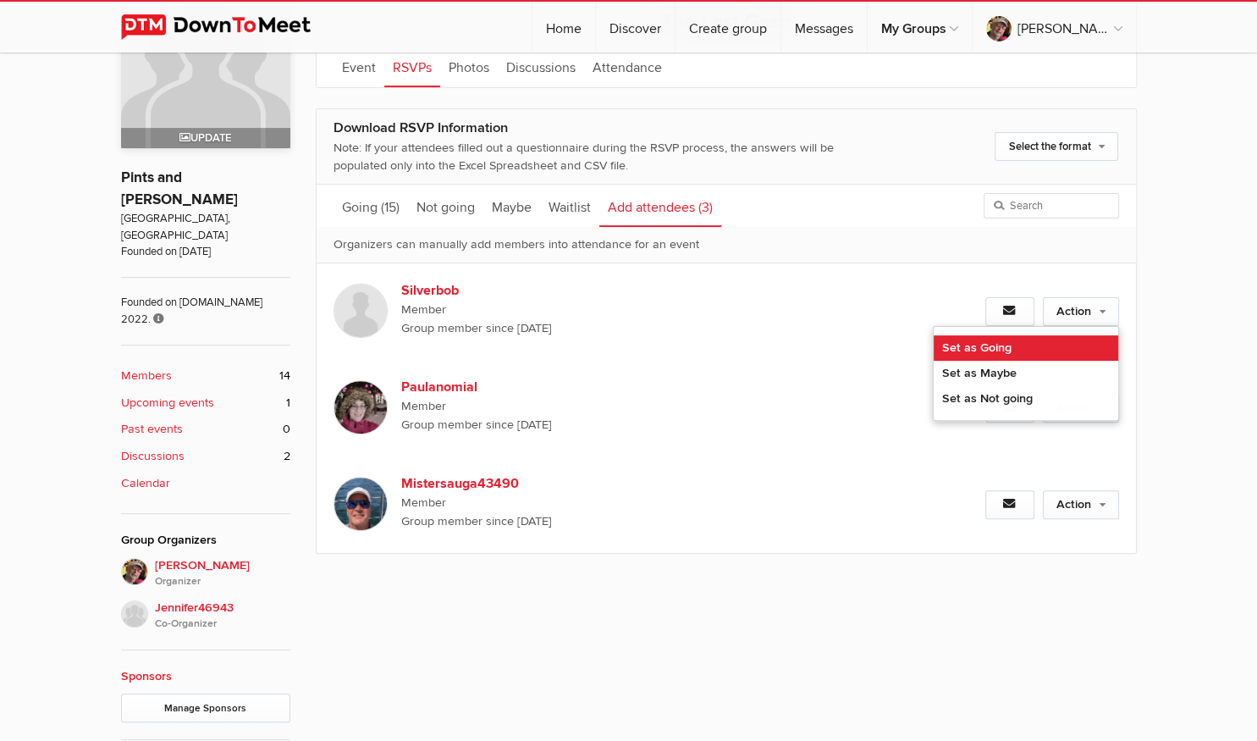
click at [1051, 341] on link "Set as Going" at bounding box center [1026, 347] width 185 height 25
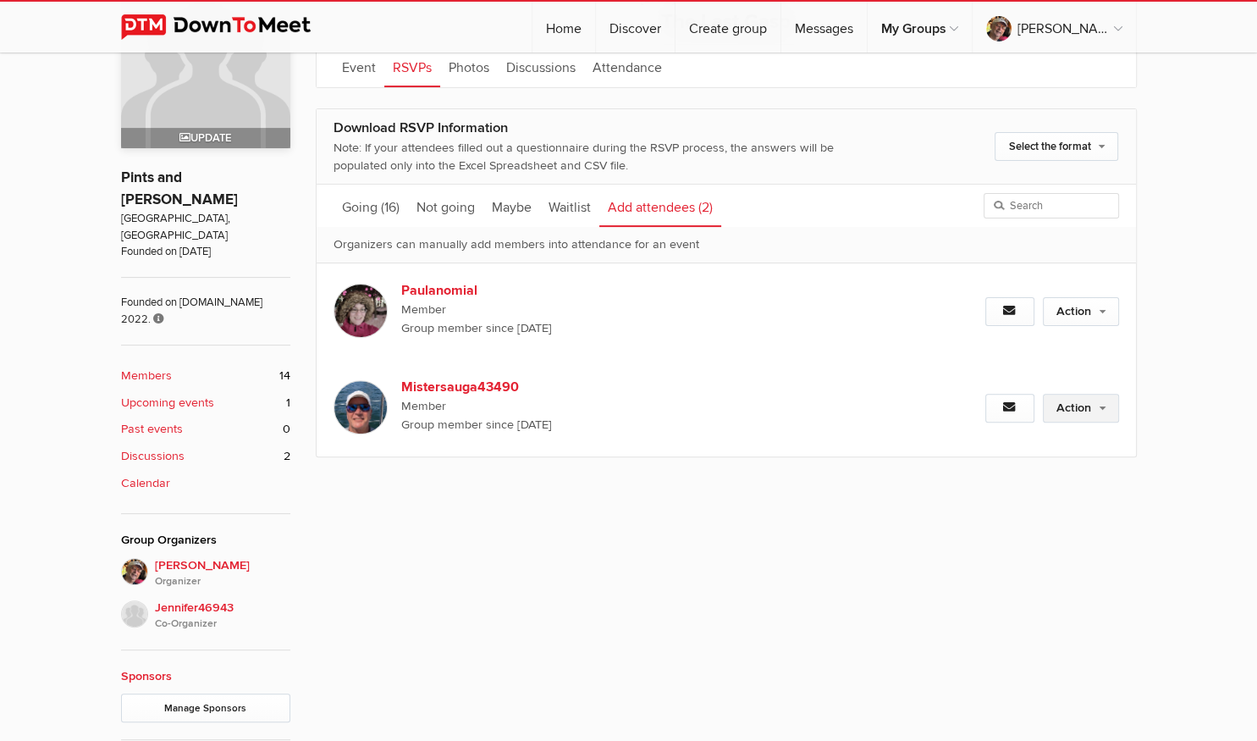
click at [1066, 406] on link "Action" at bounding box center [1081, 408] width 76 height 29
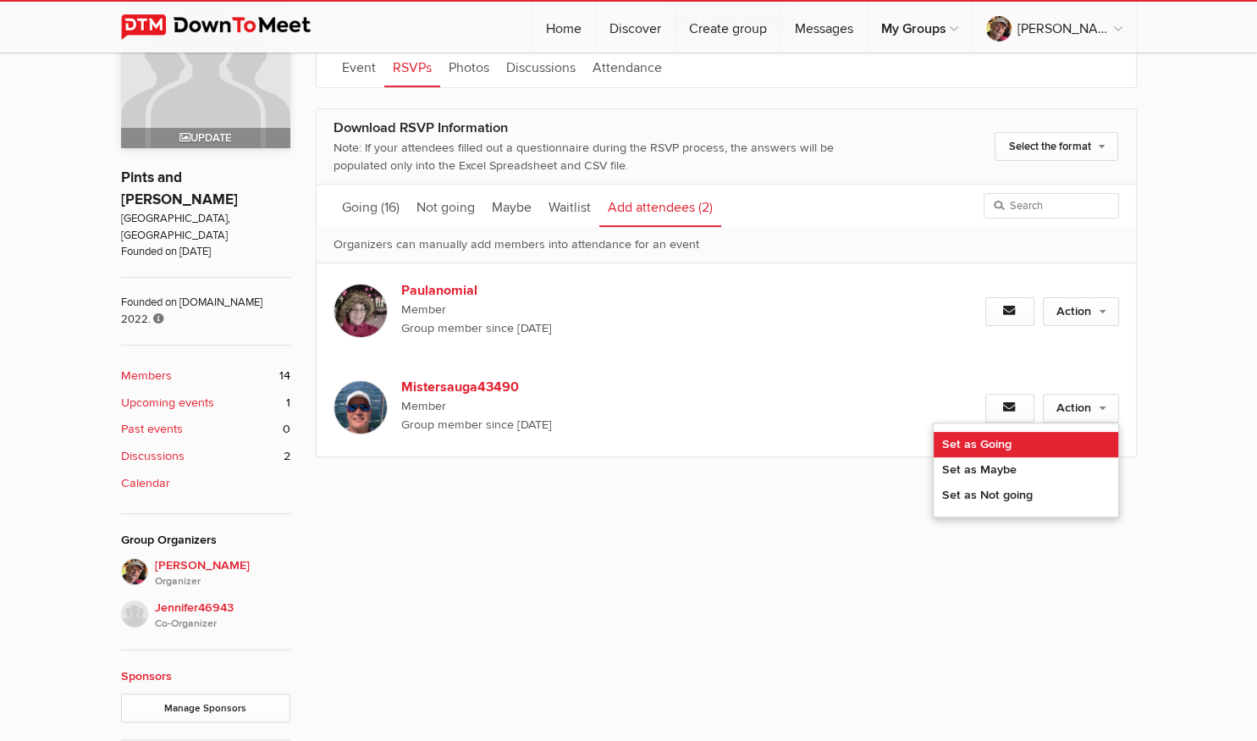
click at [1063, 438] on link "Set as Going" at bounding box center [1026, 444] width 185 height 25
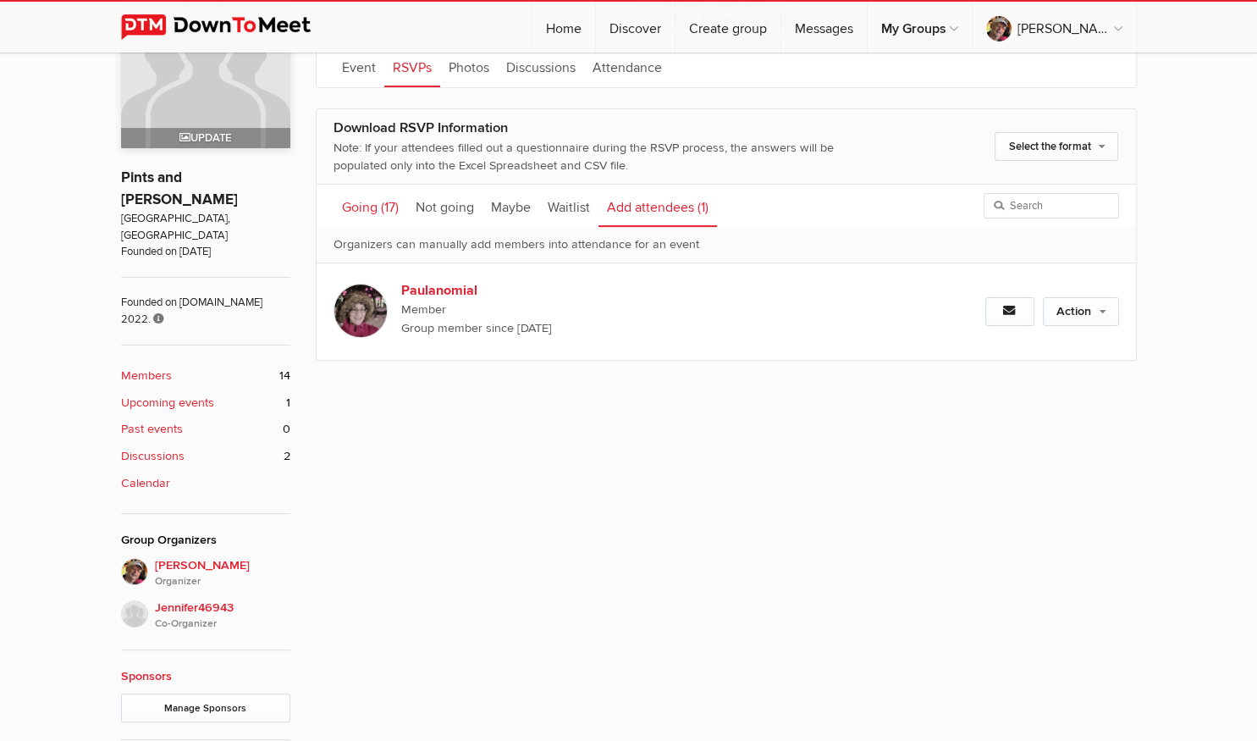
click at [361, 203] on link "Going (17)" at bounding box center [371, 206] width 74 height 42
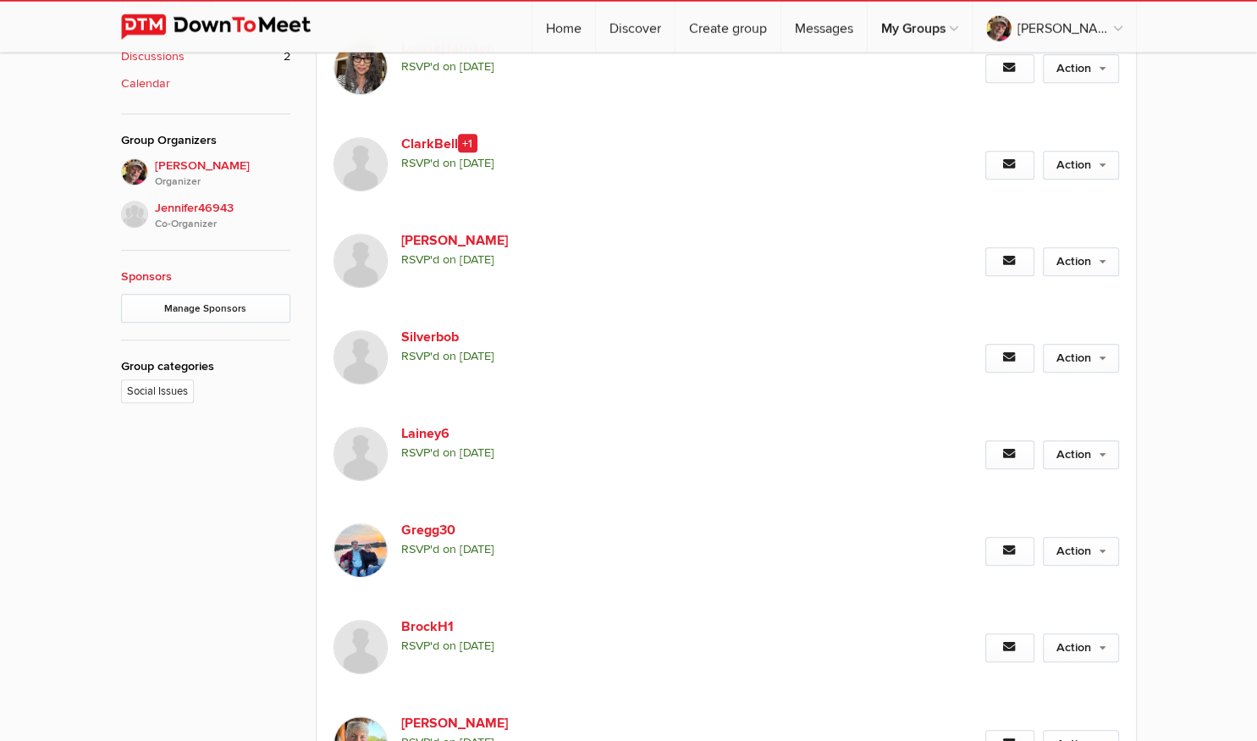
scroll to position [894, 0]
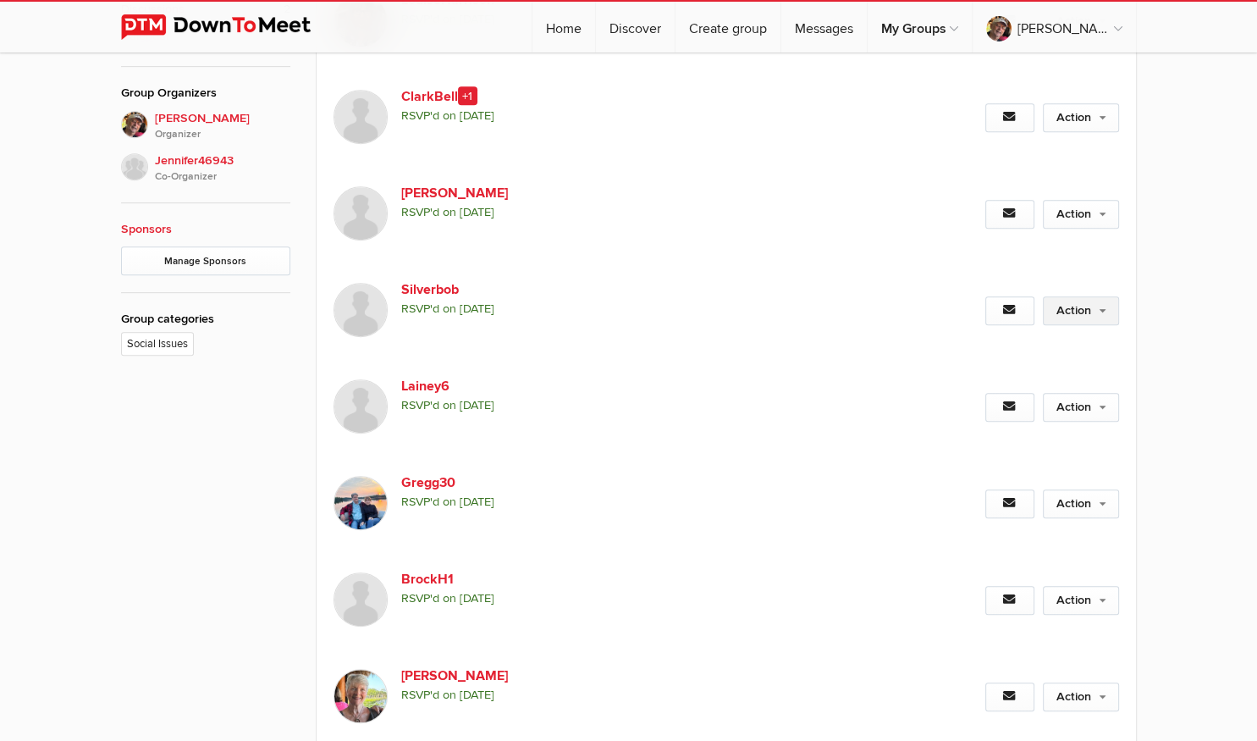
click at [1062, 316] on link "Action" at bounding box center [1081, 310] width 76 height 29
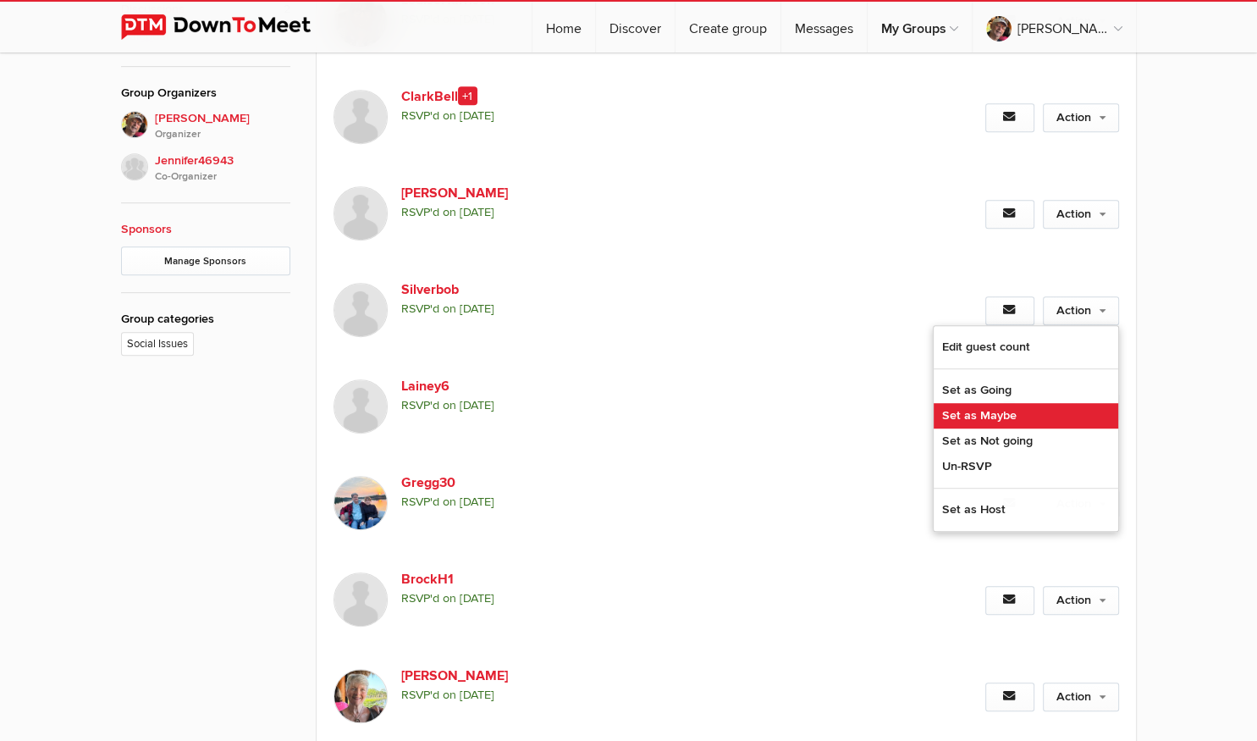
click at [1040, 414] on link "Set as Maybe" at bounding box center [1026, 415] width 185 height 25
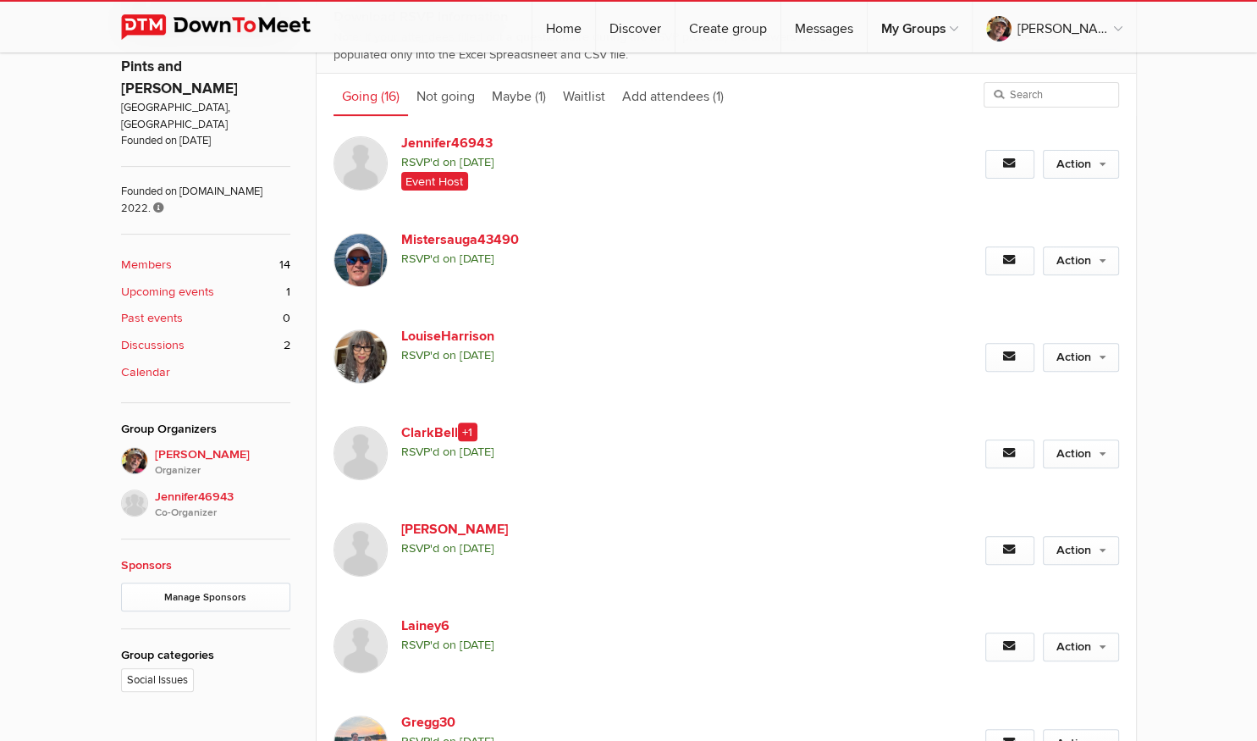
scroll to position [536, 0]
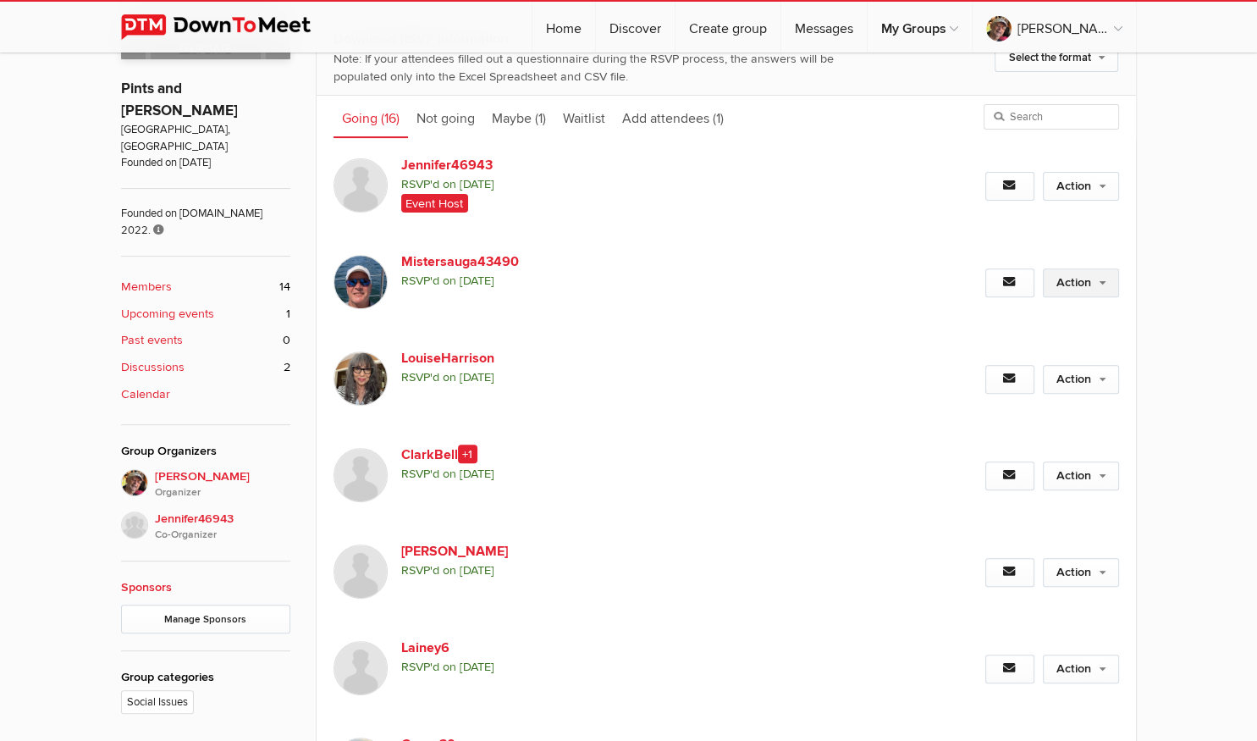
click at [1082, 287] on link "Action" at bounding box center [1081, 282] width 76 height 29
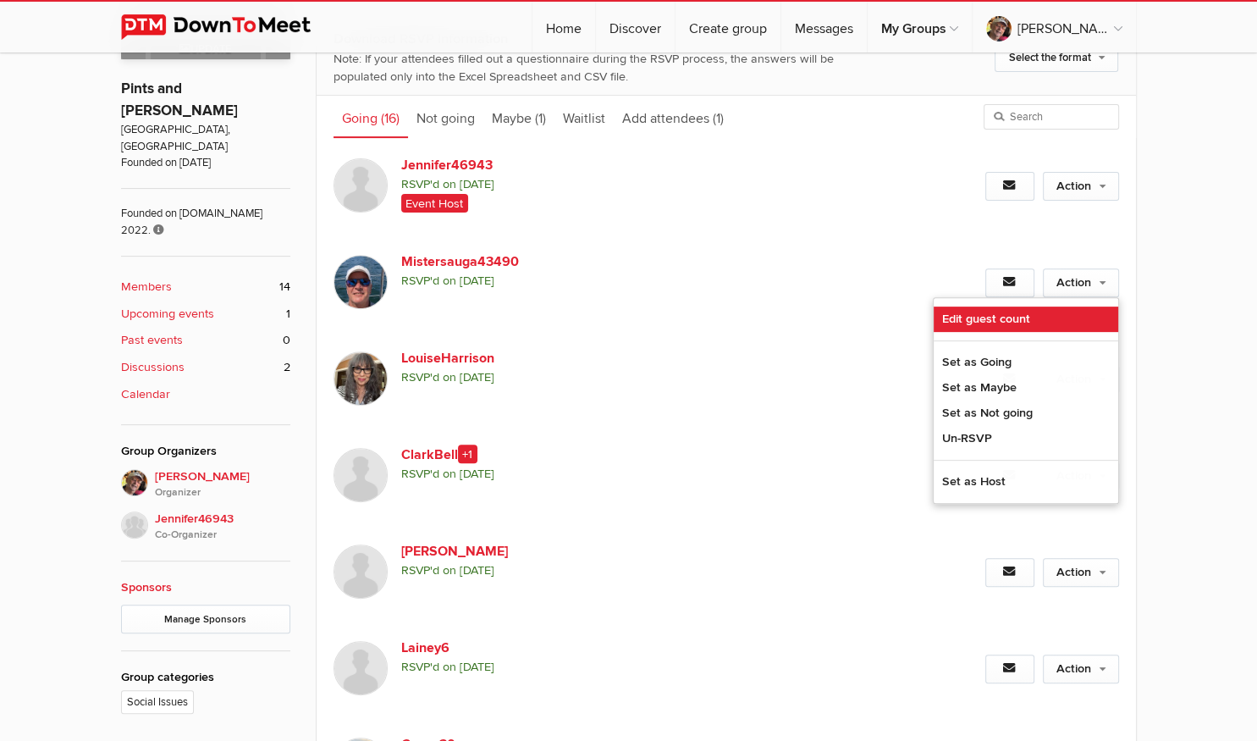
click at [990, 321] on link "Edit guest count" at bounding box center [1026, 318] width 185 height 25
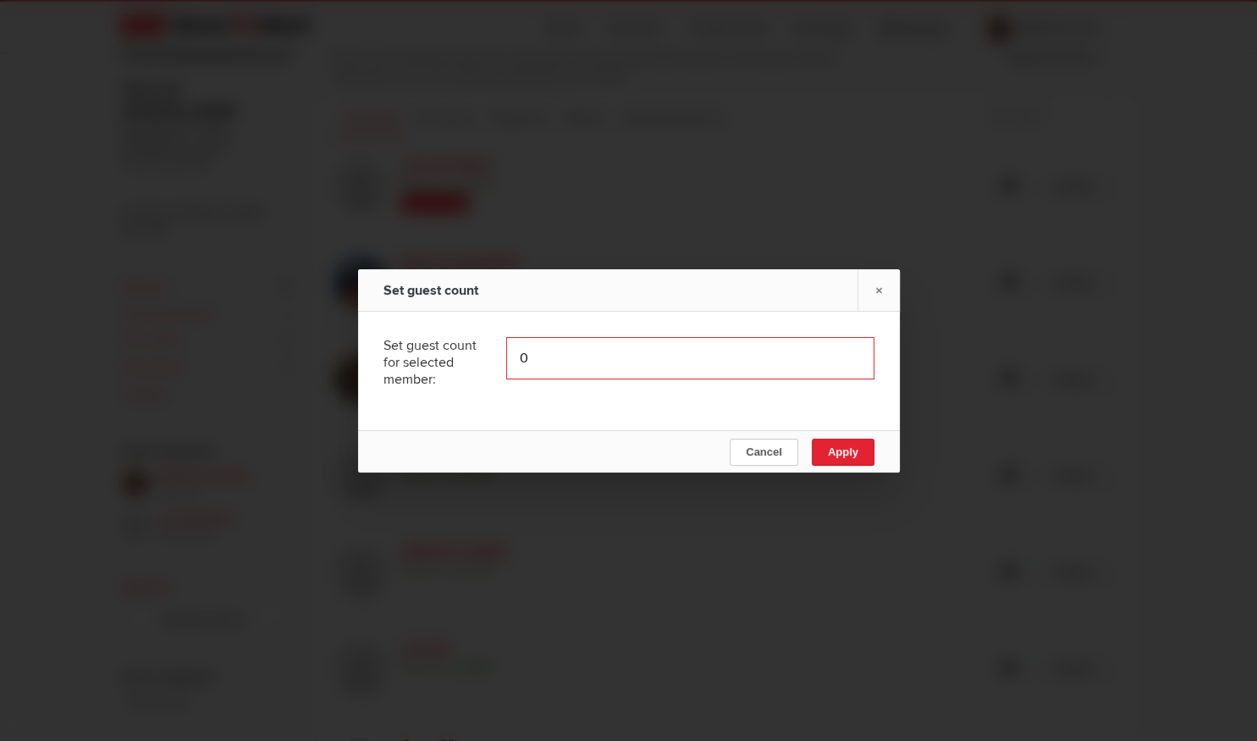
click at [526, 353] on input "0" at bounding box center [690, 358] width 368 height 42
type input "1"
click at [852, 456] on span "Apply" at bounding box center [842, 451] width 30 height 13
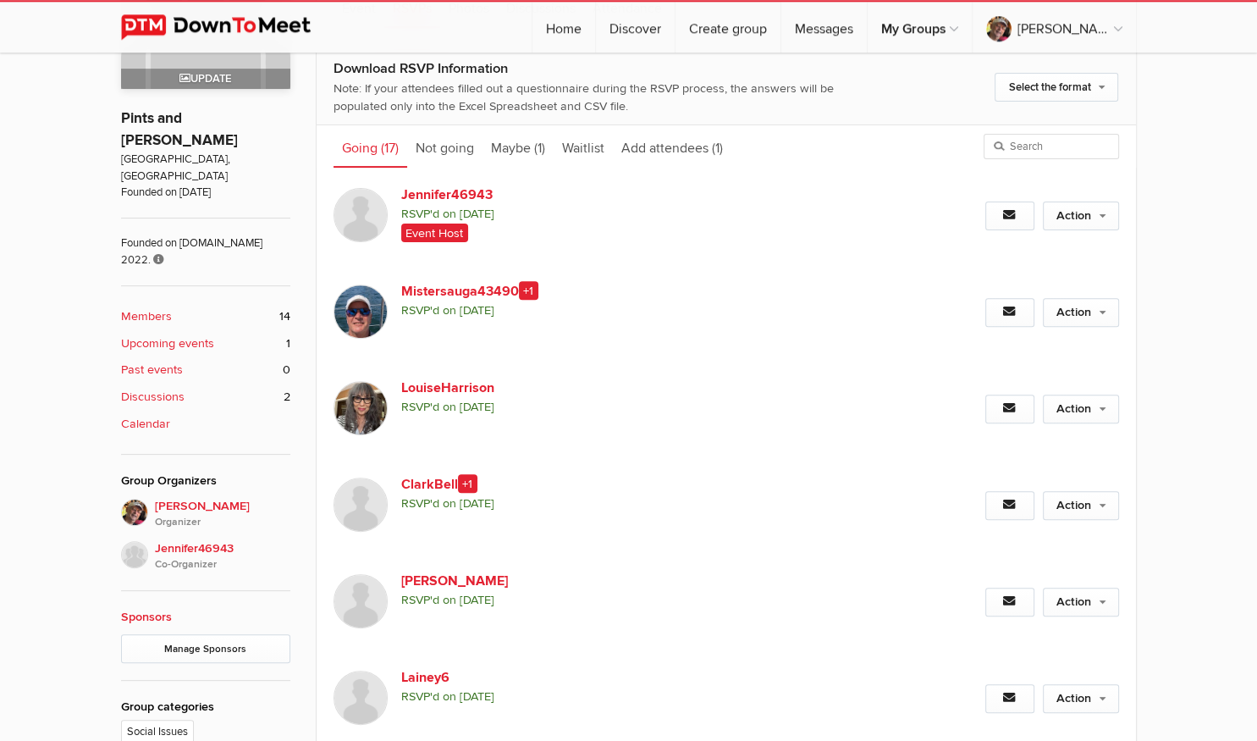
scroll to position [447, 0]
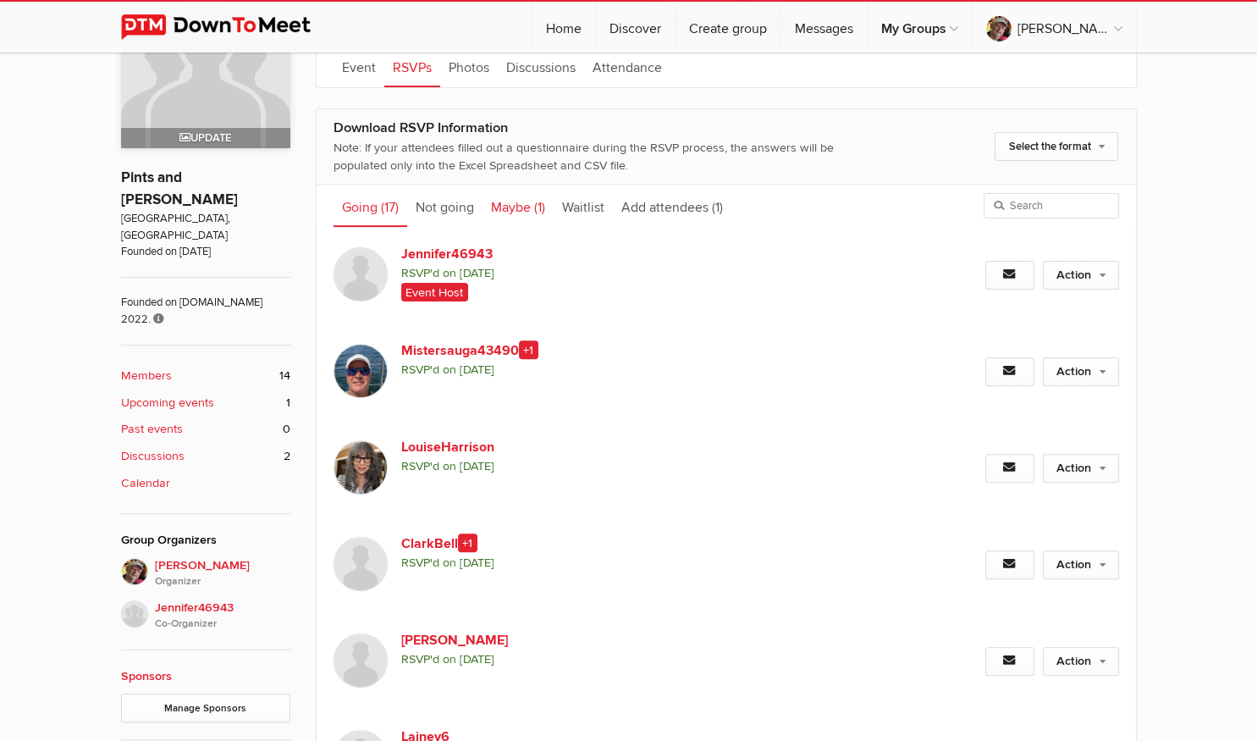
click at [528, 212] on link "Maybe (1)" at bounding box center [518, 206] width 71 height 42
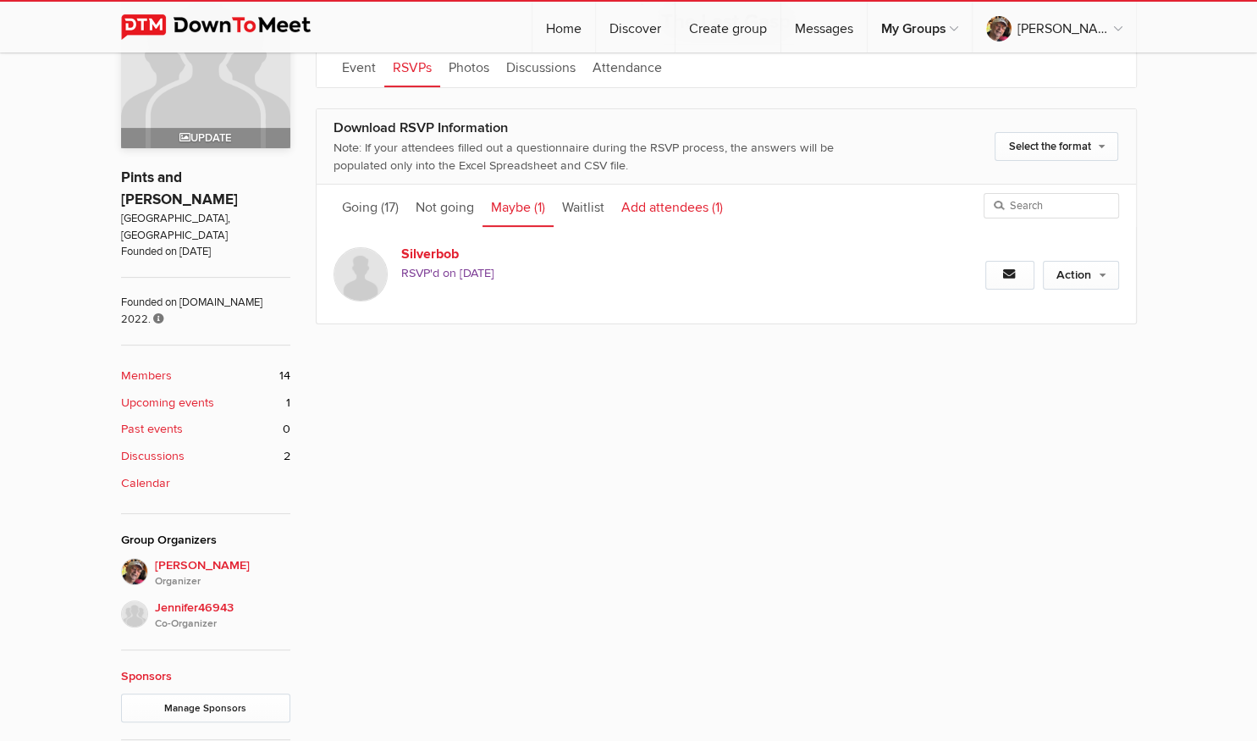
click at [696, 207] on link "Add attendees (1)" at bounding box center [672, 206] width 119 height 42
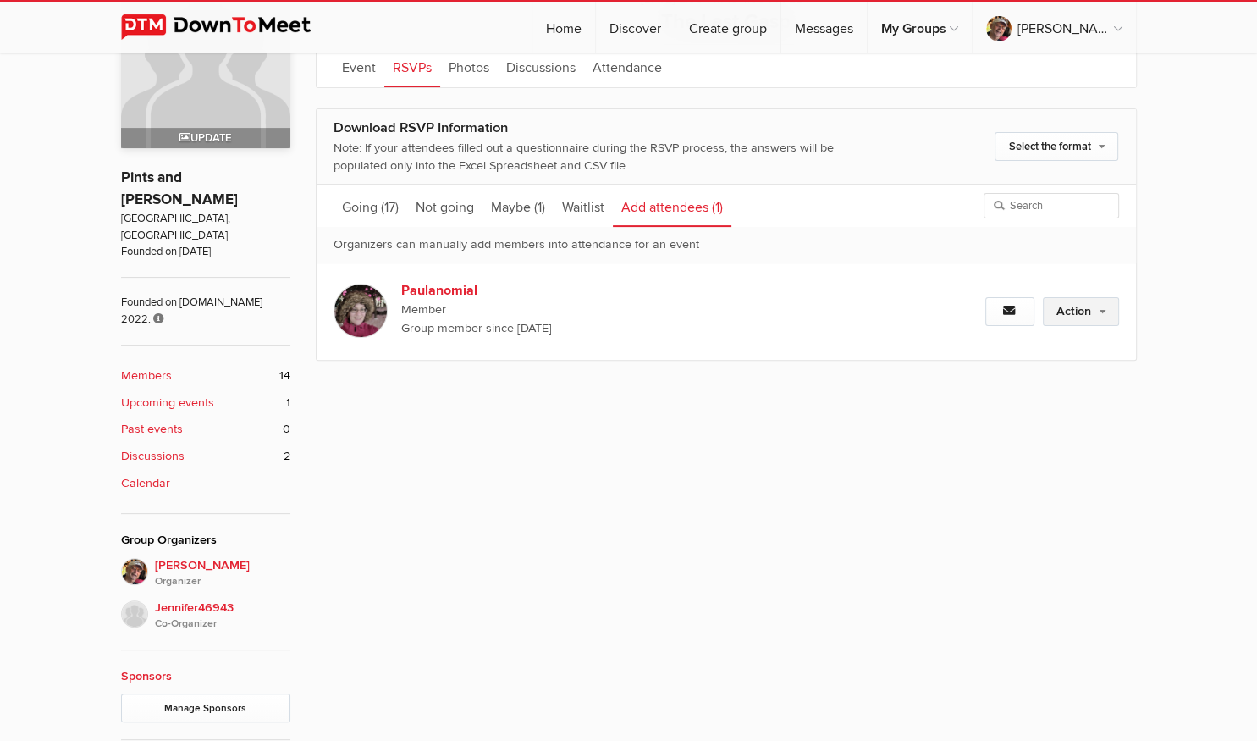
click at [1052, 306] on link "Action" at bounding box center [1081, 311] width 76 height 29
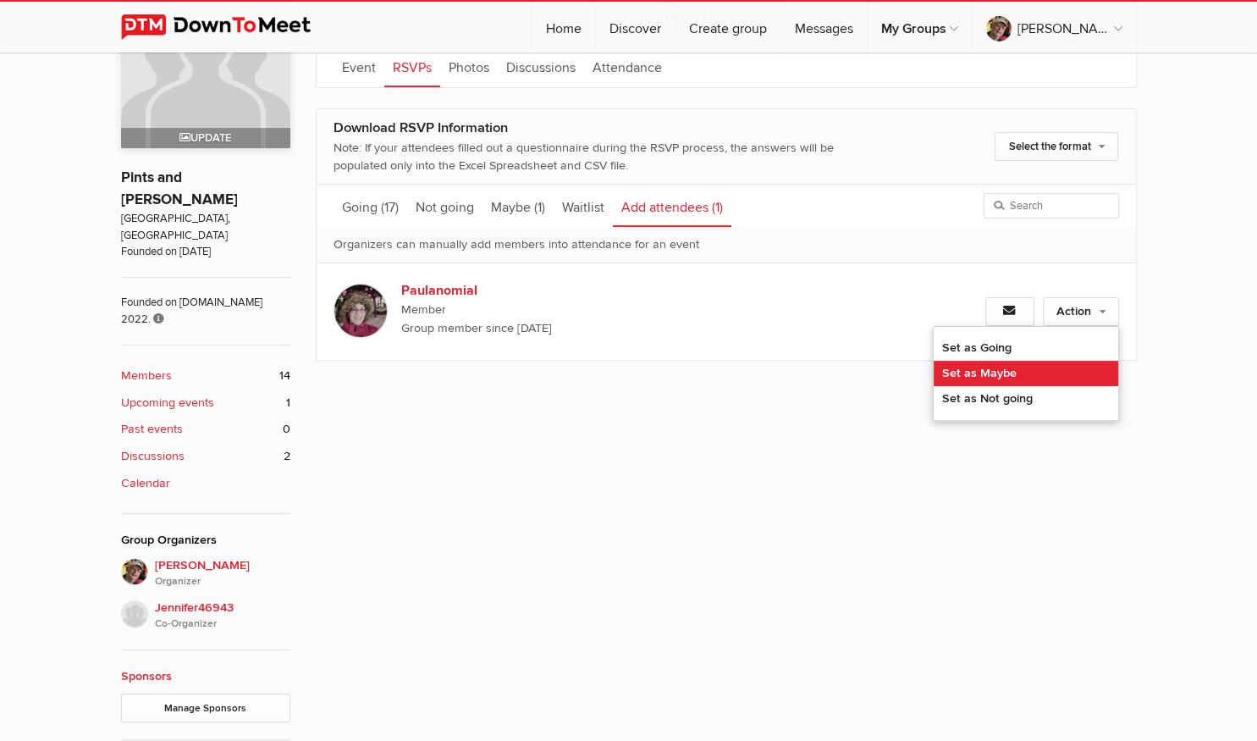
click at [1036, 364] on link "Set as Maybe" at bounding box center [1026, 373] width 185 height 25
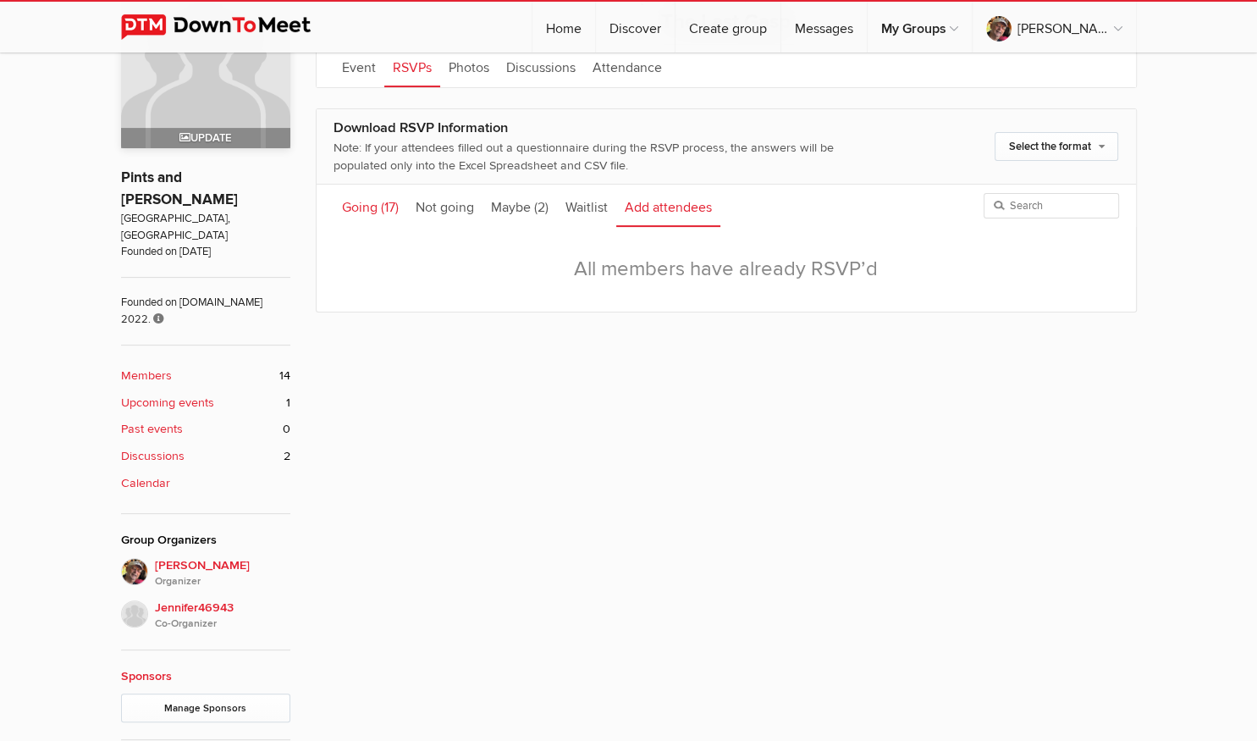
click at [371, 207] on link "Going (17)" at bounding box center [371, 206] width 74 height 42
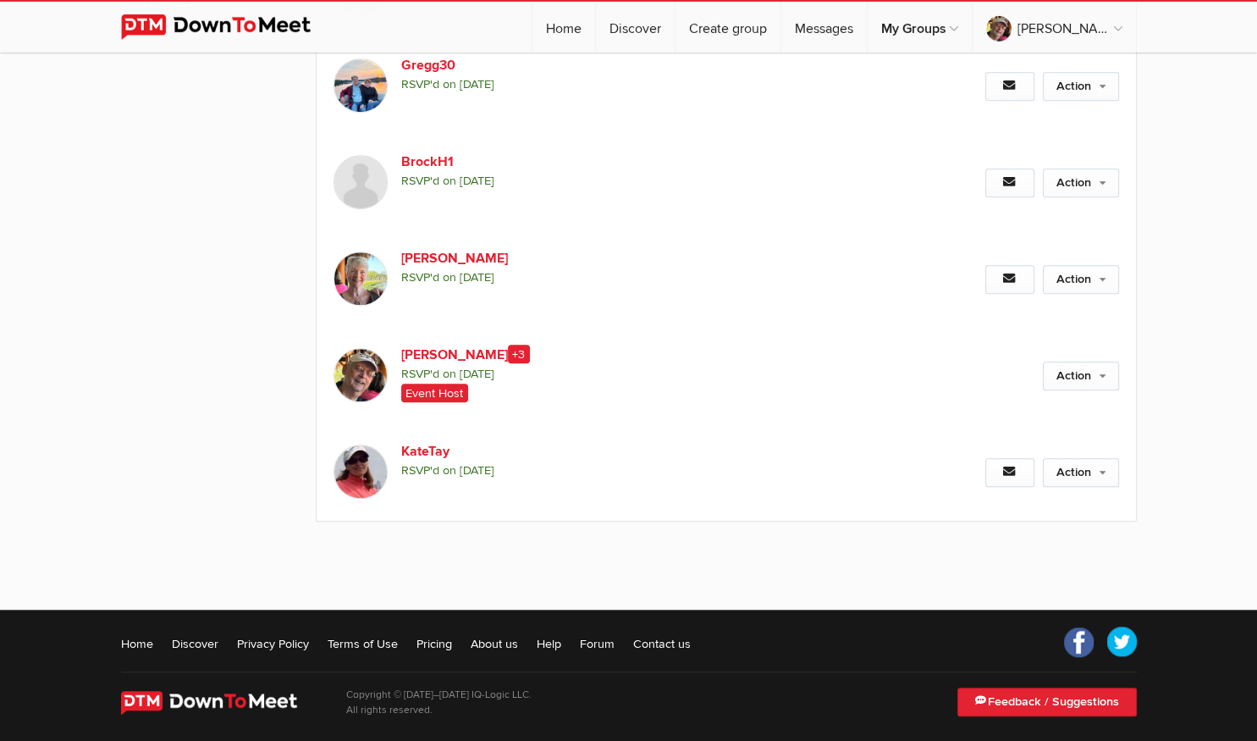
scroll to position [1224, 0]
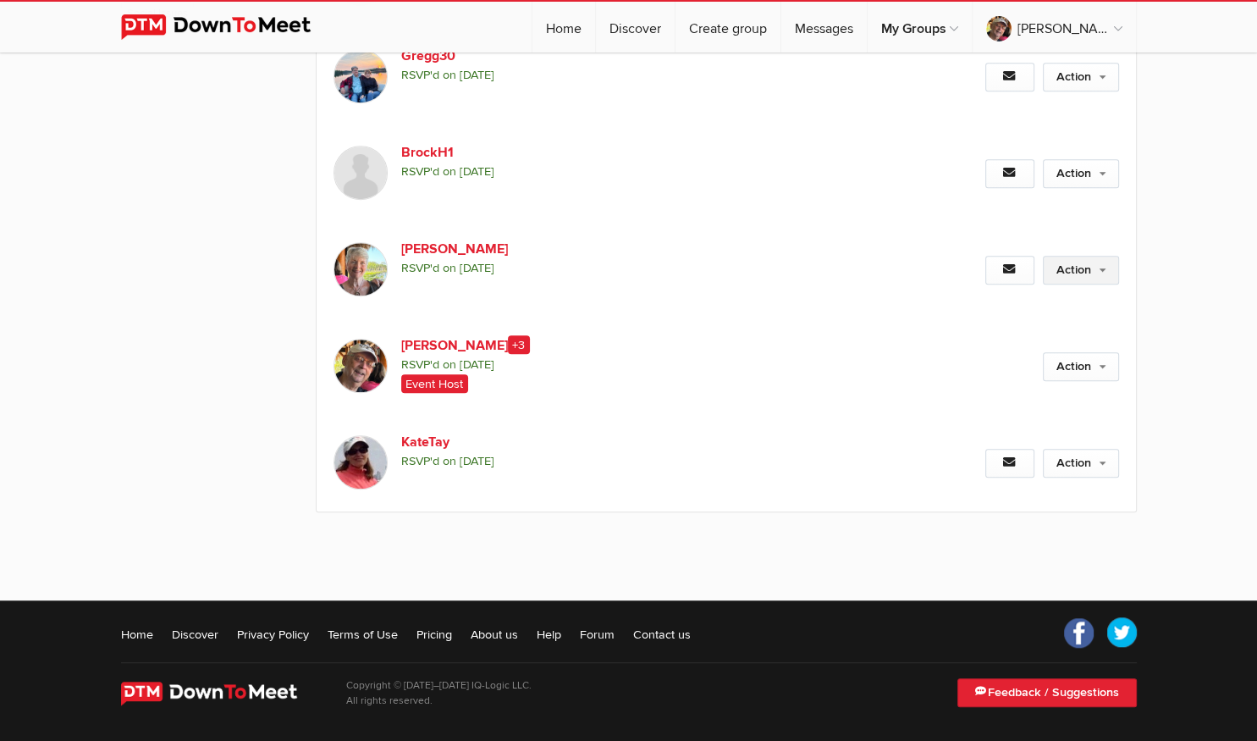
click at [1082, 267] on link "Action" at bounding box center [1081, 270] width 76 height 29
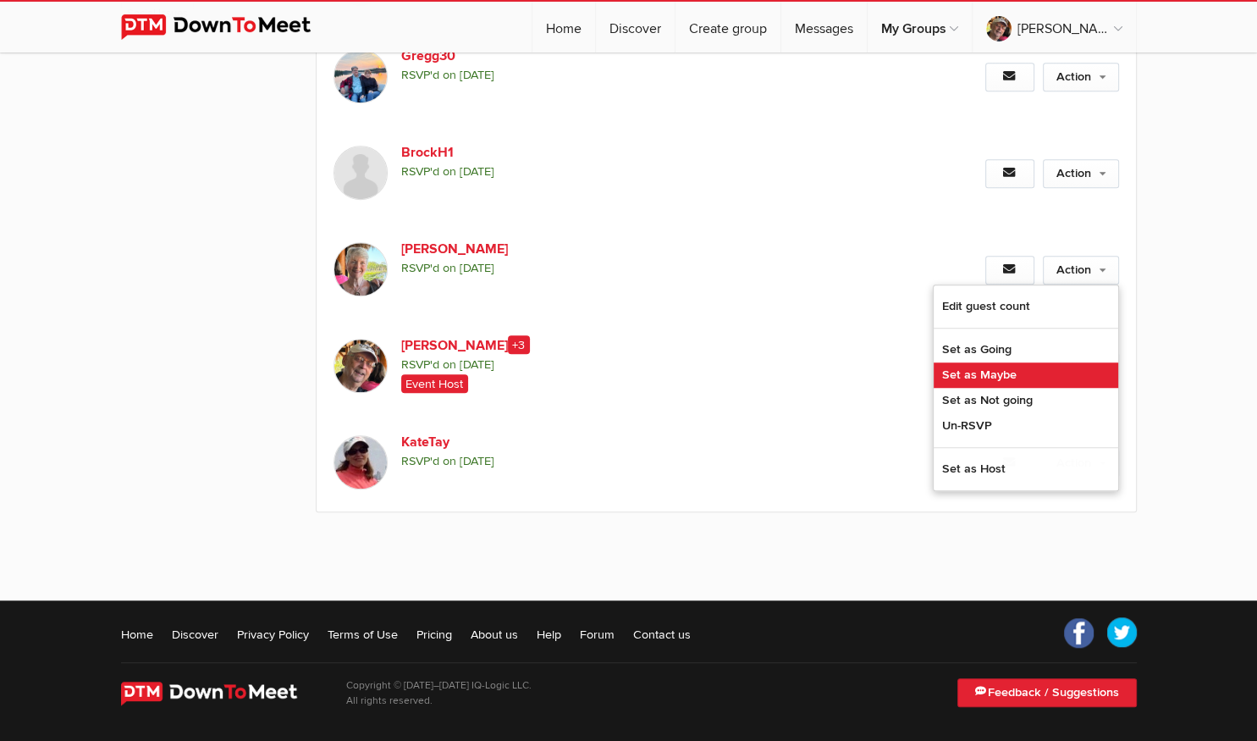
click at [1007, 379] on link "Set as Maybe" at bounding box center [1026, 374] width 185 height 25
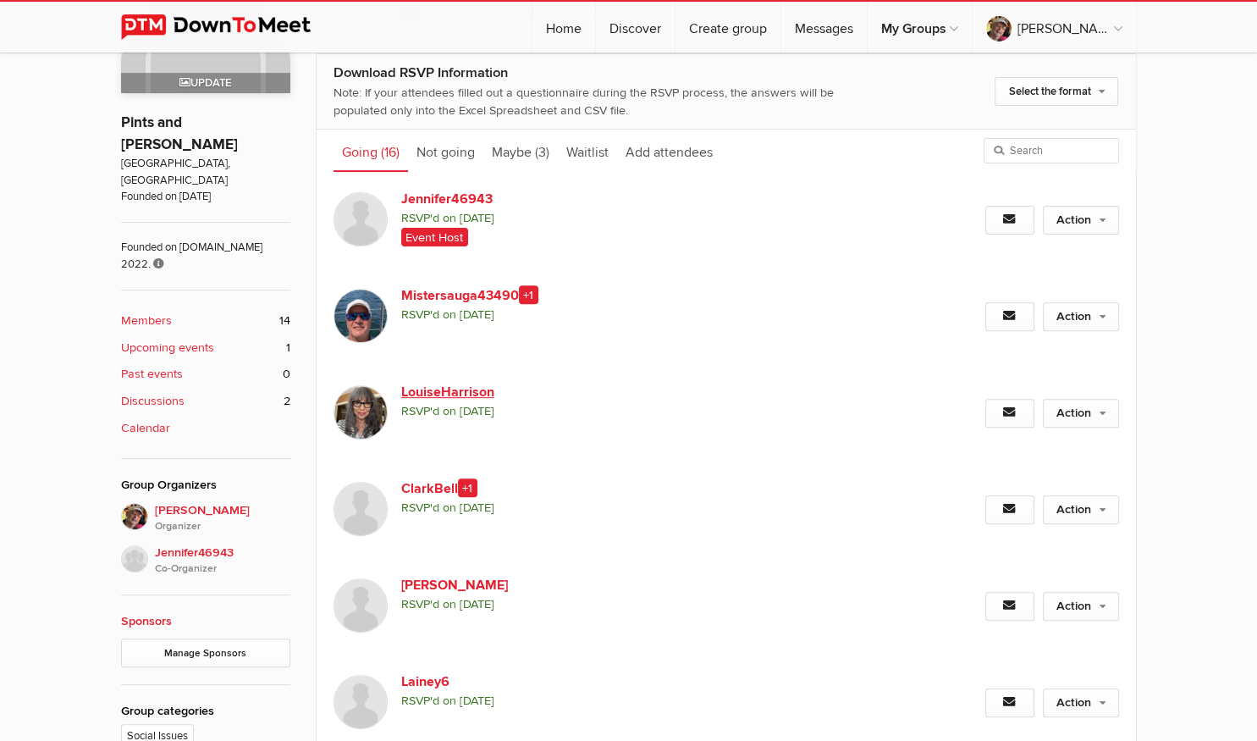
scroll to position [323, 0]
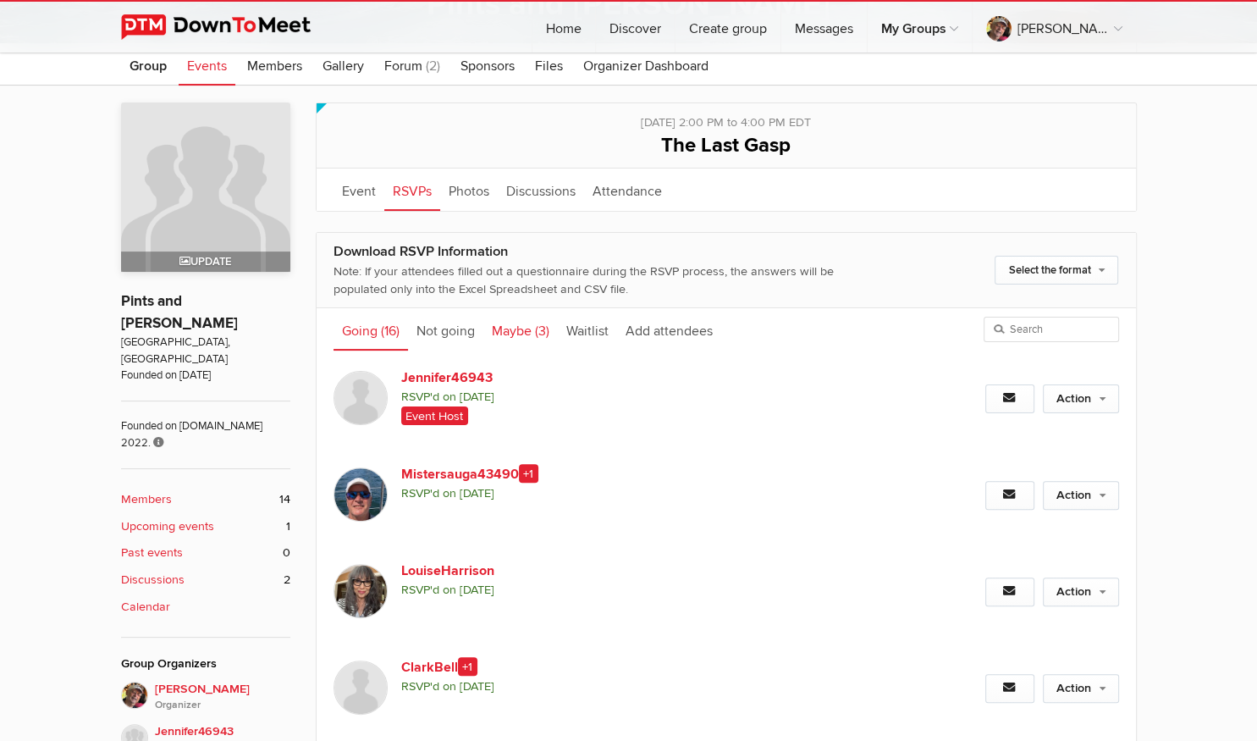
click at [532, 328] on link "Maybe (3)" at bounding box center [520, 329] width 74 height 42
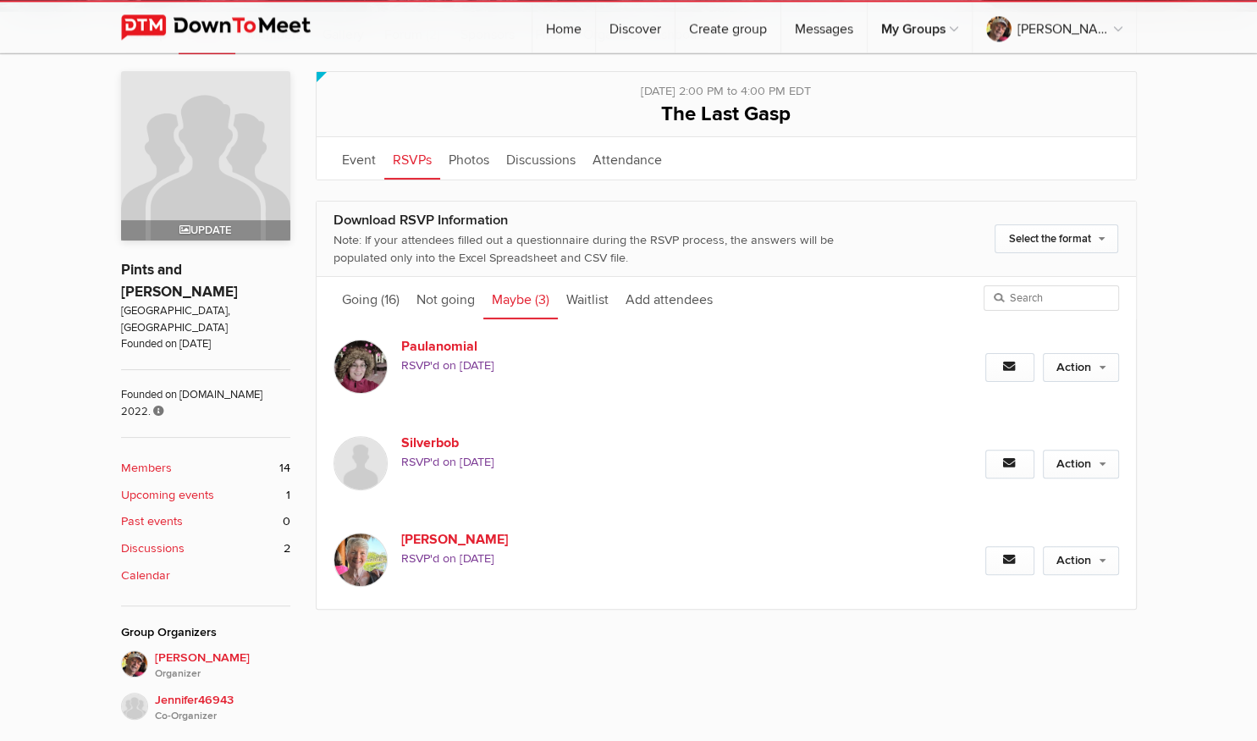
scroll to position [413, 0]
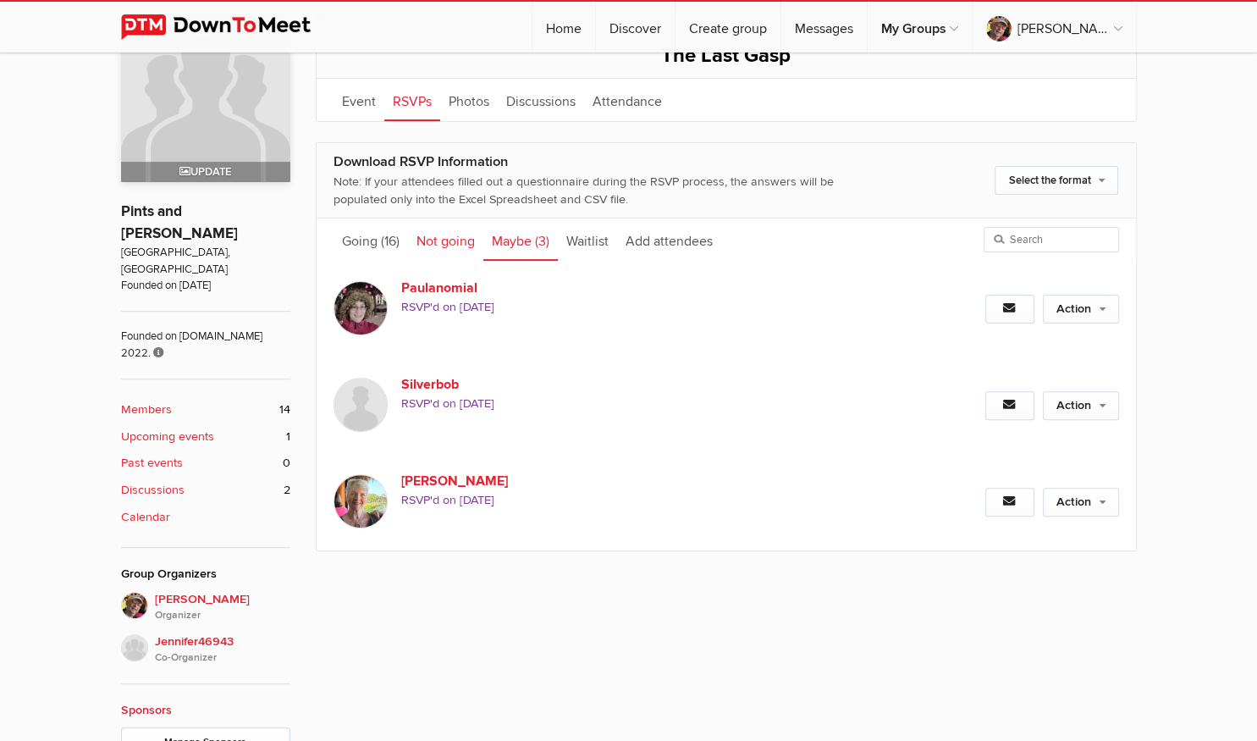
click at [442, 243] on link "Not going" at bounding box center [445, 239] width 75 height 42
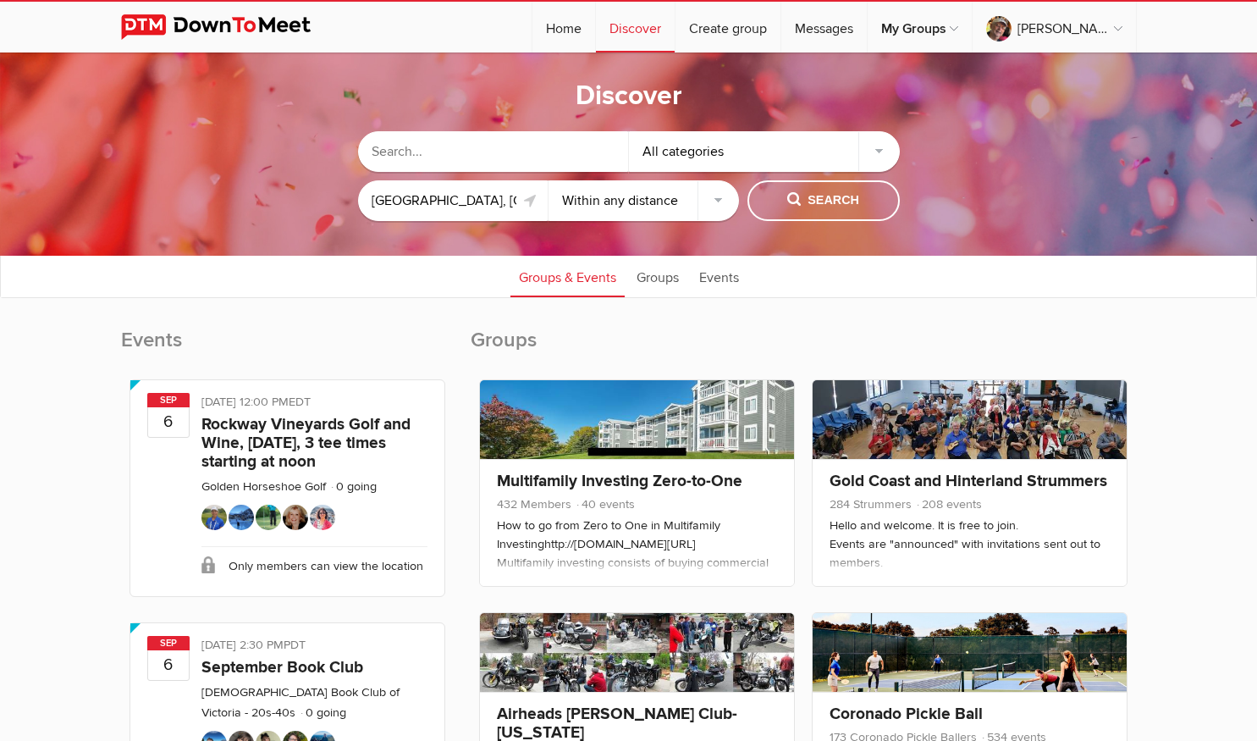
select select "null"
